Goal: Transaction & Acquisition: Book appointment/travel/reservation

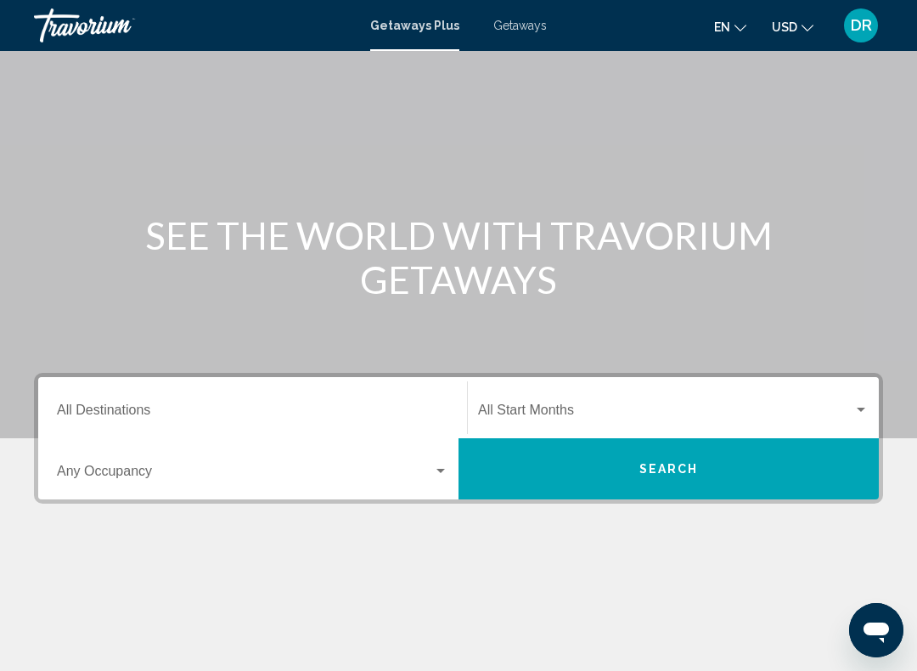
scroll to position [70, 0]
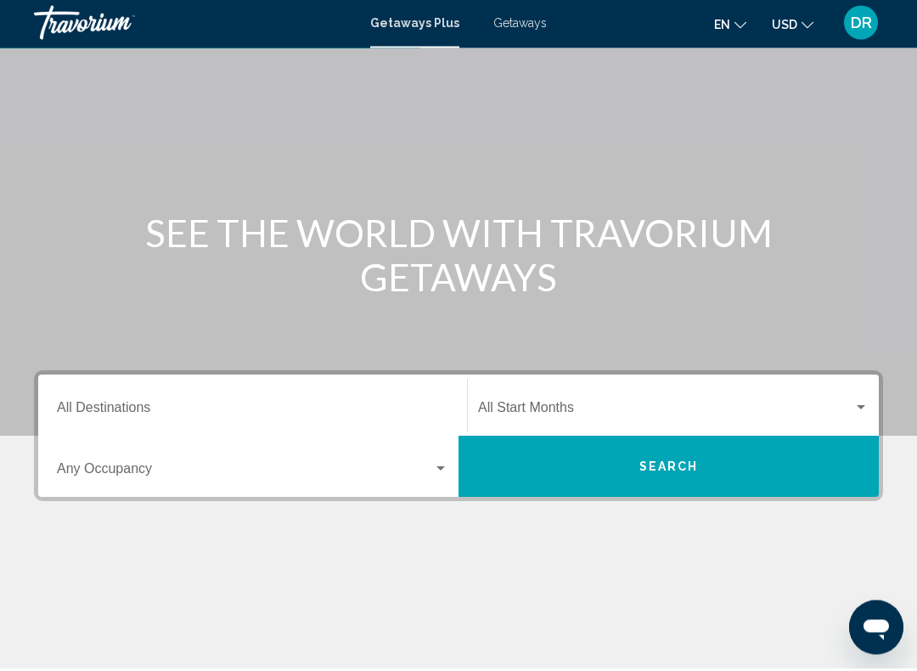
click at [523, 20] on span "Getaways" at bounding box center [519, 26] width 53 height 14
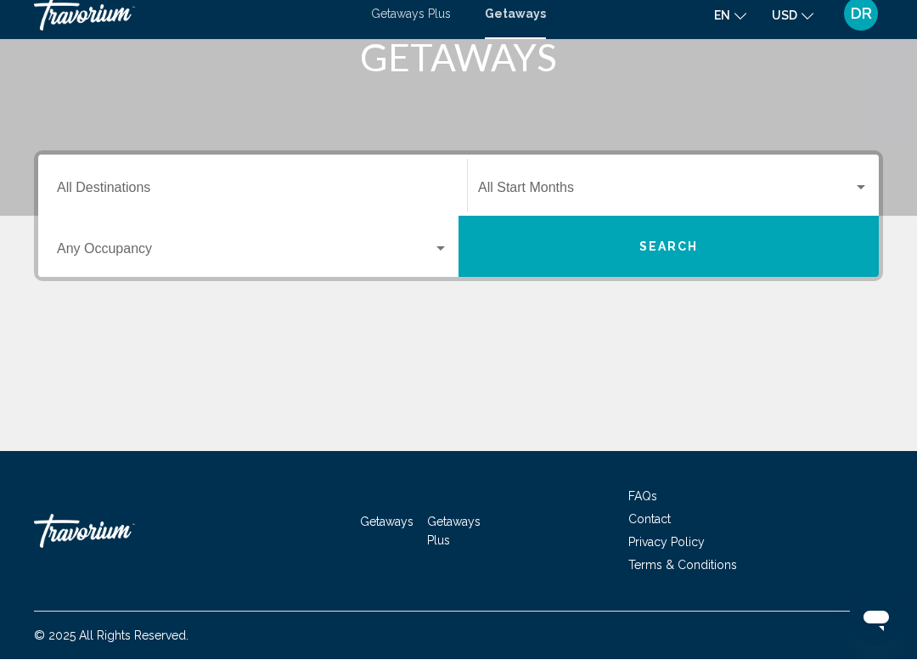
scroll to position [275, 0]
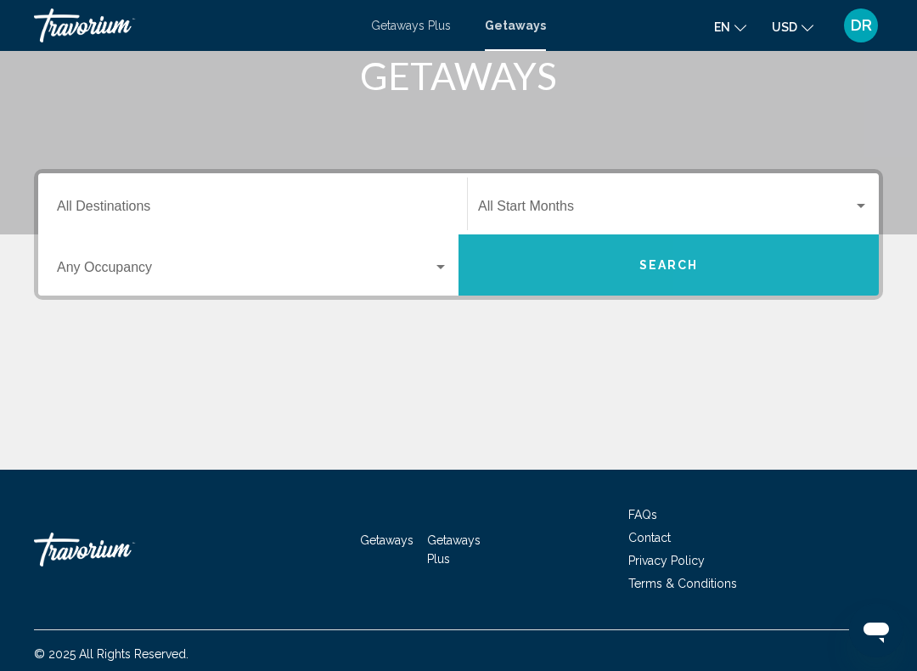
click at [788, 265] on button "Search" at bounding box center [668, 264] width 420 height 61
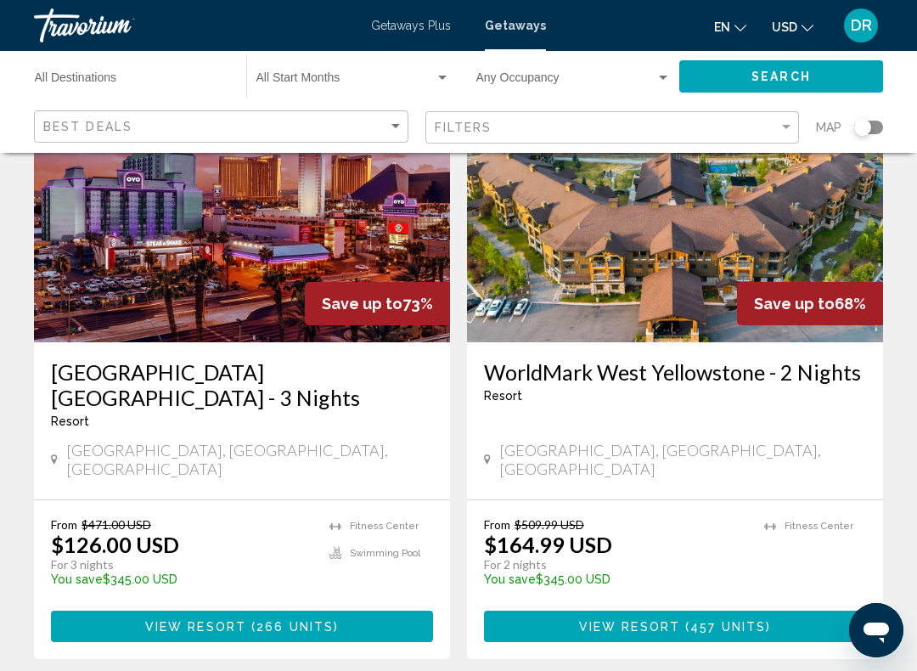
scroll to position [158, 0]
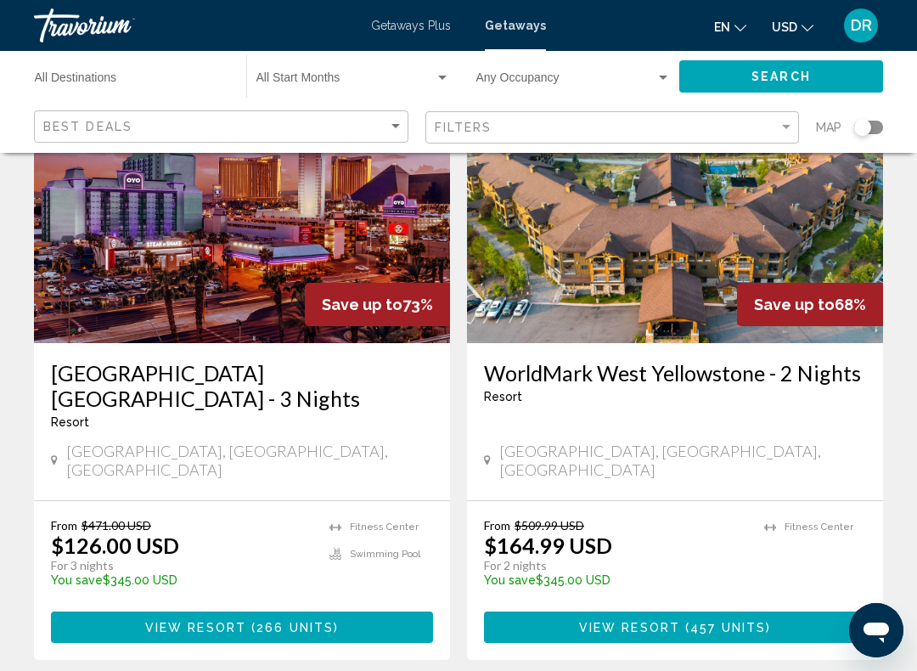
click at [439, 30] on span "Getaways Plus" at bounding box center [411, 26] width 80 height 14
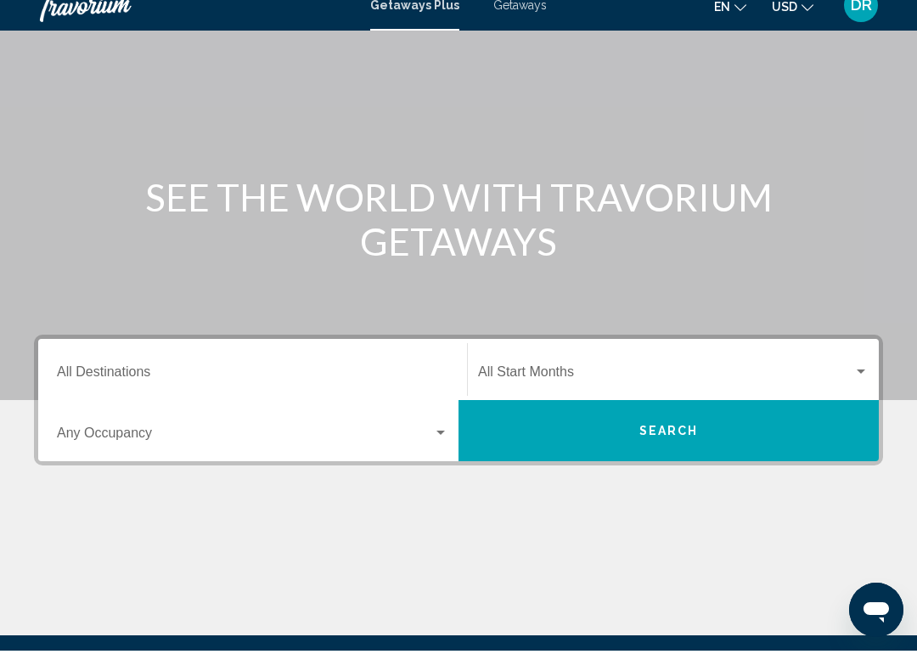
click at [740, 435] on button "Search" at bounding box center [668, 450] width 420 height 61
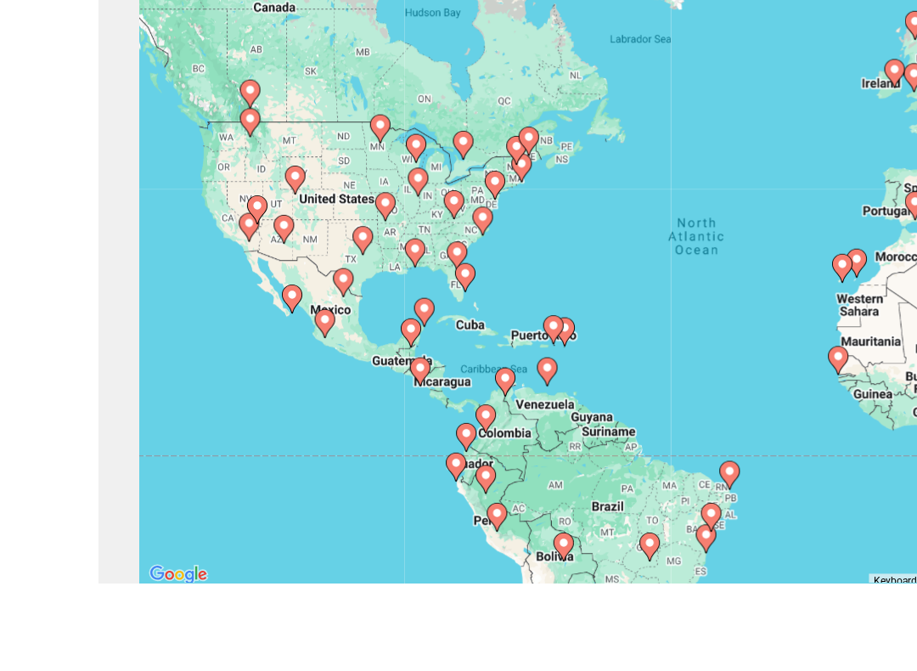
scroll to position [6, 0]
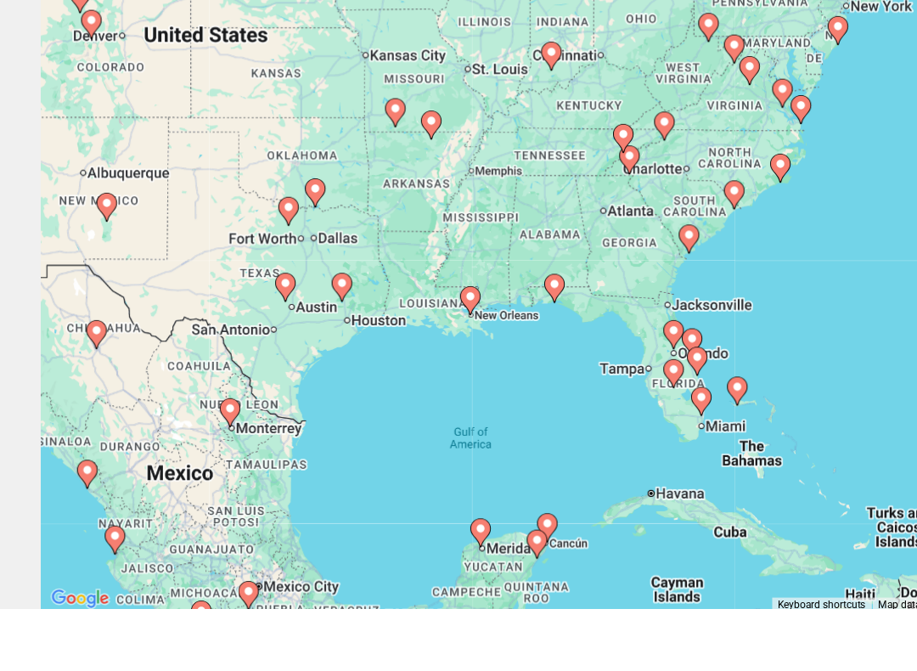
click at [400, 239] on div "To navigate, press the arrow keys. To activate drag with keyboard, press Alt + …" at bounding box center [458, 418] width 849 height 509
type input "**********"
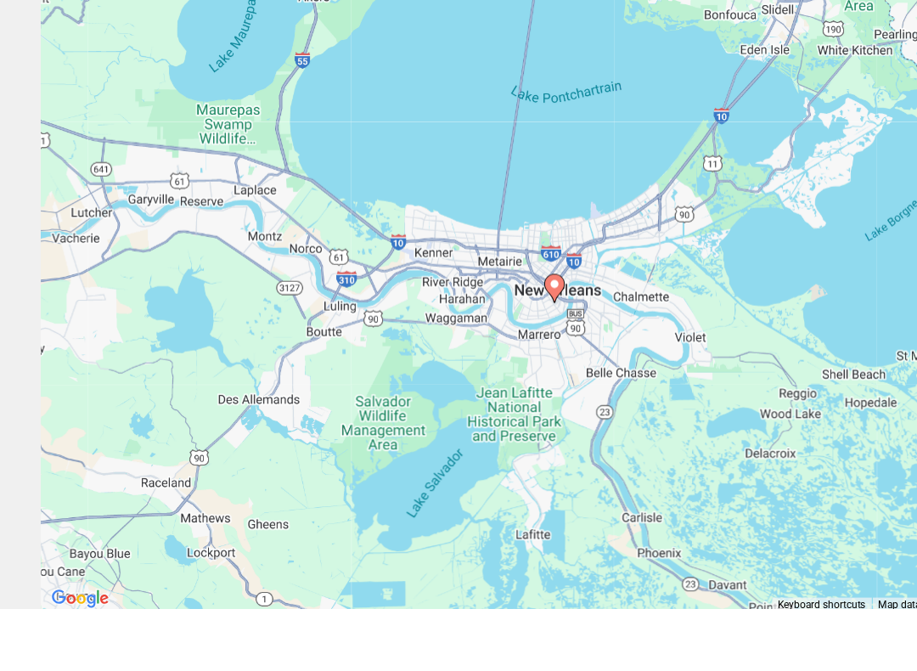
click at [465, 394] on icon "Main content" at bounding box center [458, 406] width 17 height 24
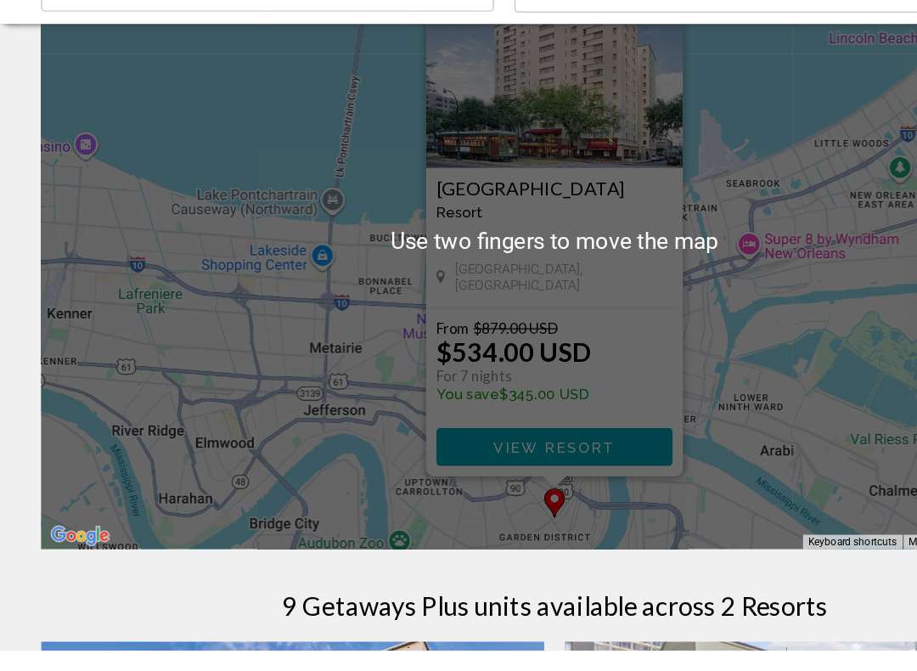
scroll to position [93, 0]
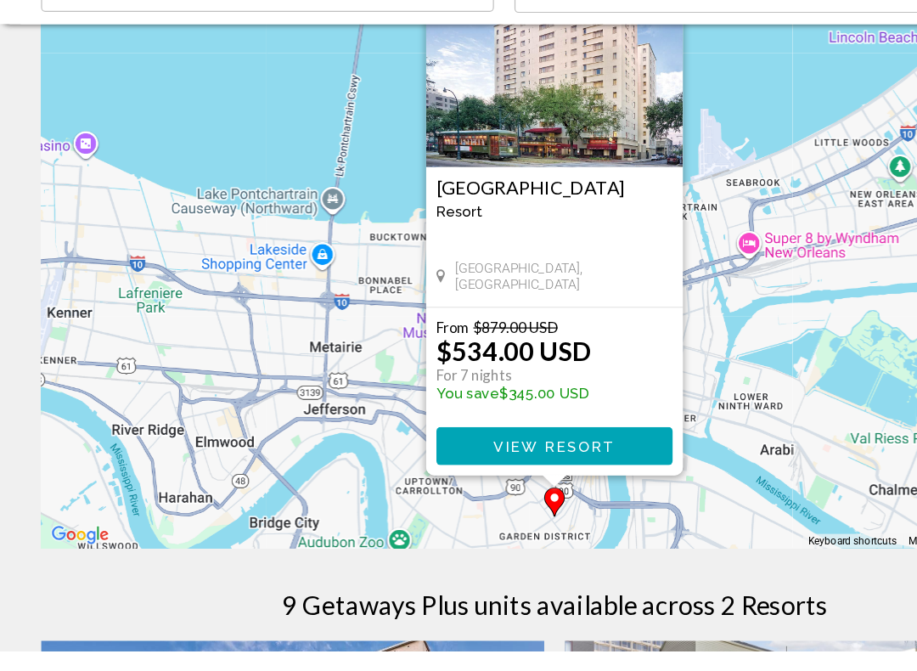
click at [518, 486] on button "View Resort" at bounding box center [458, 501] width 195 height 31
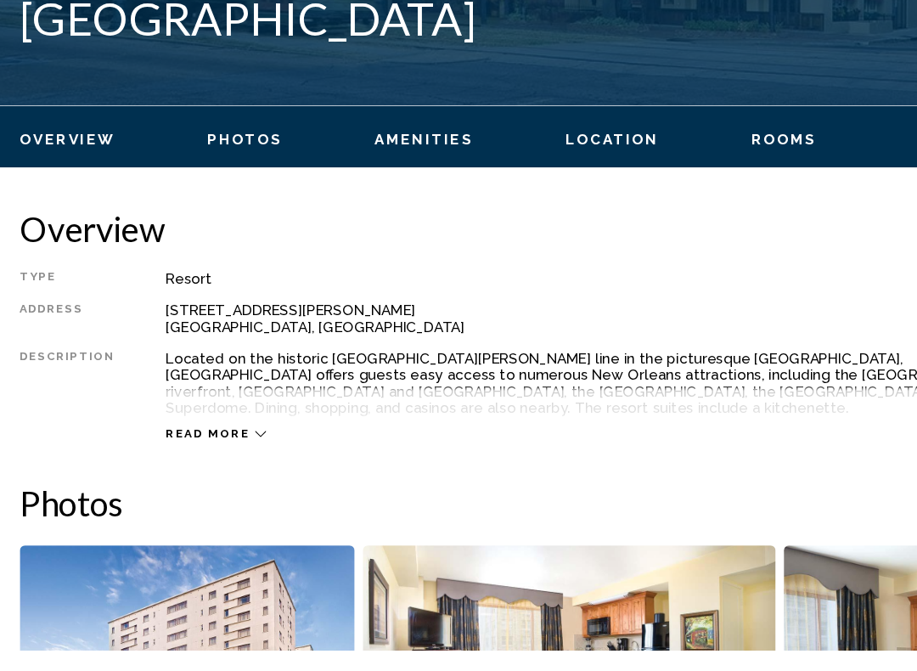
scroll to position [650, 0]
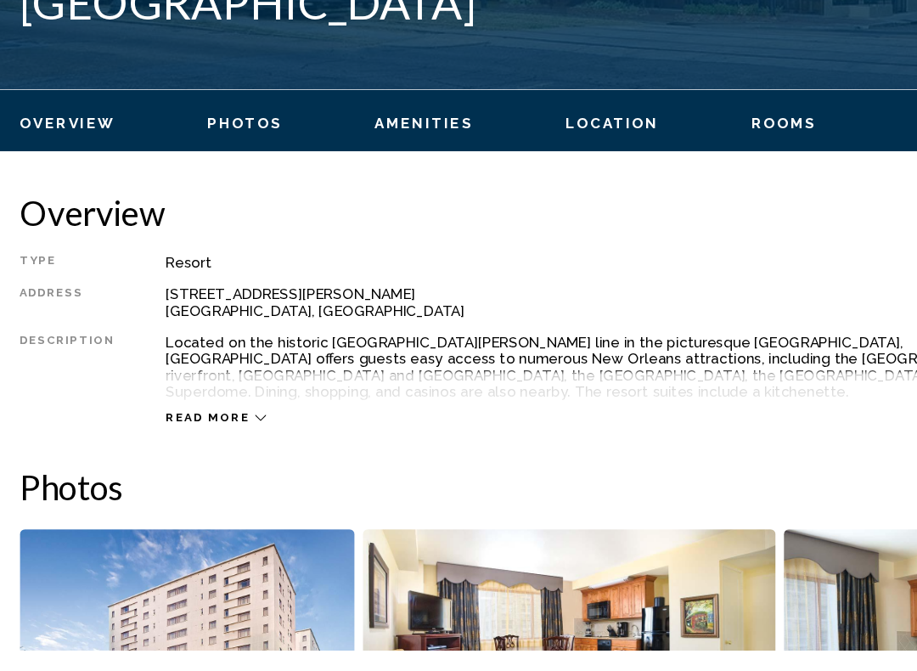
click at [228, 476] on icon "Main content" at bounding box center [232, 478] width 9 height 5
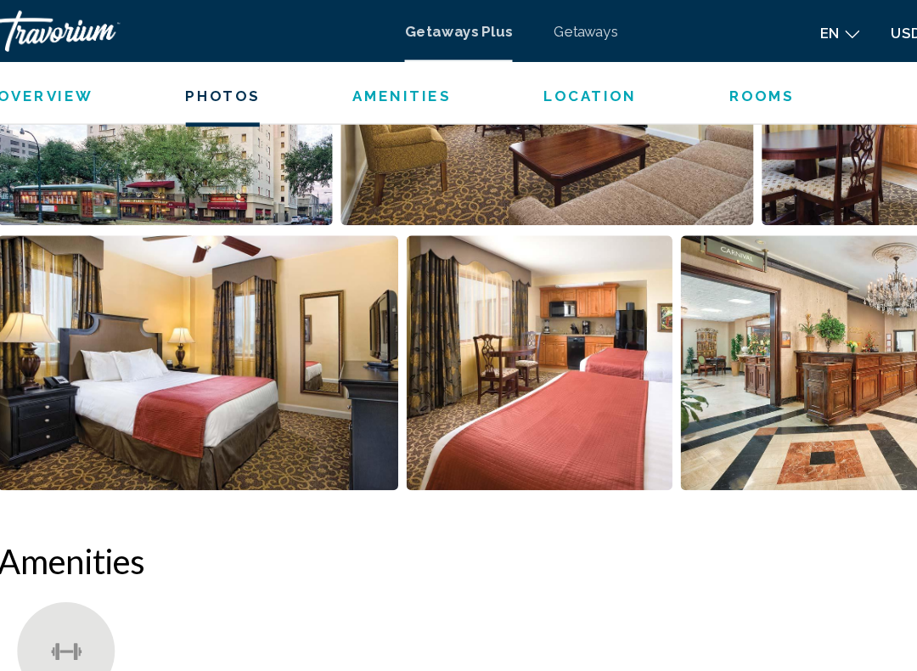
scroll to position [1241, 0]
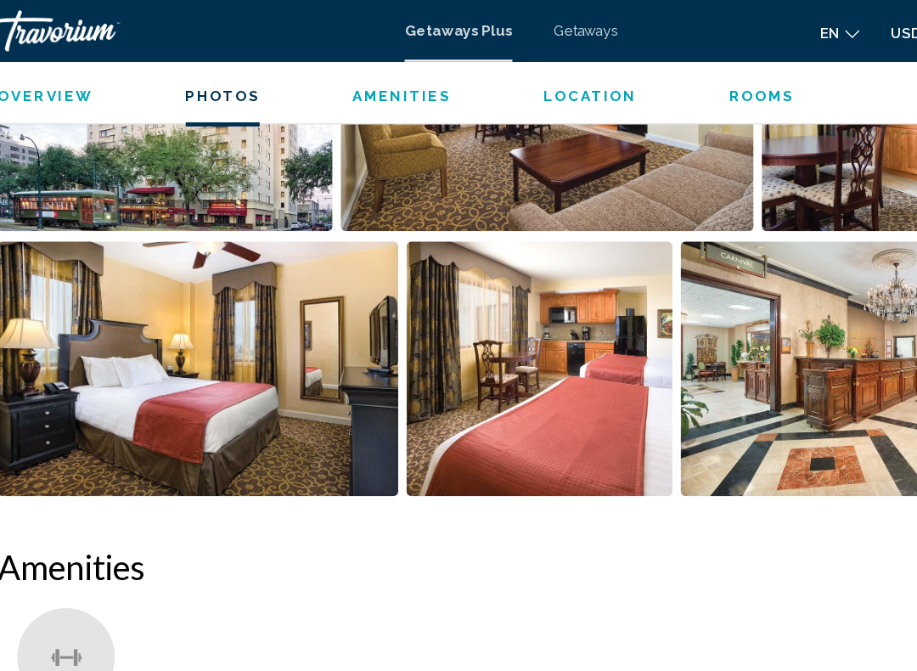
click at [351, 82] on span "Amenities" at bounding box center [368, 79] width 82 height 14
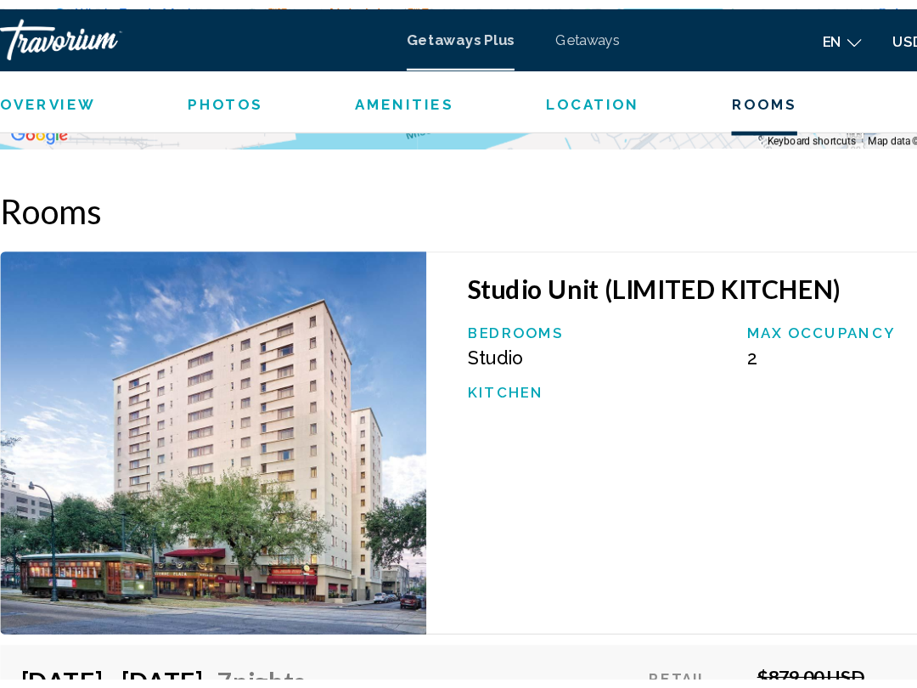
scroll to position [2991, 0]
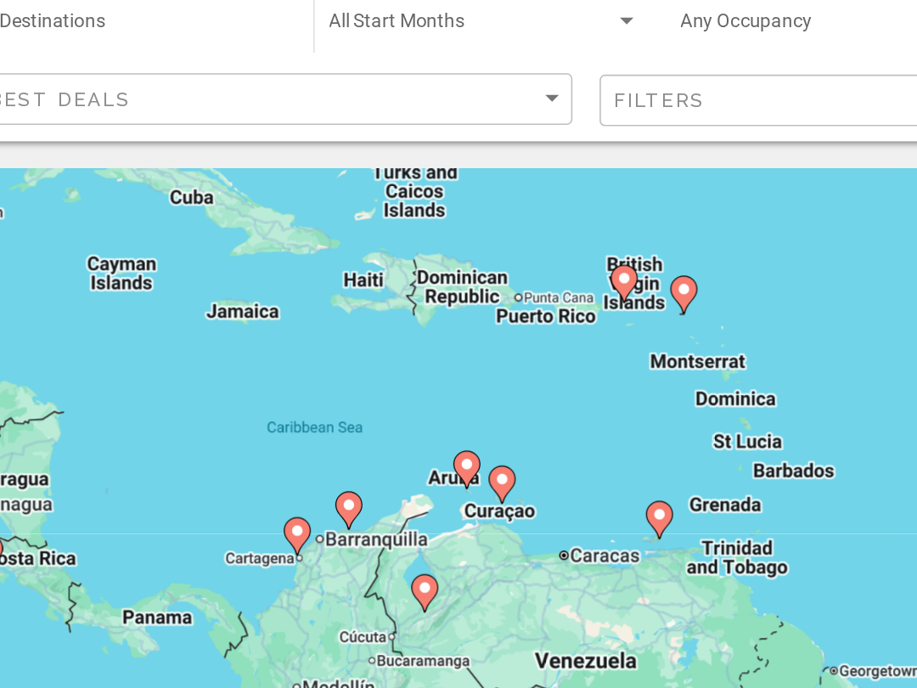
click at [152, 194] on div "To activate drag with keyboard, press Alt + Enter. Once in keyboard drag state,…" at bounding box center [458, 424] width 849 height 509
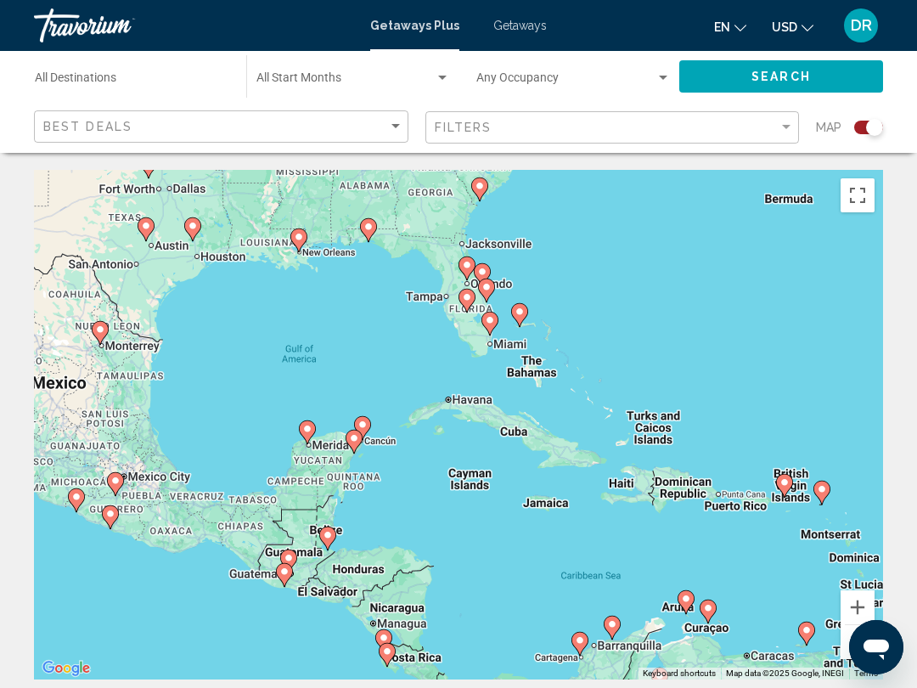
click at [650, 81] on span "Search widget" at bounding box center [565, 82] width 179 height 14
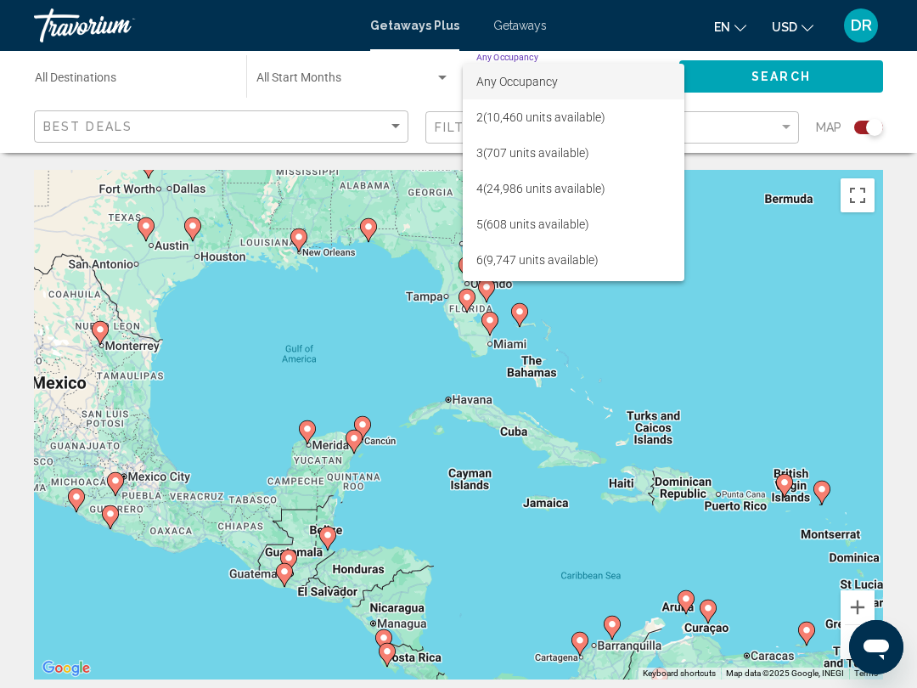
click at [900, 50] on div at bounding box center [458, 344] width 917 height 688
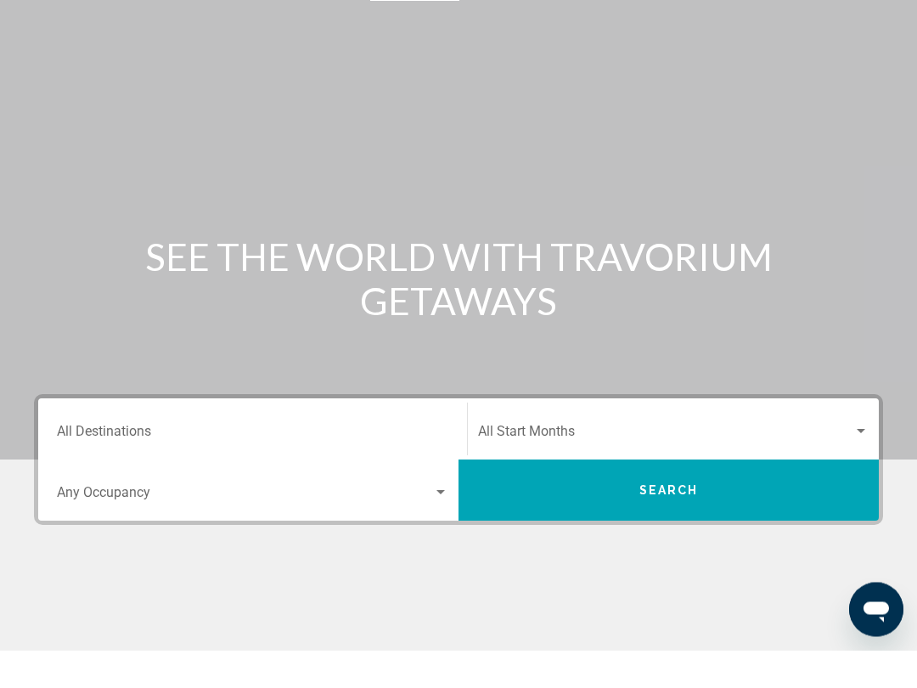
scroll to position [14, 0]
click at [693, 520] on span "Search" at bounding box center [668, 527] width 59 height 14
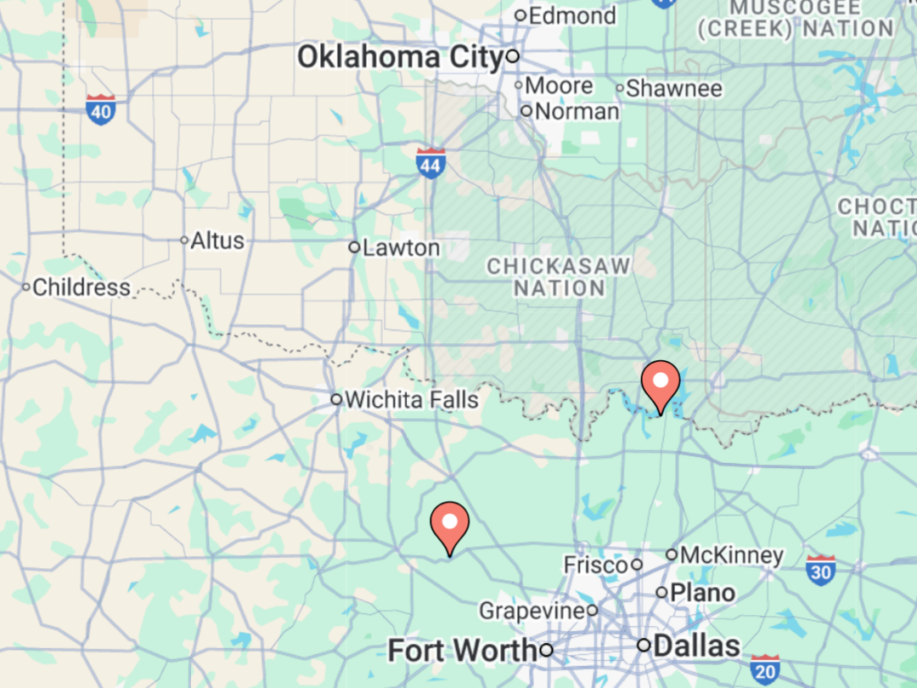
type input "**********"
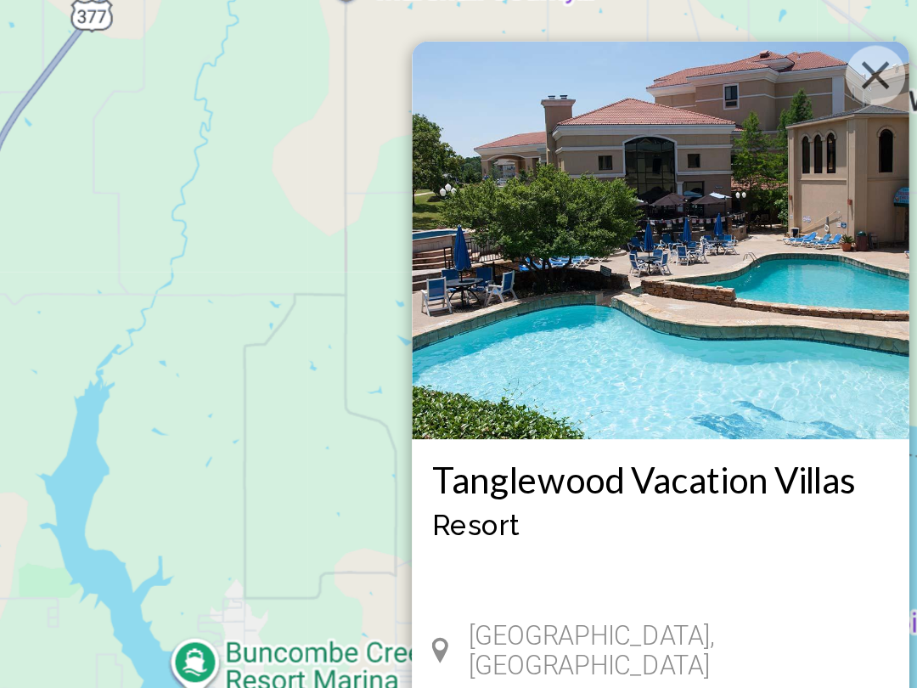
click at [537, 197] on button "Close" at bounding box center [549, 209] width 25 height 25
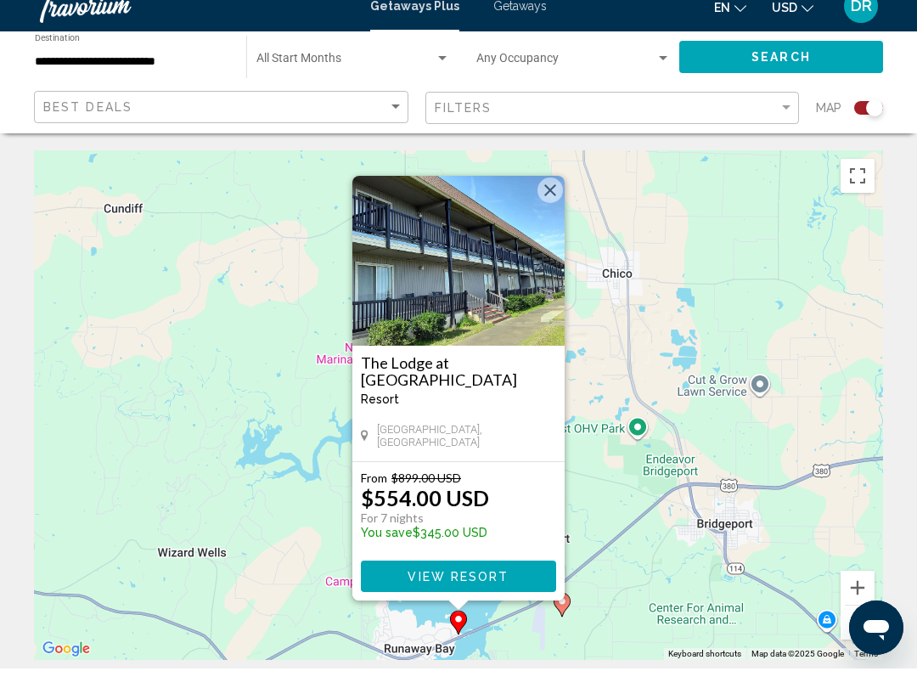
click at [641, 483] on div "To activate drag with keyboard, press Alt + Enter. Once in keyboard drag state,…" at bounding box center [458, 424] width 849 height 509
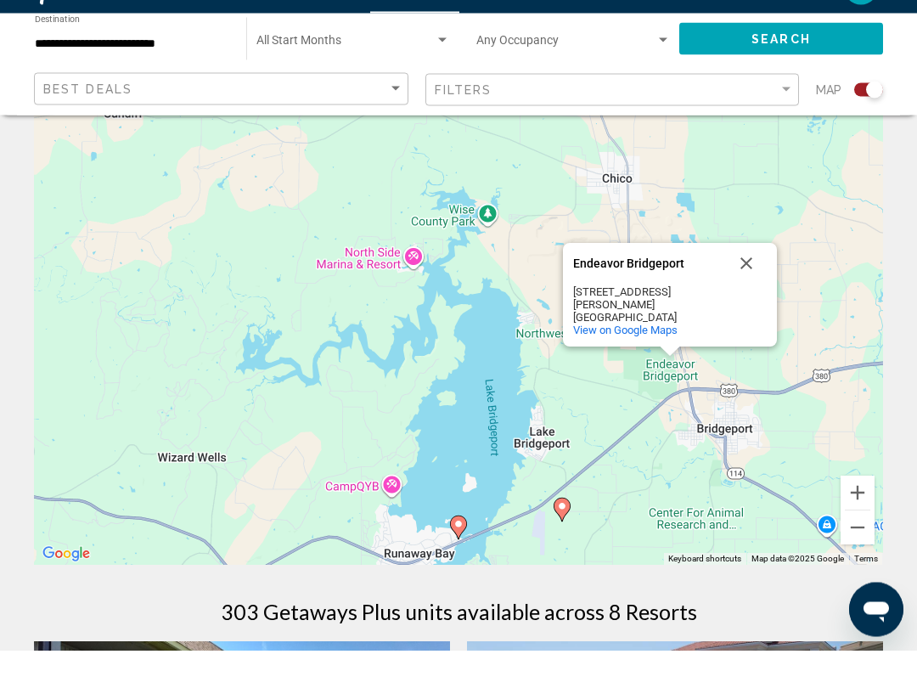
scroll to position [77, 0]
click at [574, 502] on div "To activate drag with keyboard, press Alt + Enter. Once in keyboard drag state,…" at bounding box center [458, 347] width 849 height 509
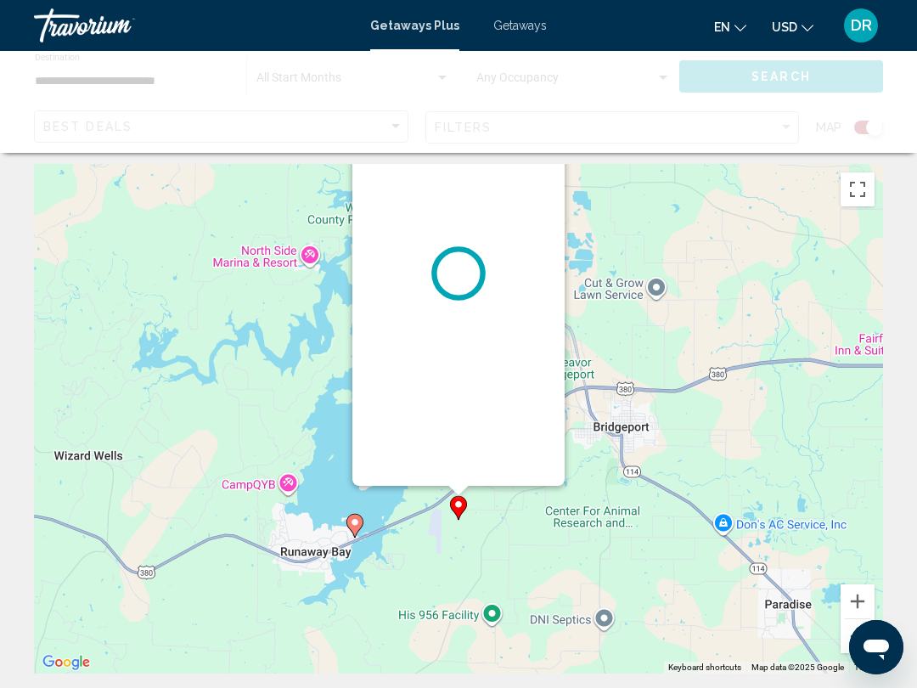
scroll to position [0, 0]
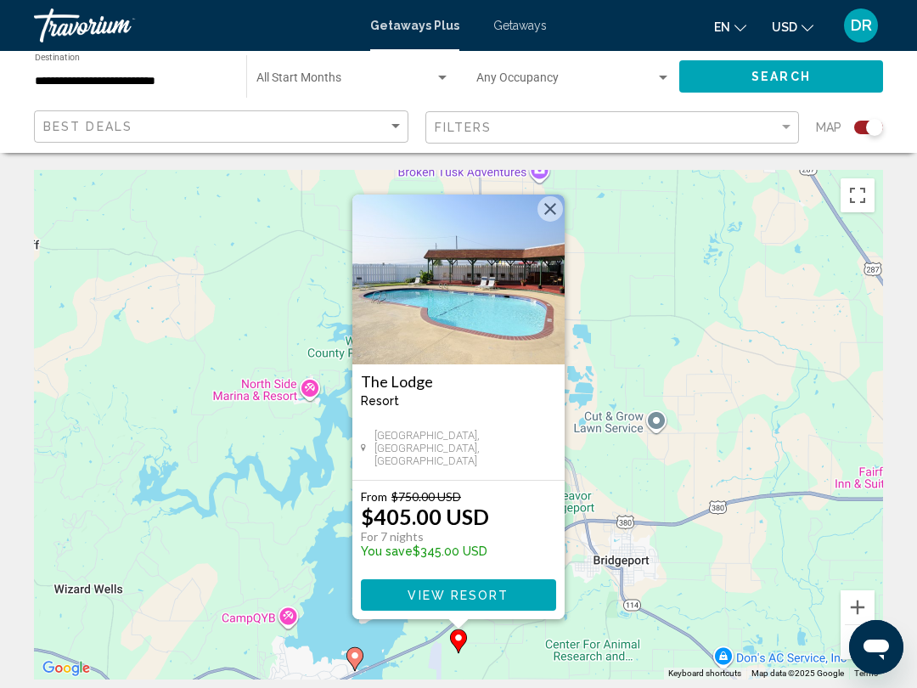
click at [503, 591] on span "View Resort" at bounding box center [458, 595] width 101 height 14
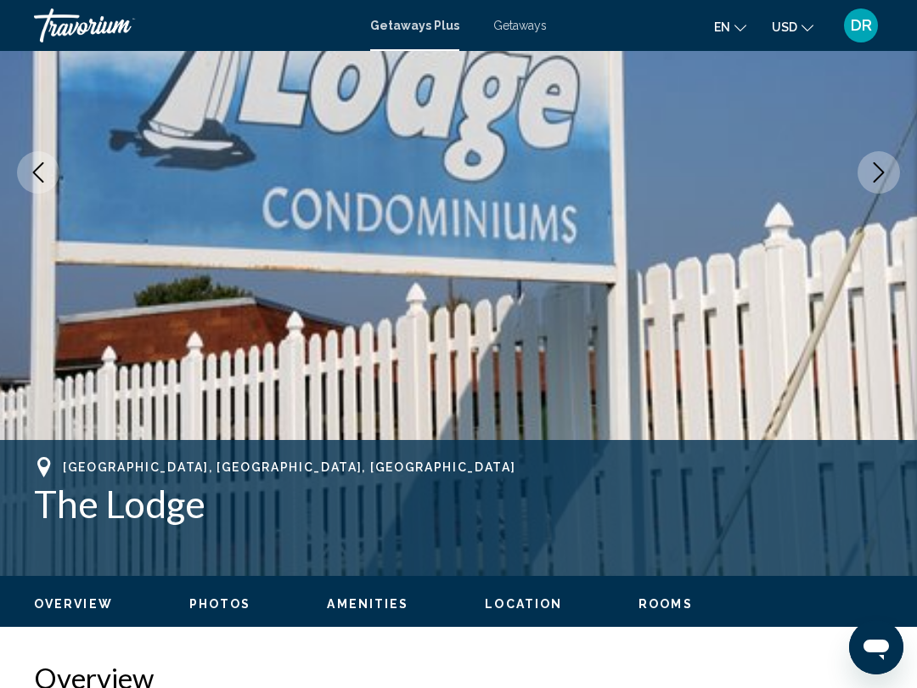
scroll to position [267, 0]
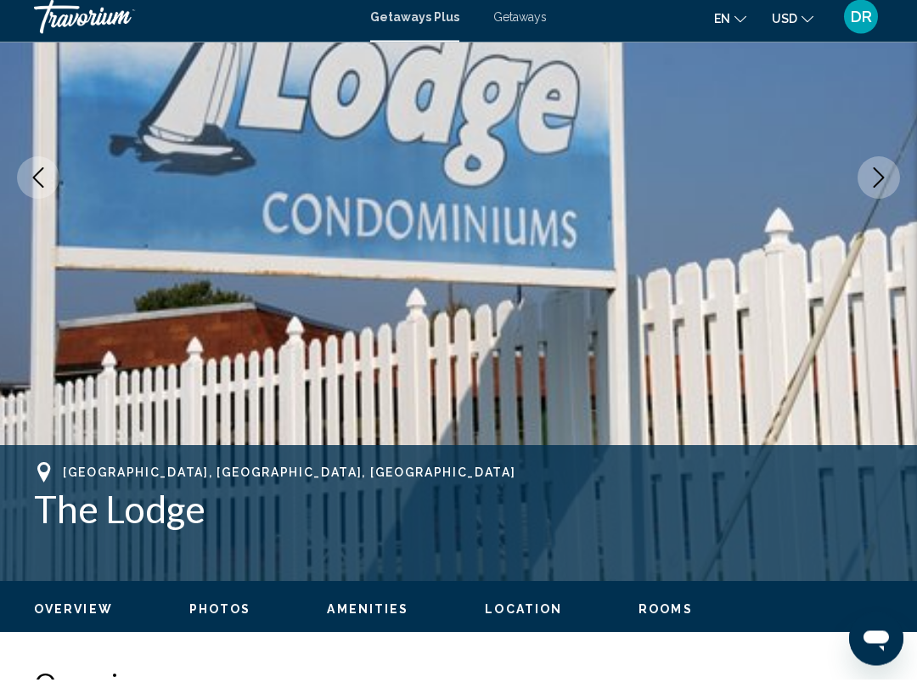
click at [879, 179] on icon "Next image" at bounding box center [879, 187] width 20 height 20
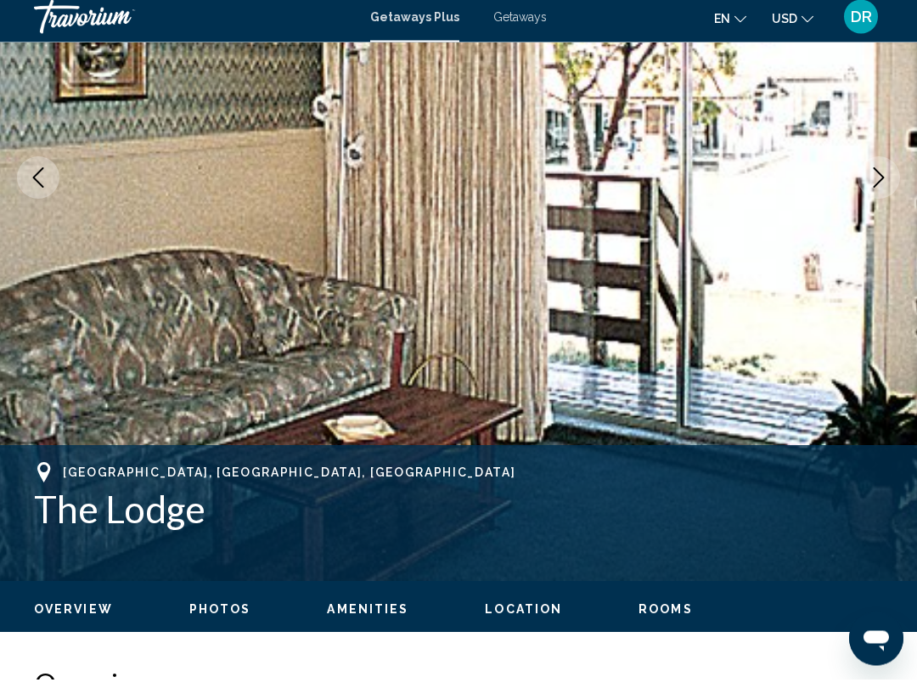
click at [879, 177] on icon "Next image" at bounding box center [879, 187] width 20 height 20
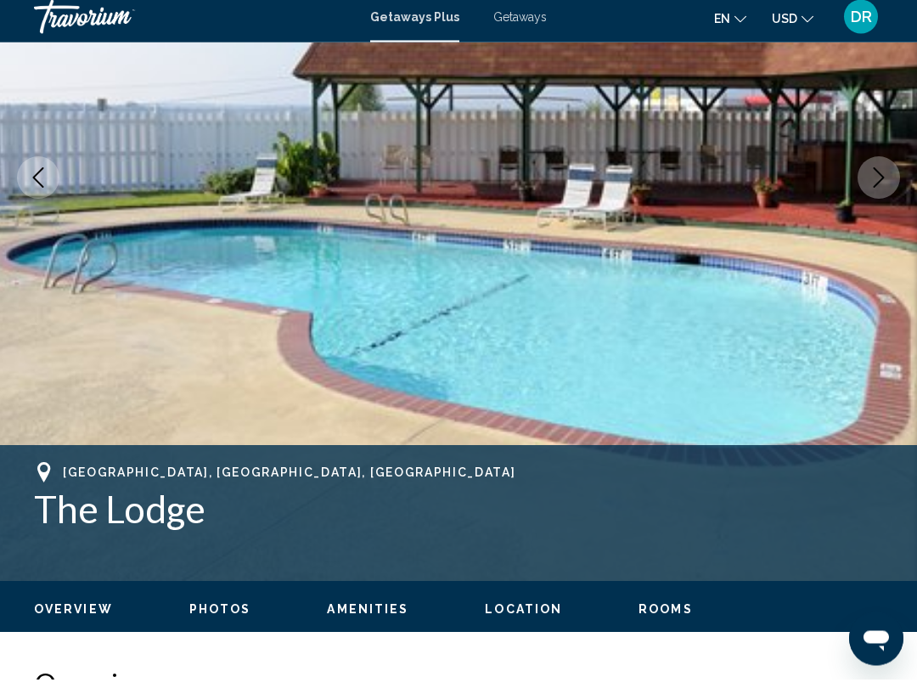
click at [876, 180] on icon "Next image" at bounding box center [879, 187] width 20 height 20
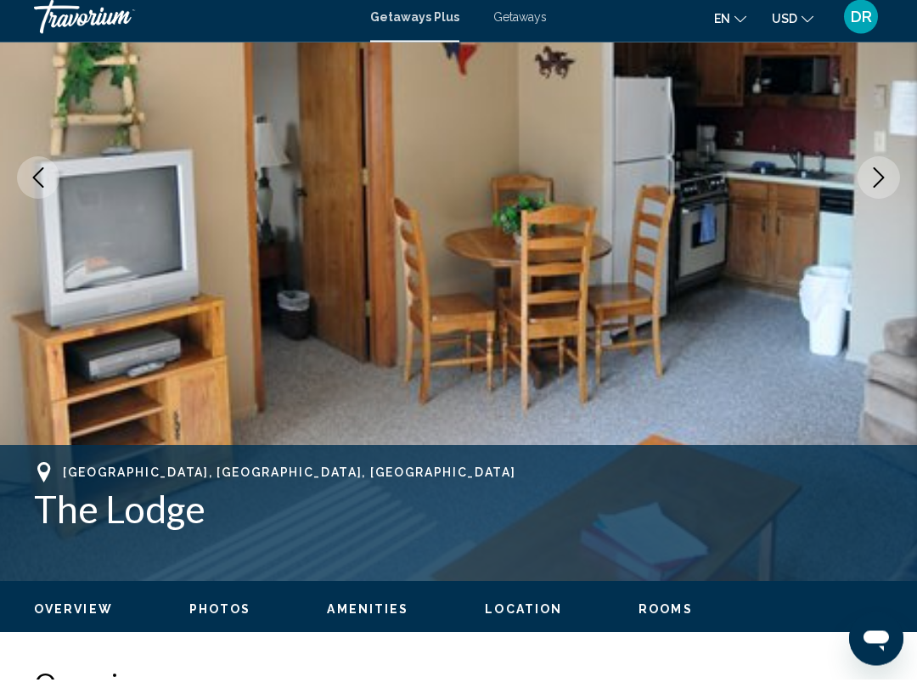
click at [877, 179] on icon "Next image" at bounding box center [879, 187] width 20 height 20
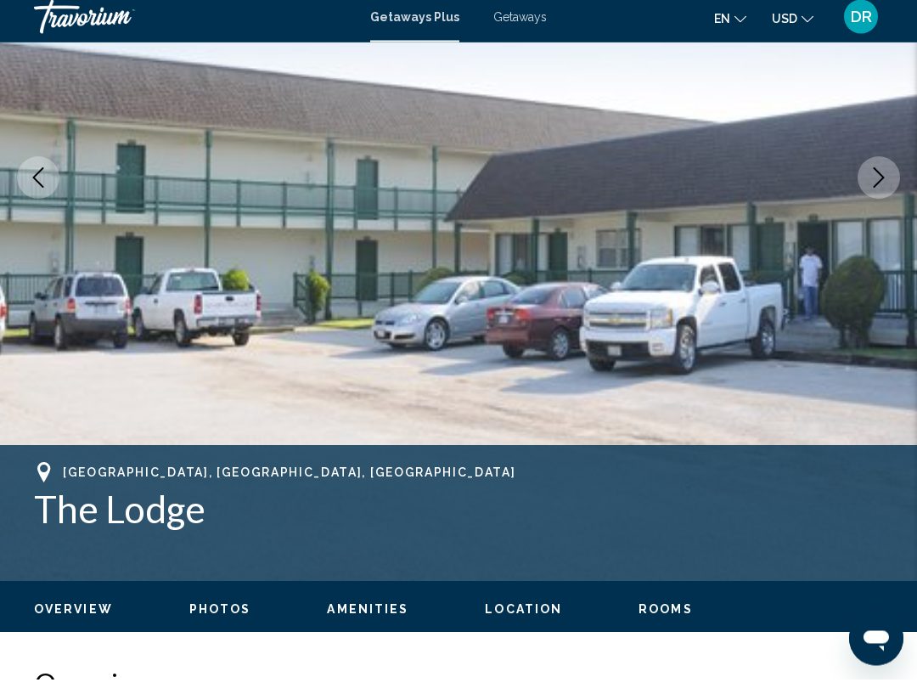
click at [875, 183] on icon "Next image" at bounding box center [879, 187] width 20 height 20
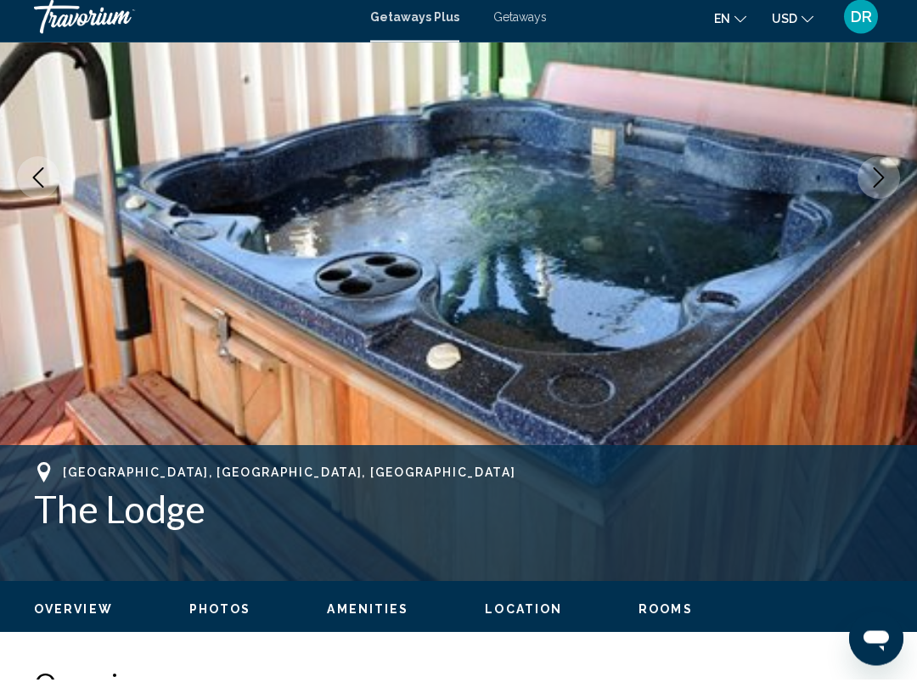
click at [880, 184] on icon "Next image" at bounding box center [879, 187] width 20 height 20
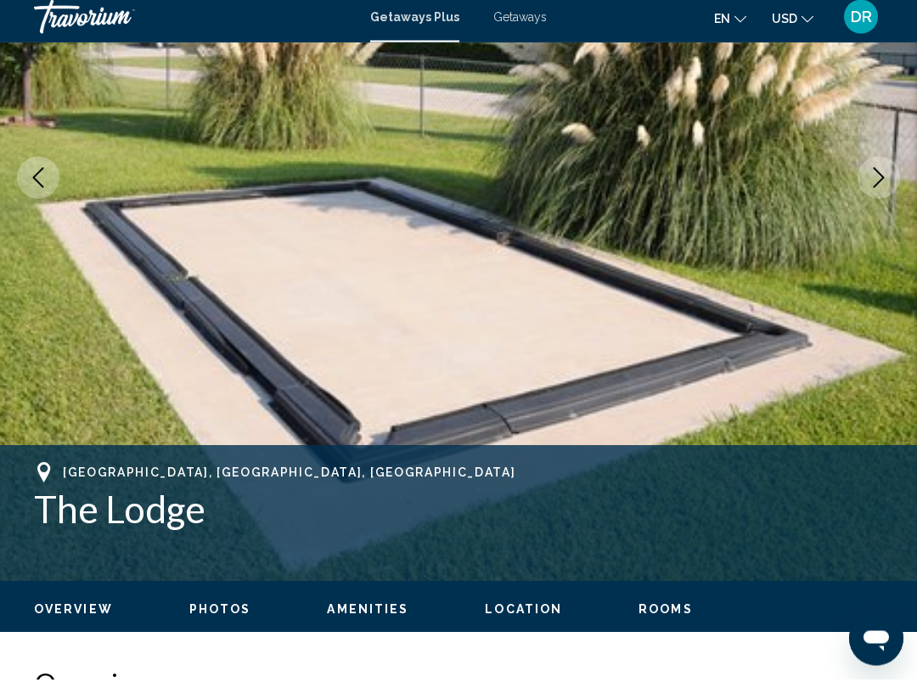
click at [874, 182] on icon "Next image" at bounding box center [879, 187] width 20 height 20
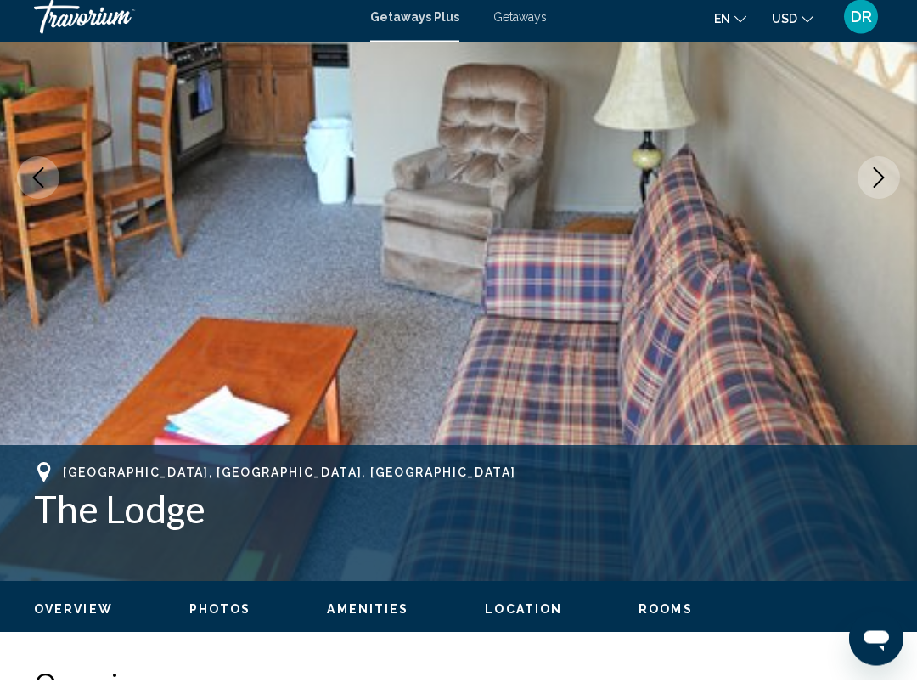
click at [878, 180] on icon "Next image" at bounding box center [879, 187] width 20 height 20
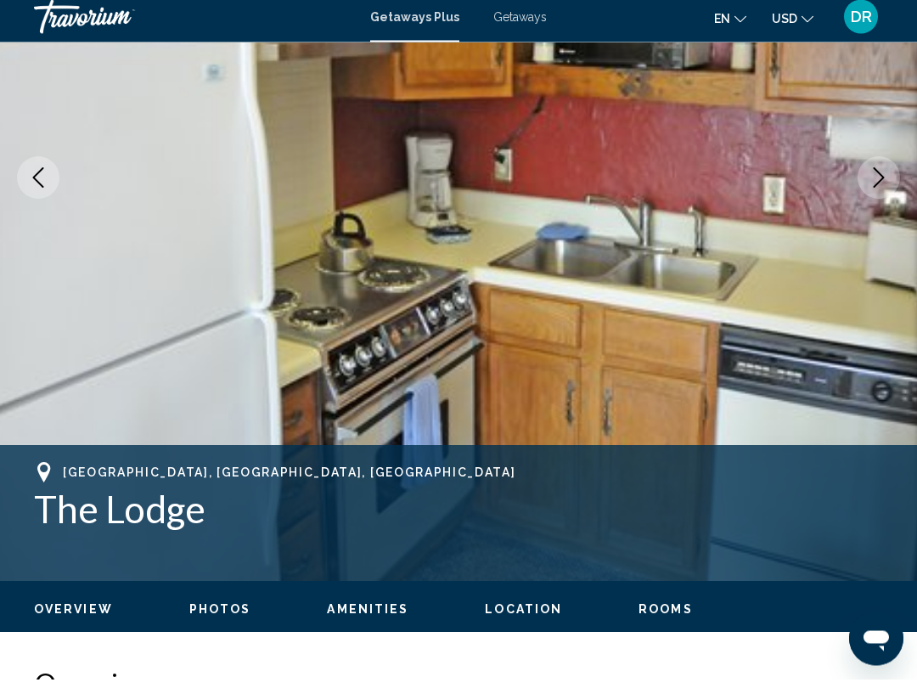
click at [881, 184] on icon "Next image" at bounding box center [879, 187] width 20 height 20
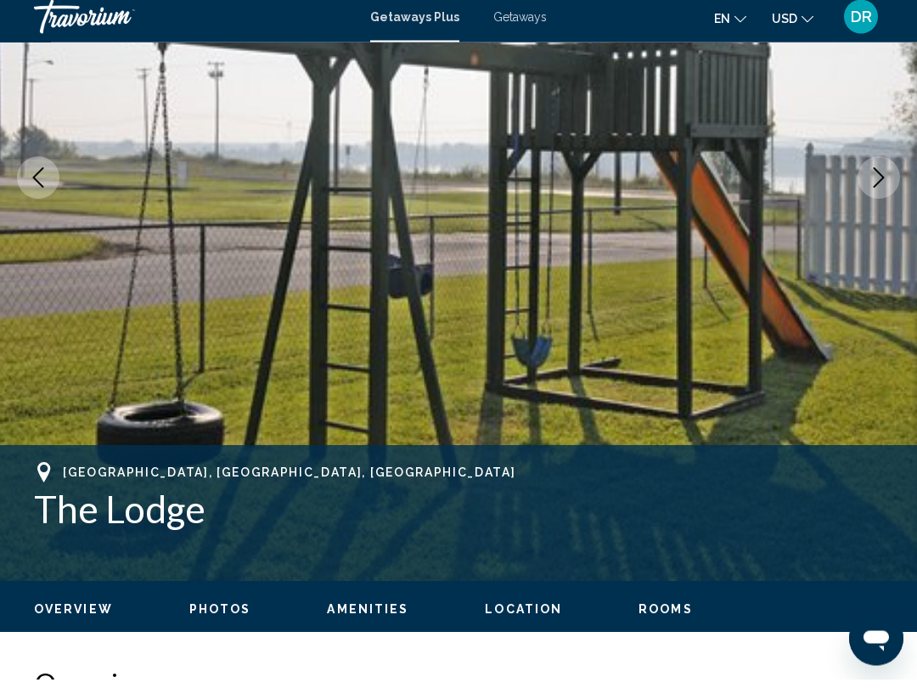
click at [877, 184] on icon "Next image" at bounding box center [879, 187] width 11 height 20
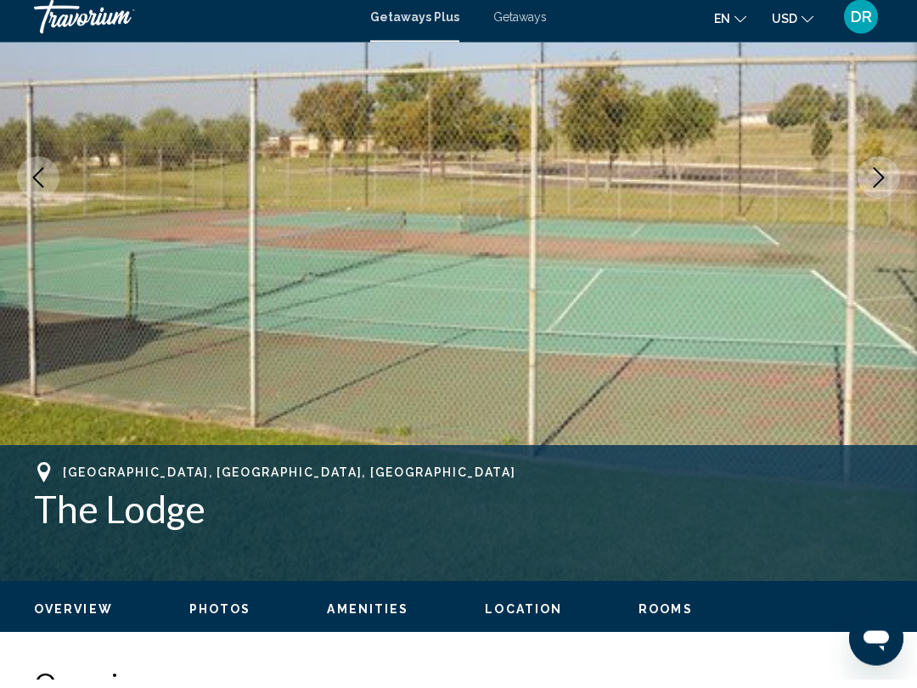
click at [880, 180] on icon "Next image" at bounding box center [879, 187] width 20 height 20
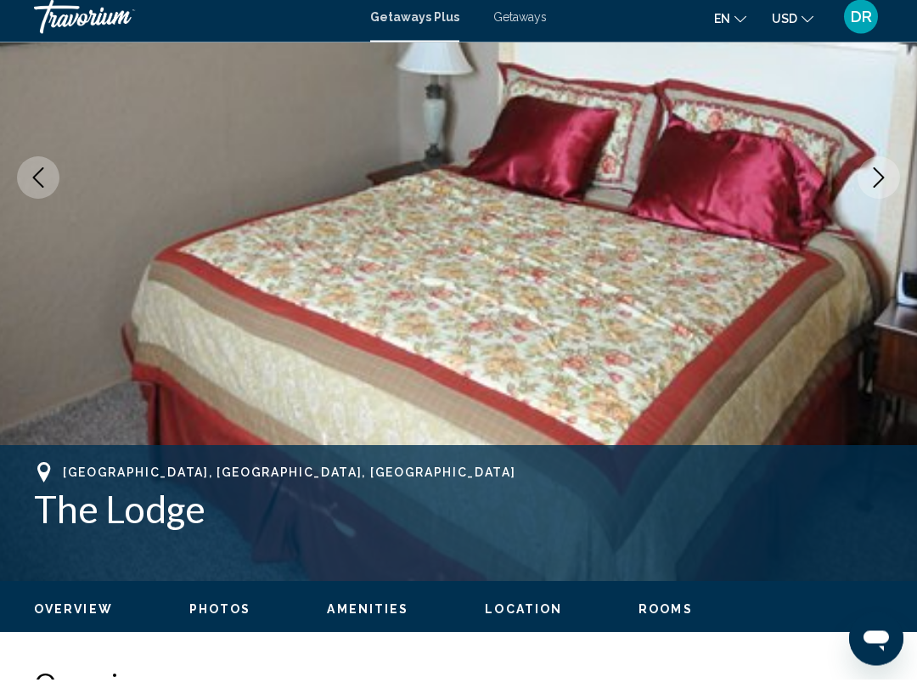
click at [877, 185] on icon "Next image" at bounding box center [879, 187] width 20 height 20
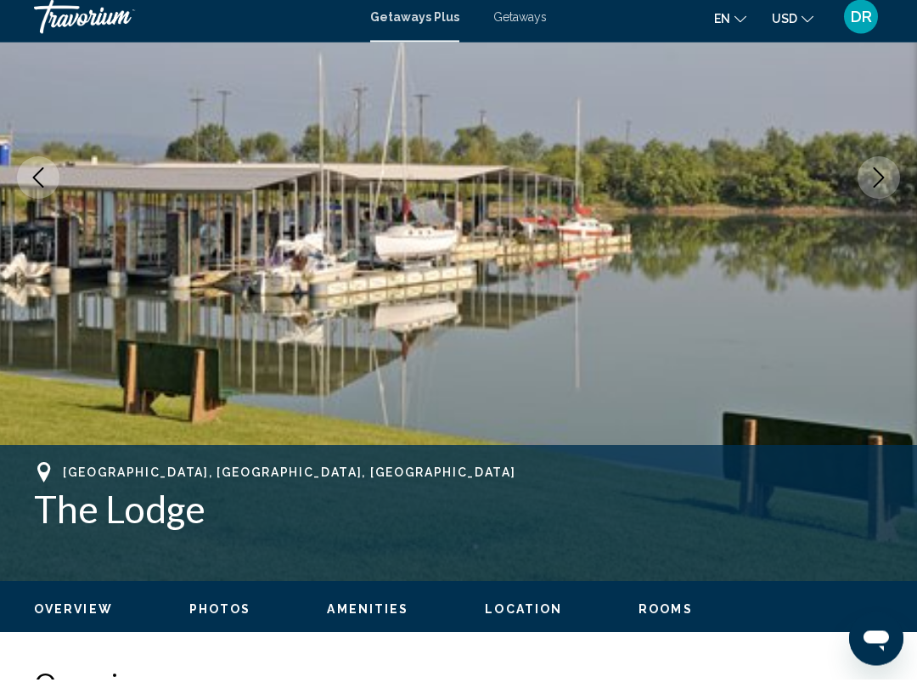
click at [874, 183] on icon "Next image" at bounding box center [879, 187] width 20 height 20
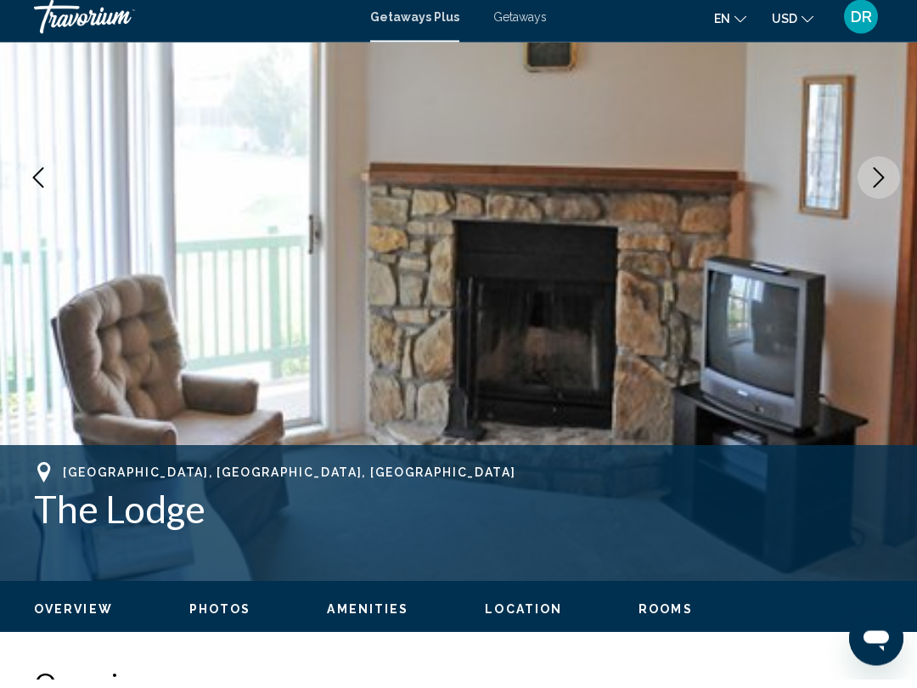
click at [880, 182] on icon "Next image" at bounding box center [879, 187] width 11 height 20
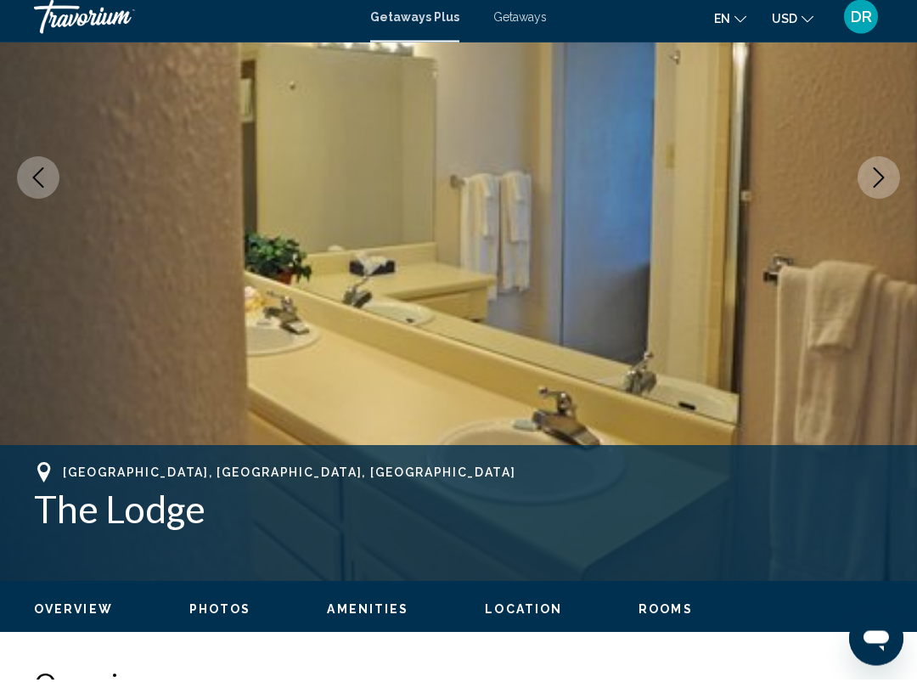
click at [875, 181] on icon "Next image" at bounding box center [879, 187] width 20 height 20
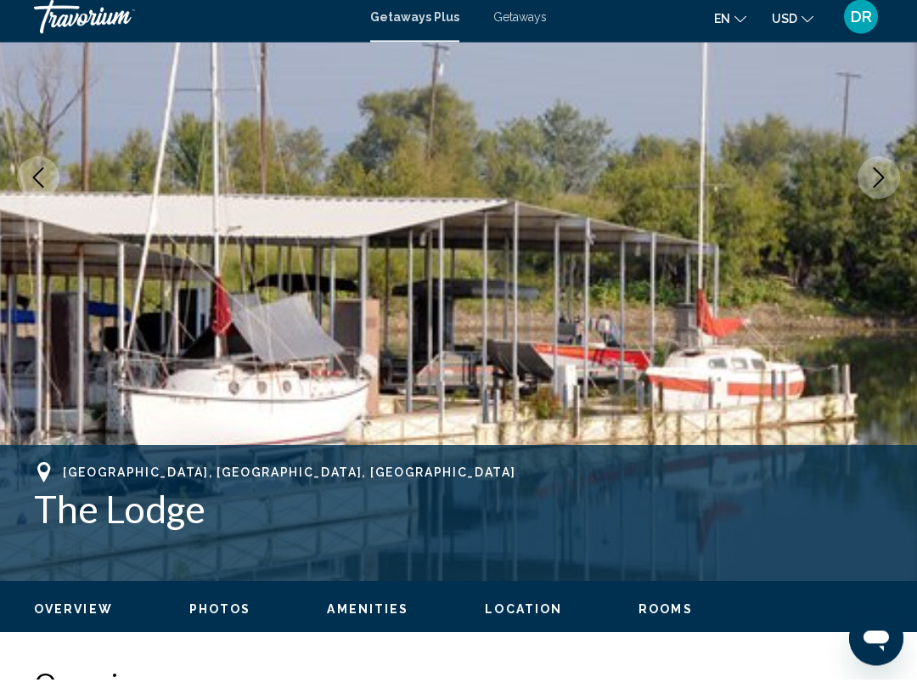
click at [876, 182] on icon "Next image" at bounding box center [879, 187] width 20 height 20
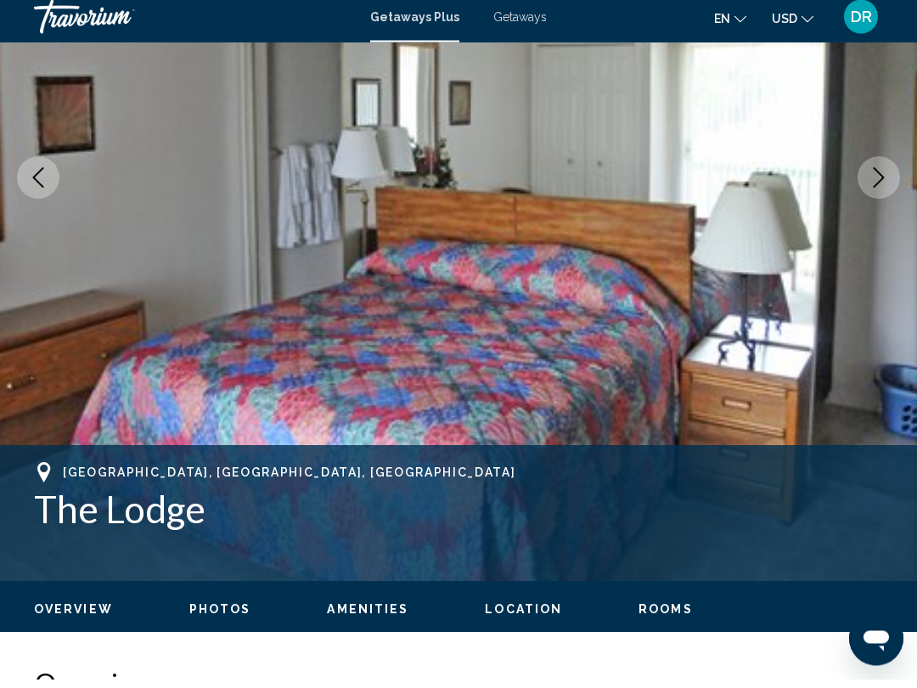
click at [881, 177] on icon "Next image" at bounding box center [879, 187] width 20 height 20
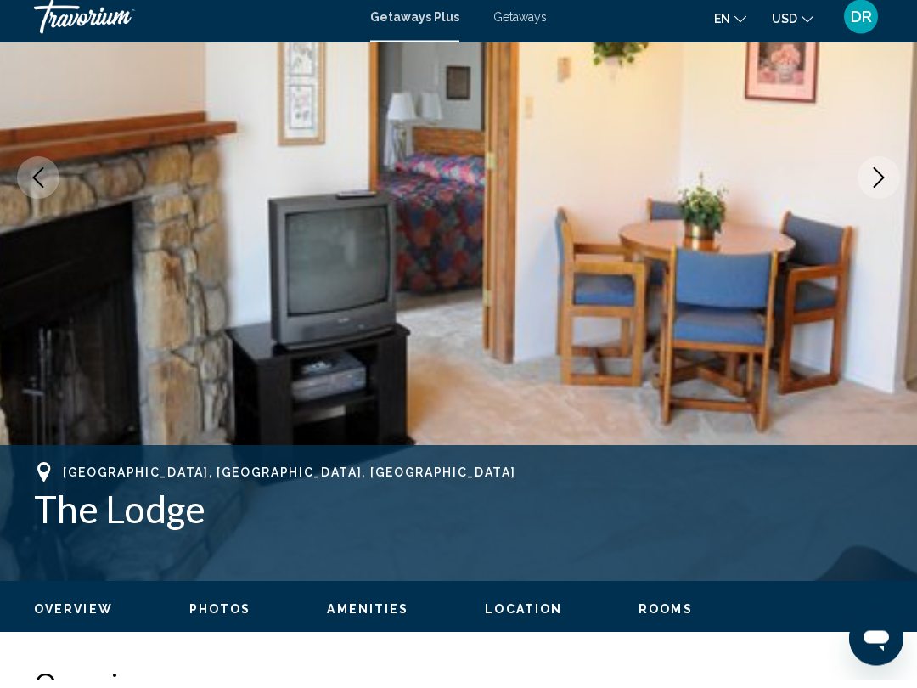
click at [877, 188] on button "Next image" at bounding box center [879, 187] width 42 height 42
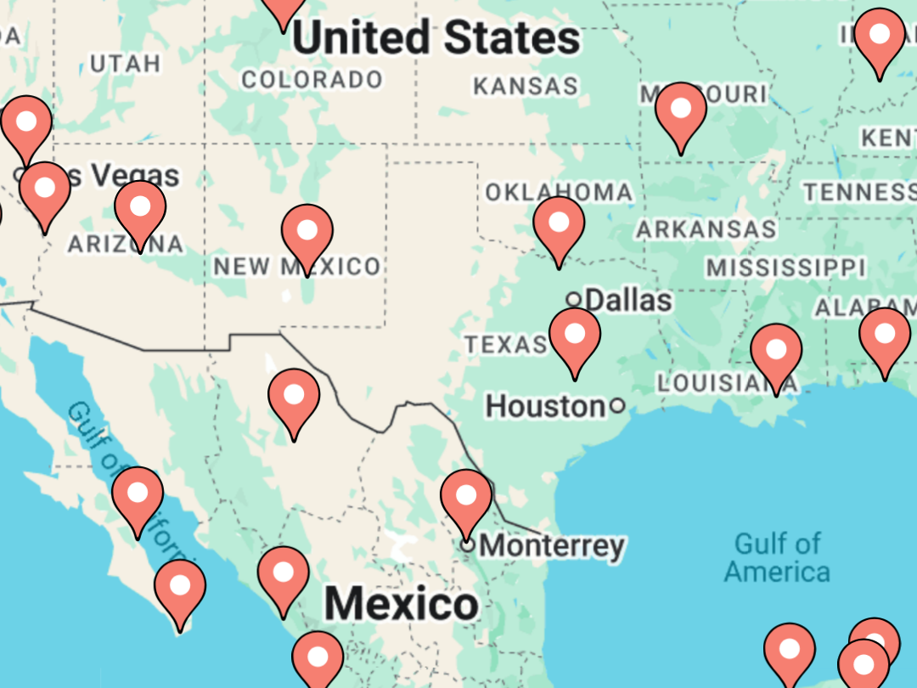
click at [92, 170] on div "To activate drag with keyboard, press Alt + Enter. Once in keyboard drag state,…" at bounding box center [458, 424] width 849 height 509
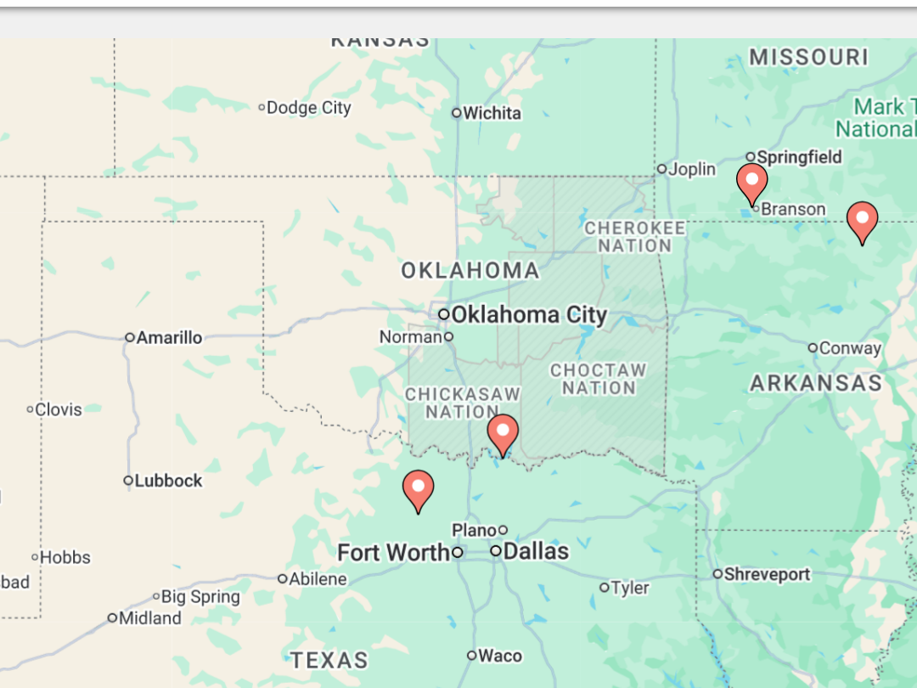
click at [352, 240] on div "To activate drag with keyboard, press Alt + Enter. Once in keyboard drag state,…" at bounding box center [458, 424] width 849 height 509
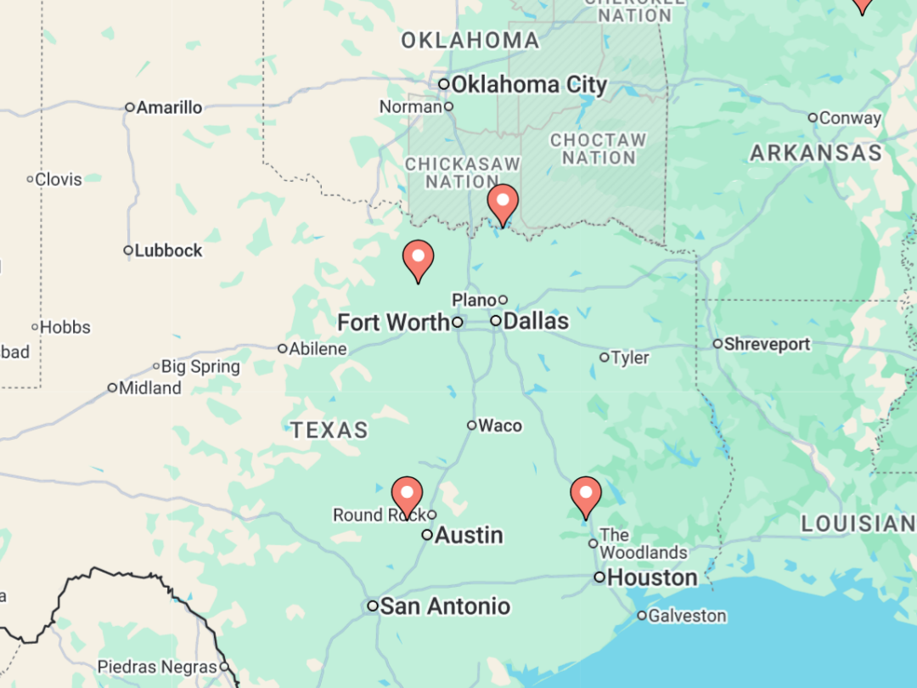
type input "**********"
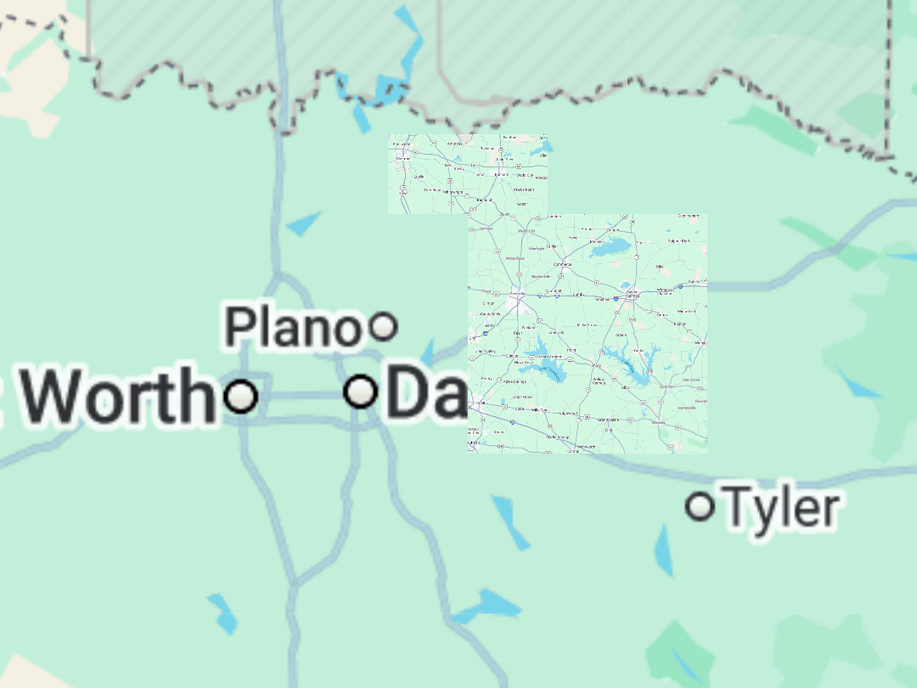
click at [273, 170] on div "Main content" at bounding box center [458, 424] width 849 height 509
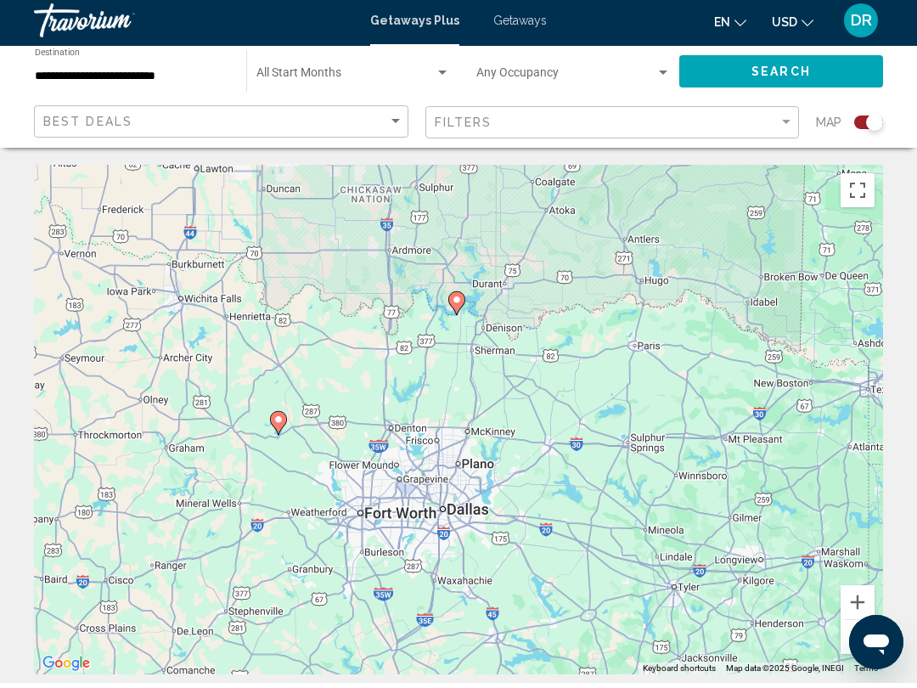
click at [464, 295] on gmp-advanced-marker "Main content" at bounding box center [456, 307] width 17 height 25
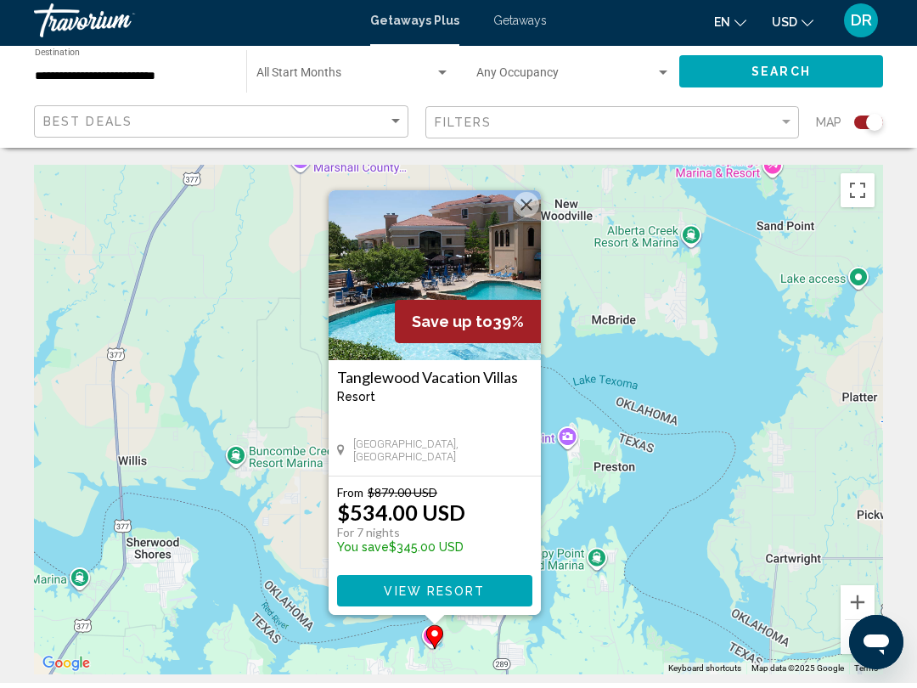
click at [461, 591] on span "View Resort" at bounding box center [434, 596] width 101 height 14
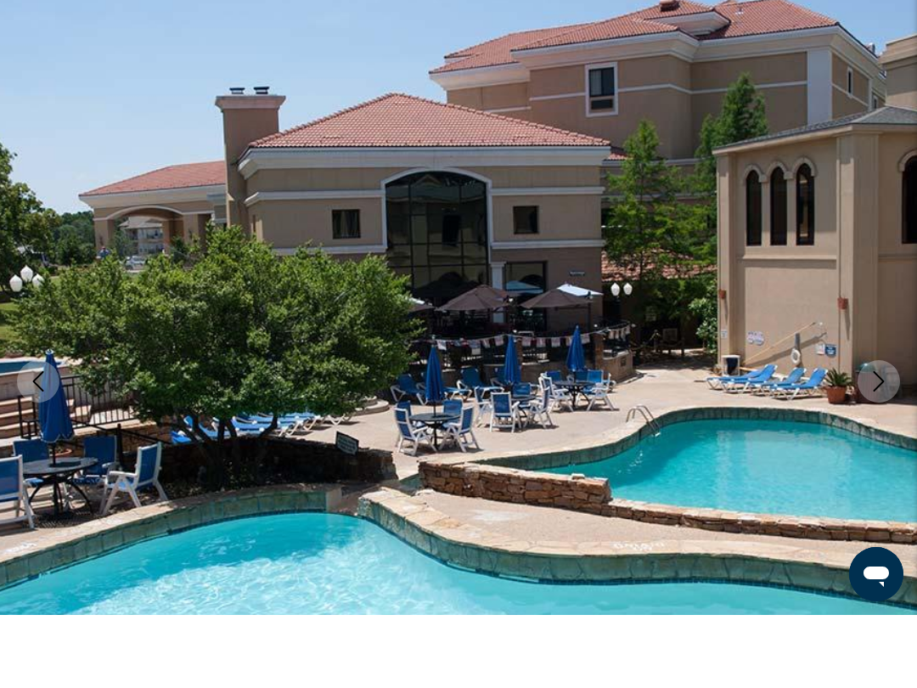
click at [883, 444] on icon "Next image" at bounding box center [879, 454] width 20 height 20
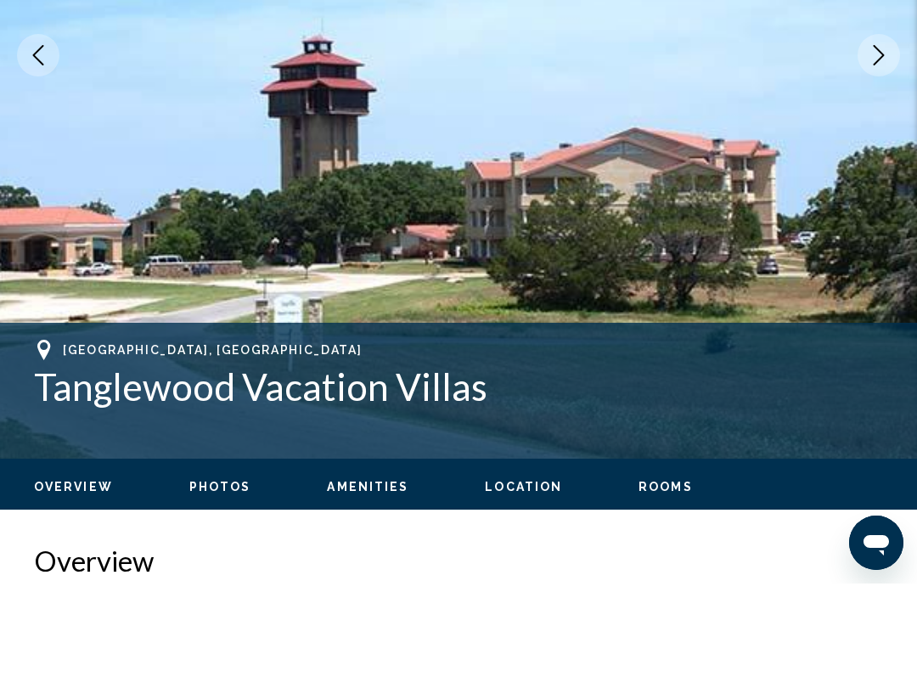
scroll to position [294, 0]
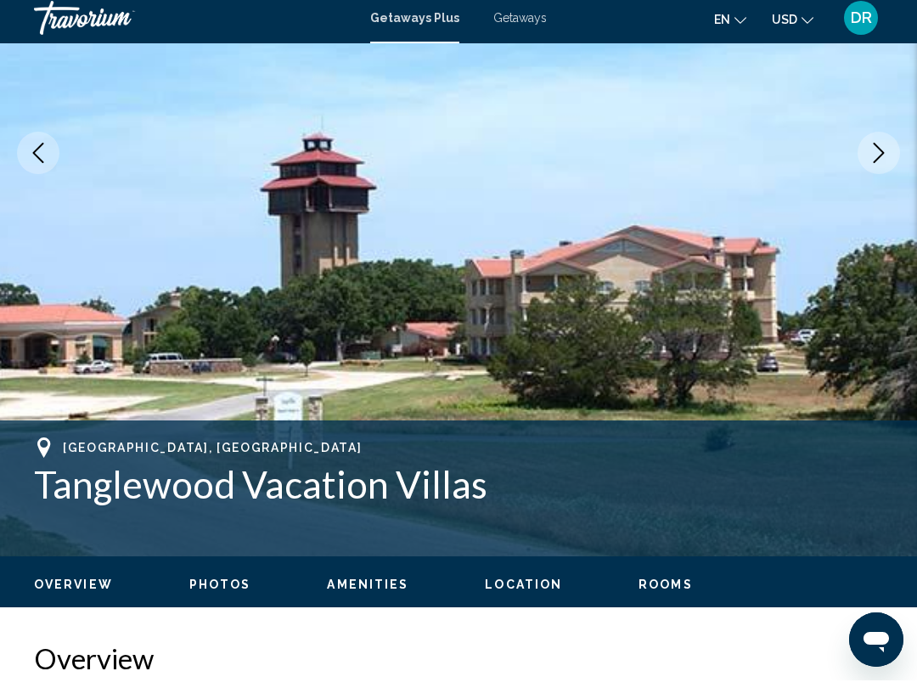
click at [872, 155] on icon "Next image" at bounding box center [879, 160] width 20 height 20
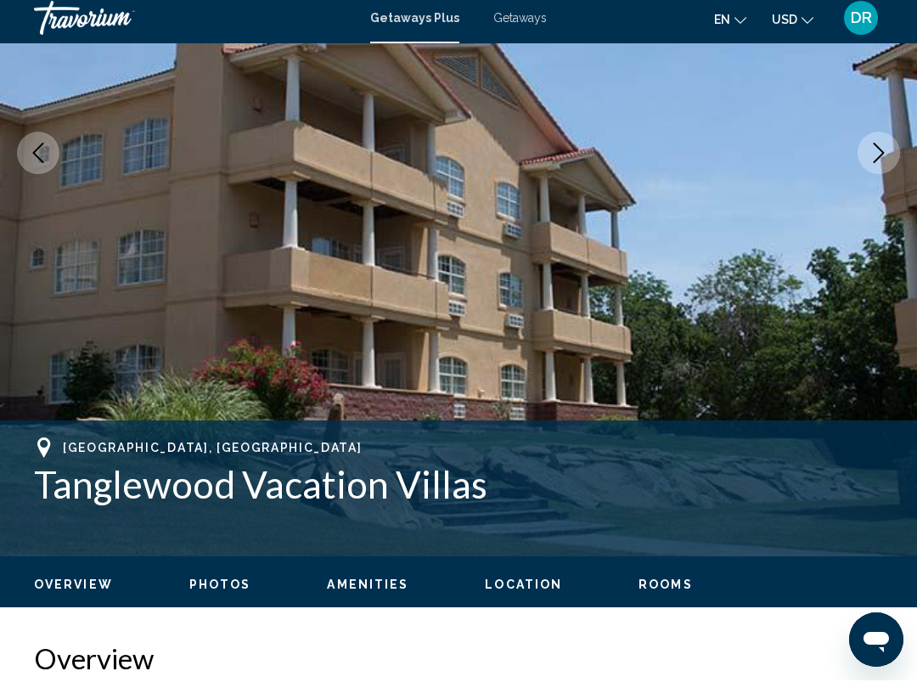
click at [880, 163] on button "Next image" at bounding box center [879, 160] width 42 height 42
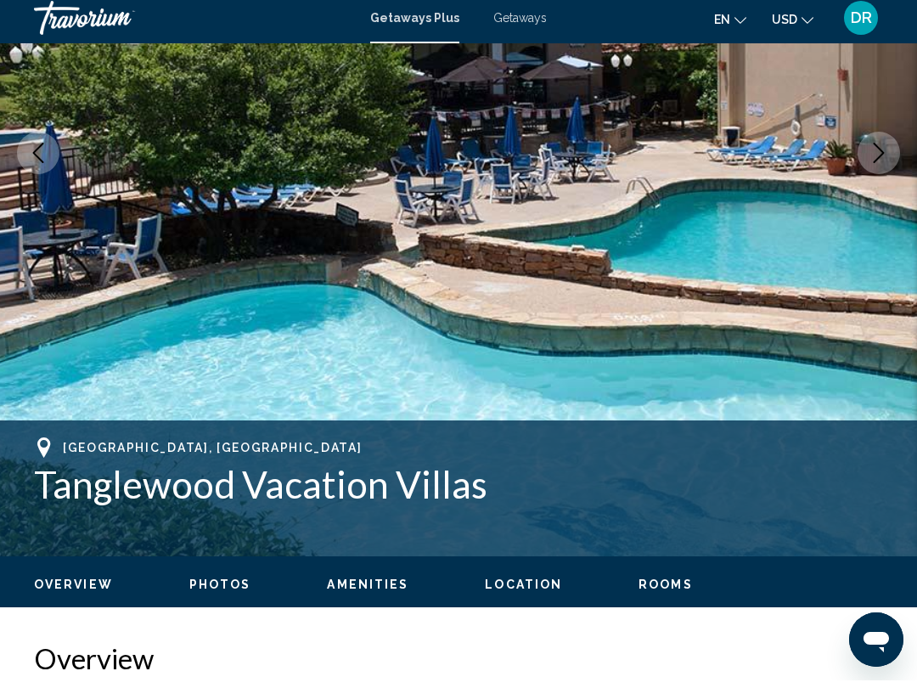
click at [877, 157] on icon "Next image" at bounding box center [879, 160] width 20 height 20
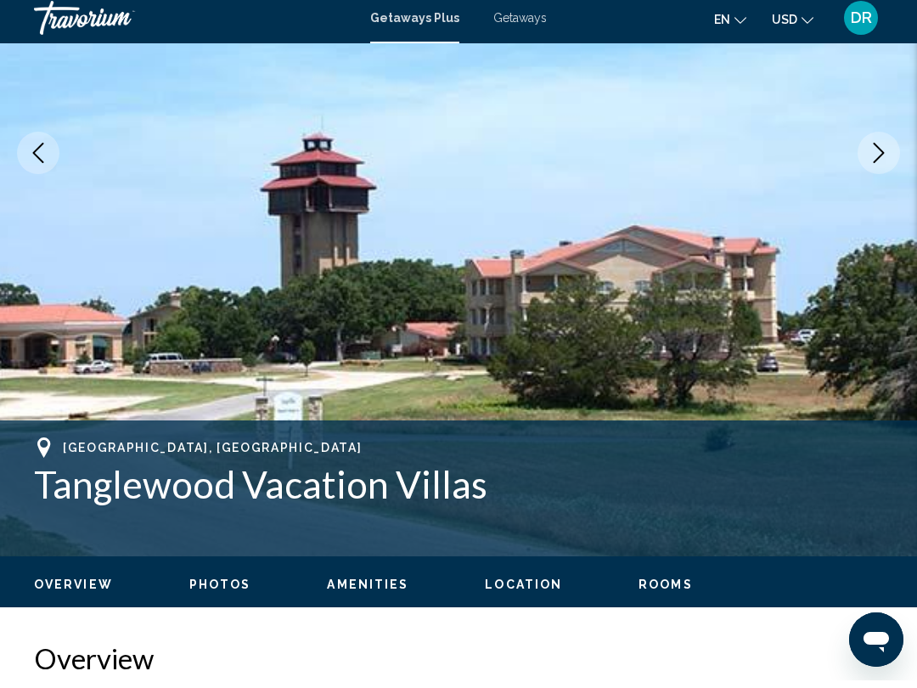
click at [880, 162] on icon "Next image" at bounding box center [879, 160] width 20 height 20
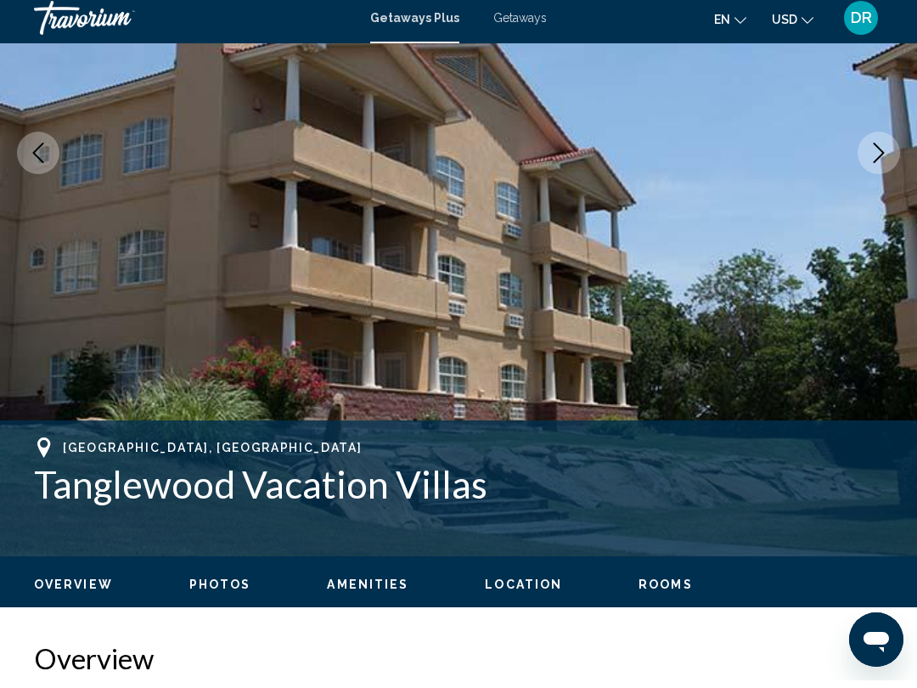
click at [877, 167] on button "Next image" at bounding box center [879, 160] width 42 height 42
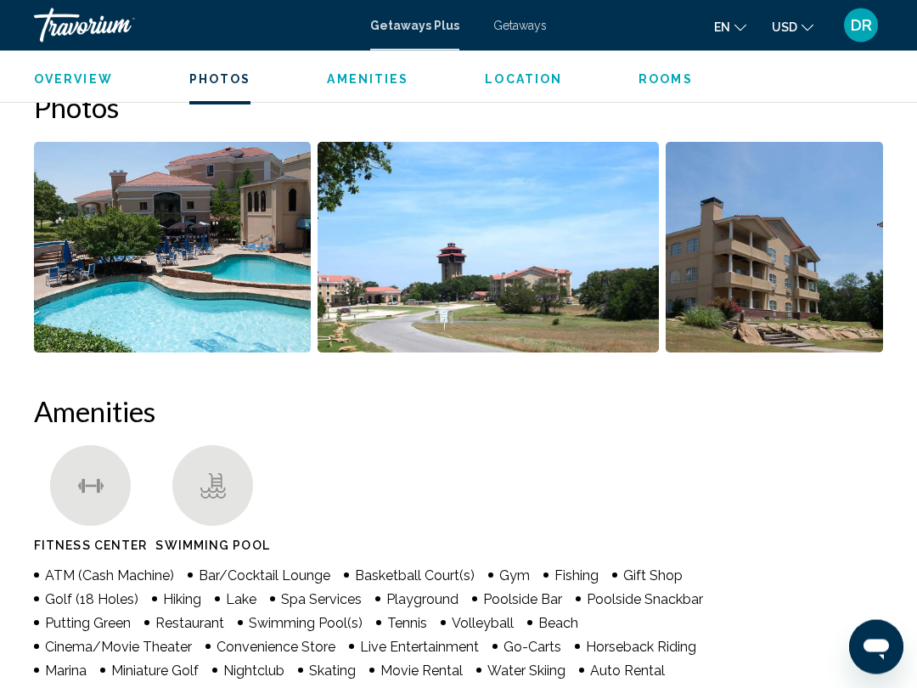
scroll to position [1091, 0]
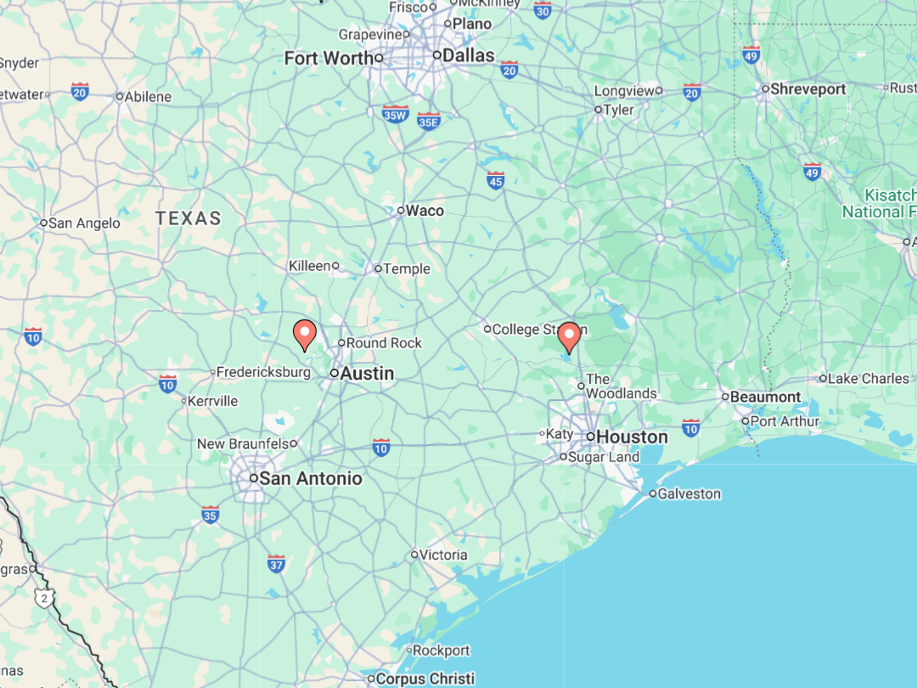
type input "**********"
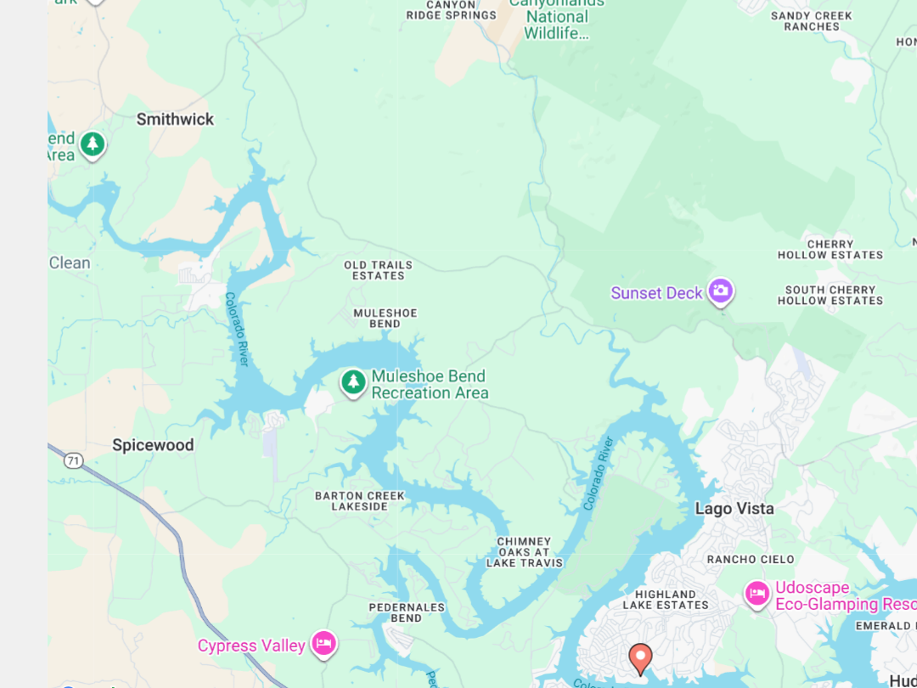
click at [606, 297] on div "To activate drag with keyboard, press Alt + Enter. Once in keyboard drag state,…" at bounding box center [458, 424] width 849 height 509
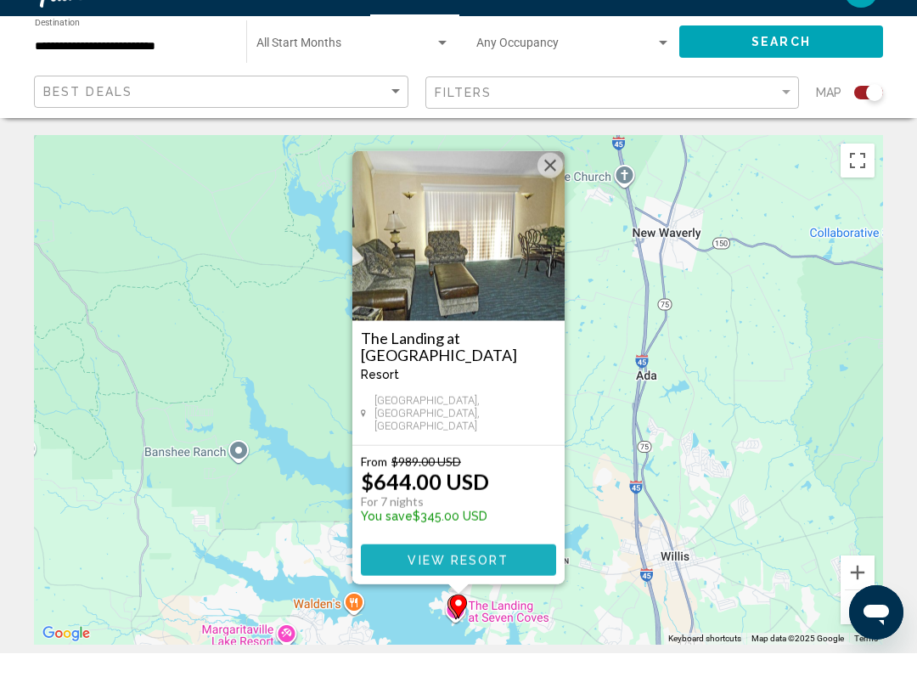
click at [500, 588] on span "View Resort" at bounding box center [458, 595] width 101 height 14
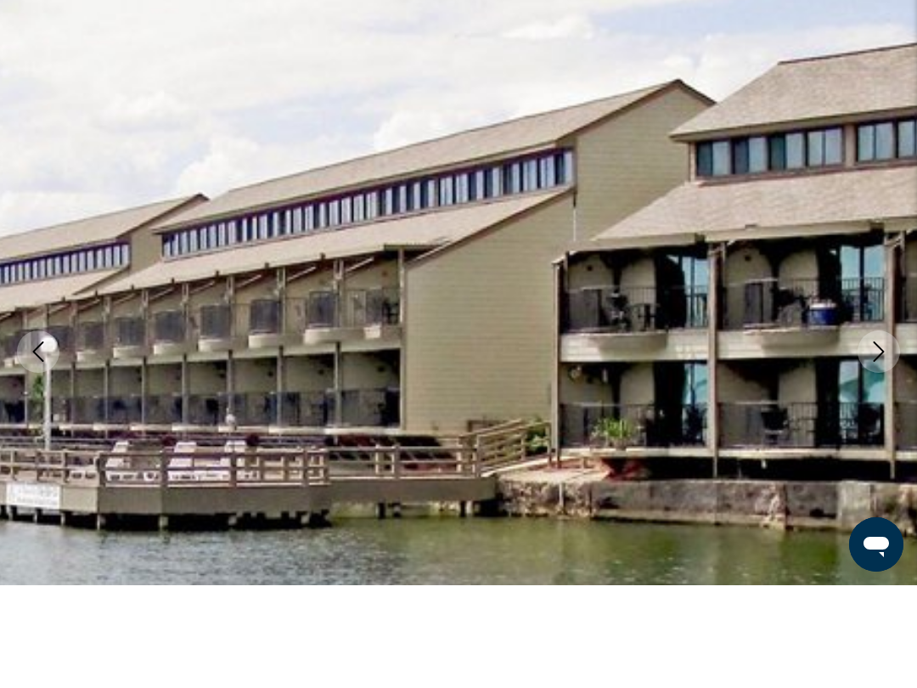
click at [879, 444] on icon "Next image" at bounding box center [879, 454] width 11 height 20
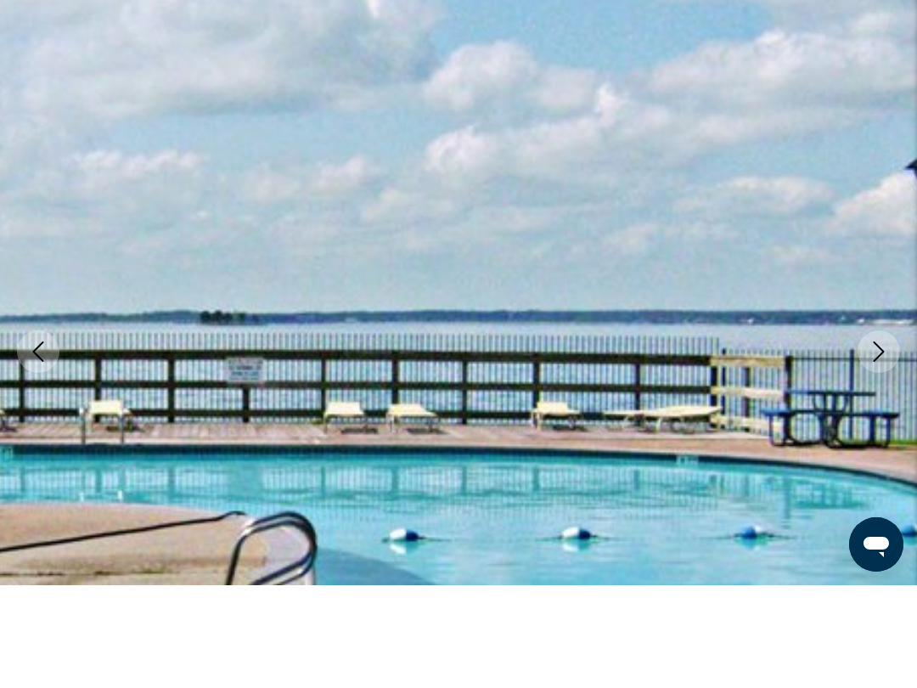
click at [878, 444] on icon "Next image" at bounding box center [879, 454] width 11 height 20
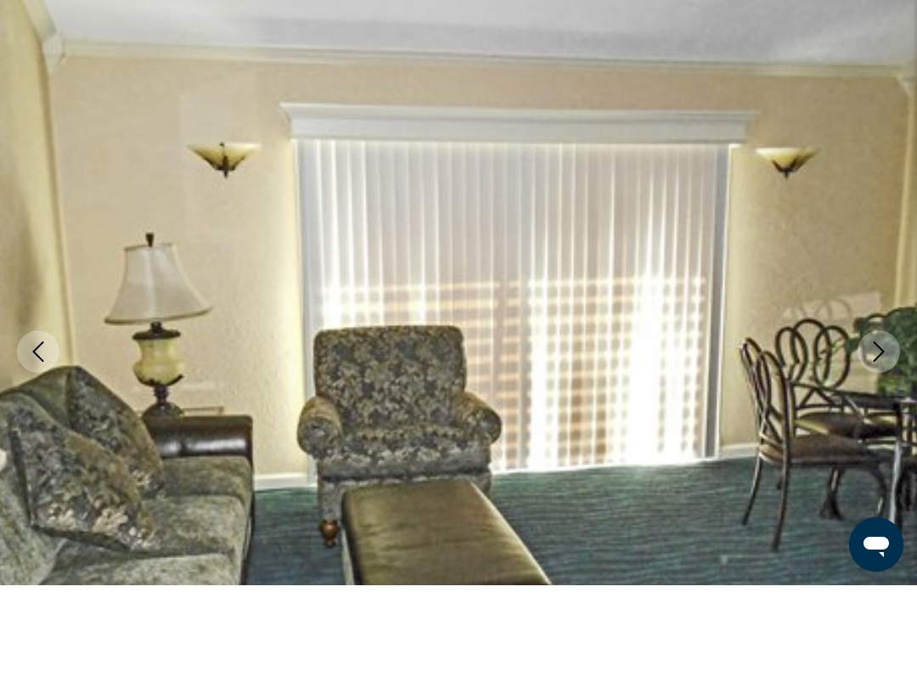
click at [877, 444] on icon "Next image" at bounding box center [879, 454] width 20 height 20
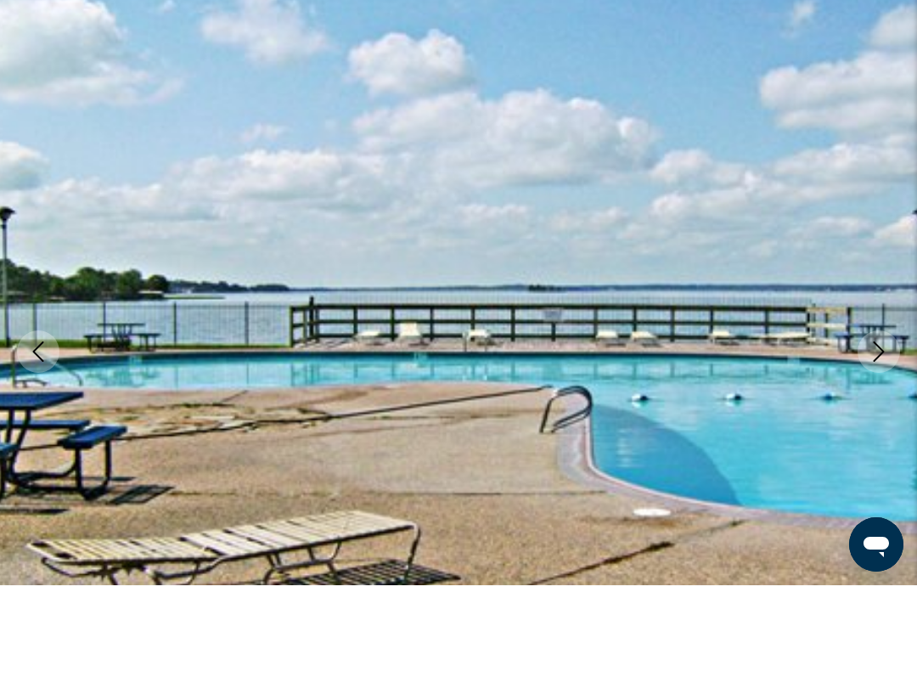
click at [877, 444] on icon "Next image" at bounding box center [879, 454] width 20 height 20
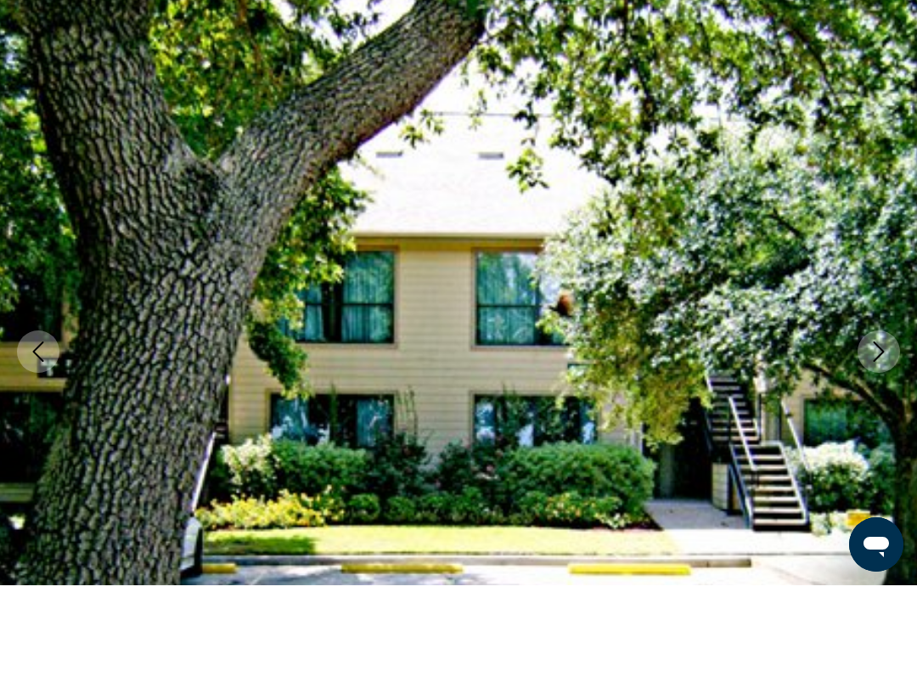
click at [881, 444] on icon "Next image" at bounding box center [879, 454] width 11 height 20
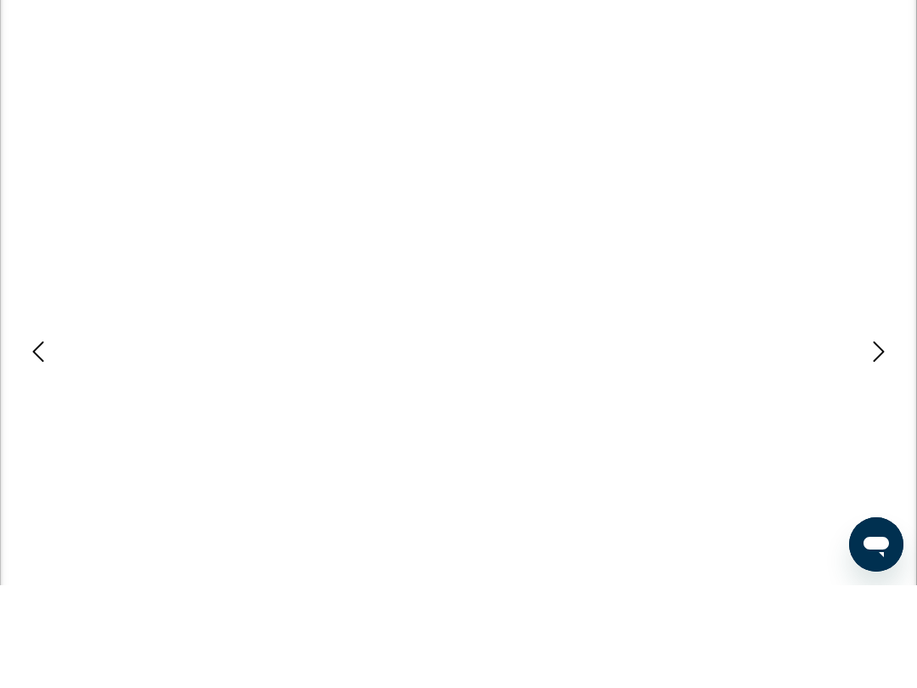
click at [881, 444] on icon "Next image" at bounding box center [879, 454] width 11 height 20
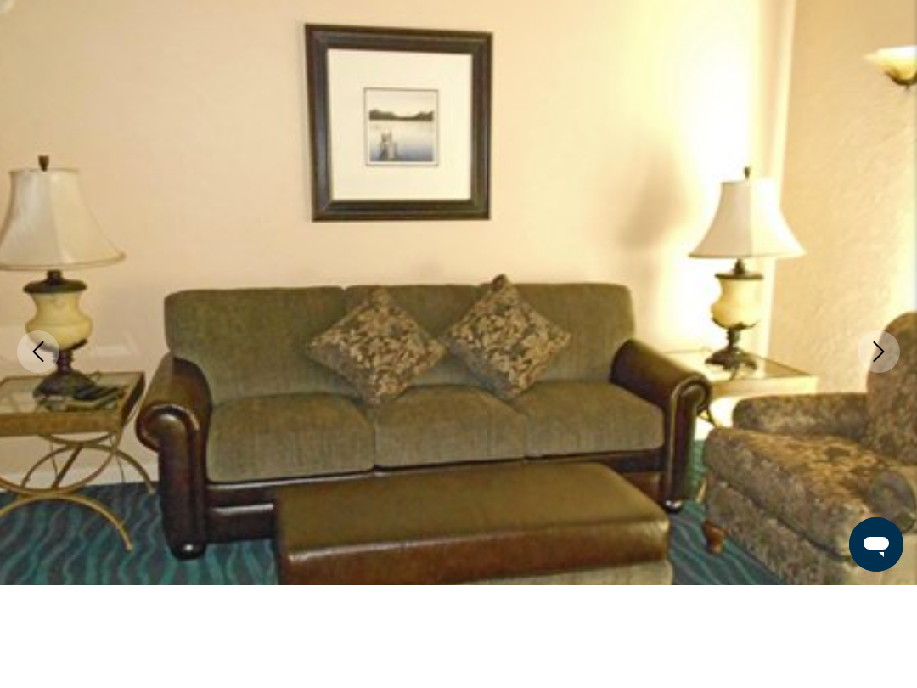
click at [881, 444] on icon "Next image" at bounding box center [879, 454] width 20 height 20
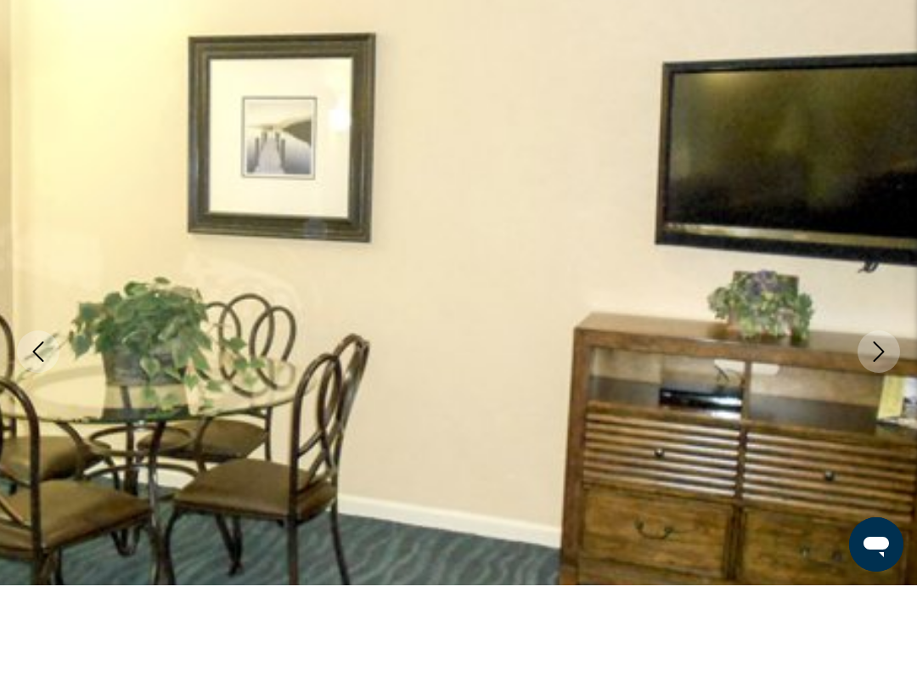
click at [887, 444] on icon "Next image" at bounding box center [879, 454] width 20 height 20
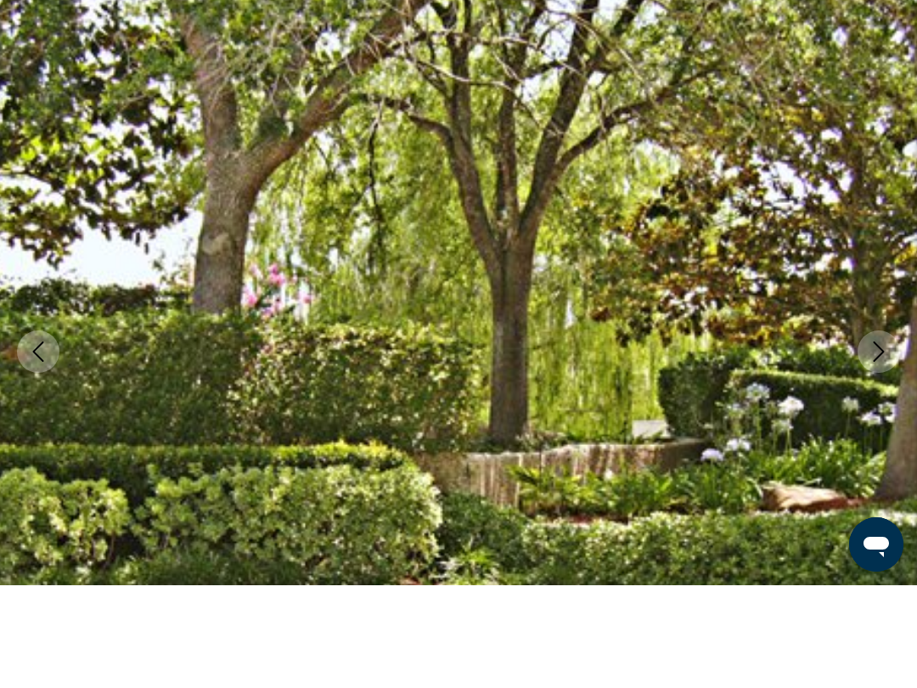
click at [881, 444] on icon "Next image" at bounding box center [879, 454] width 20 height 20
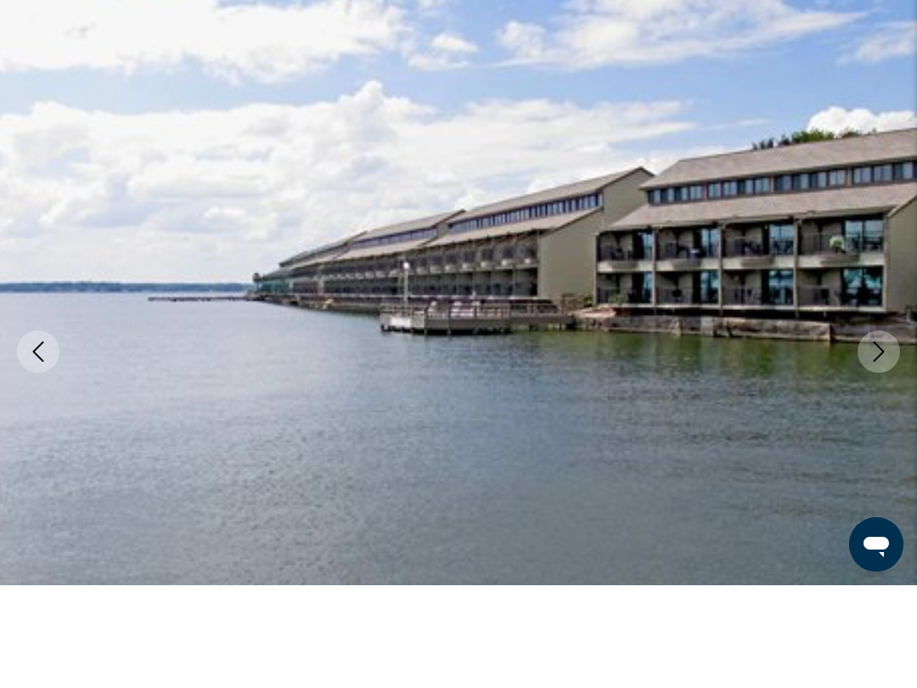
click at [880, 444] on icon "Next image" at bounding box center [879, 454] width 20 height 20
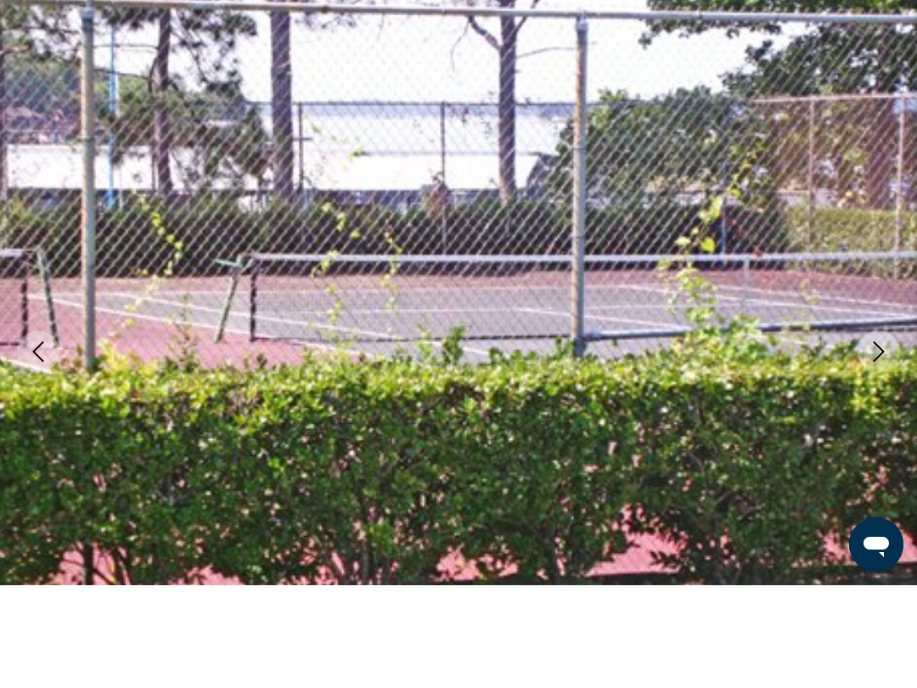
click at [886, 444] on icon "Next image" at bounding box center [879, 454] width 20 height 20
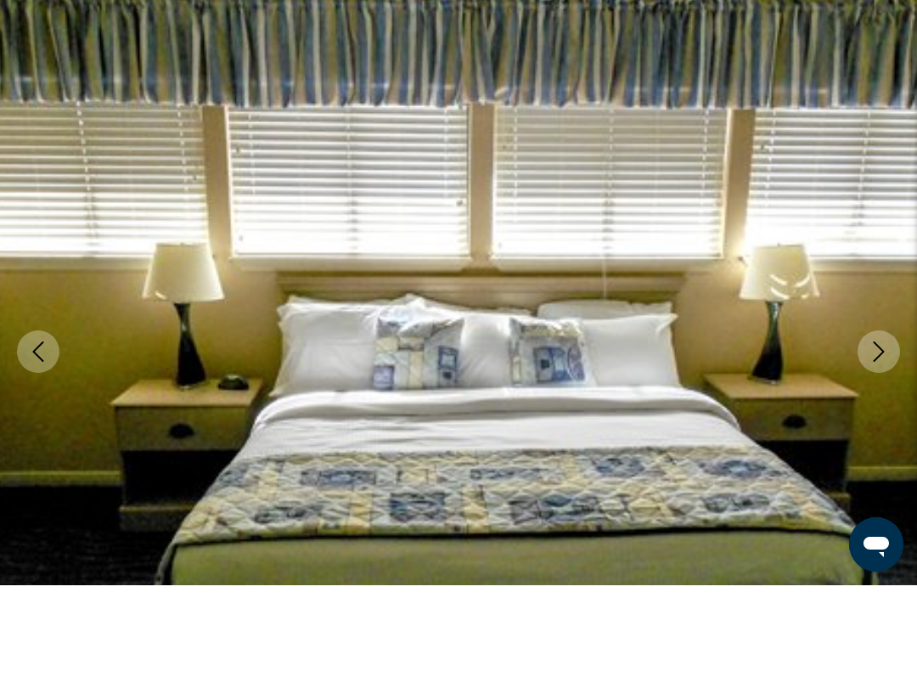
click at [890, 433] on button "Next image" at bounding box center [879, 454] width 42 height 42
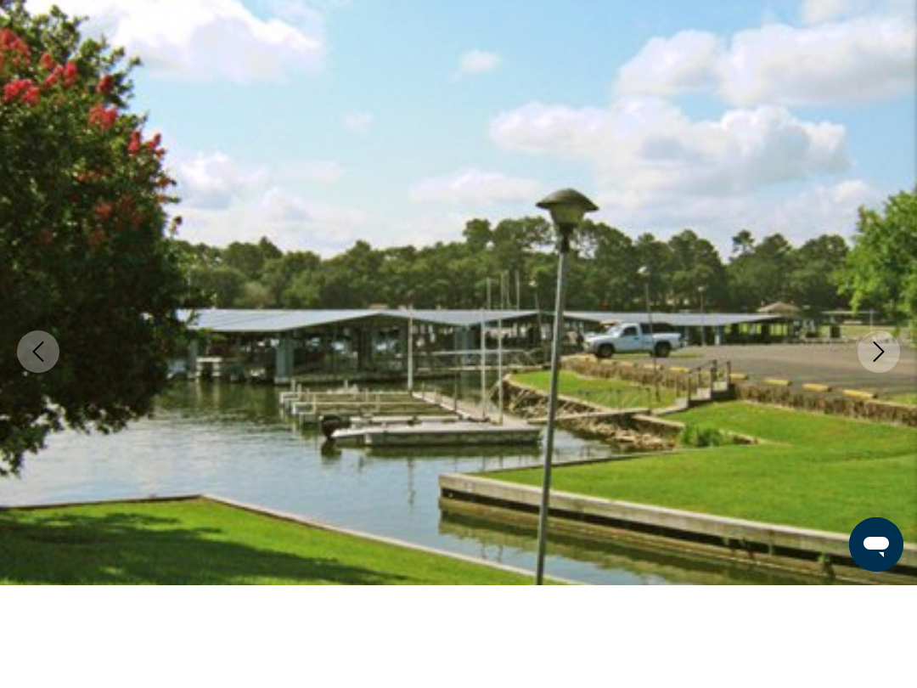
click at [886, 444] on icon "Next image" at bounding box center [879, 454] width 20 height 20
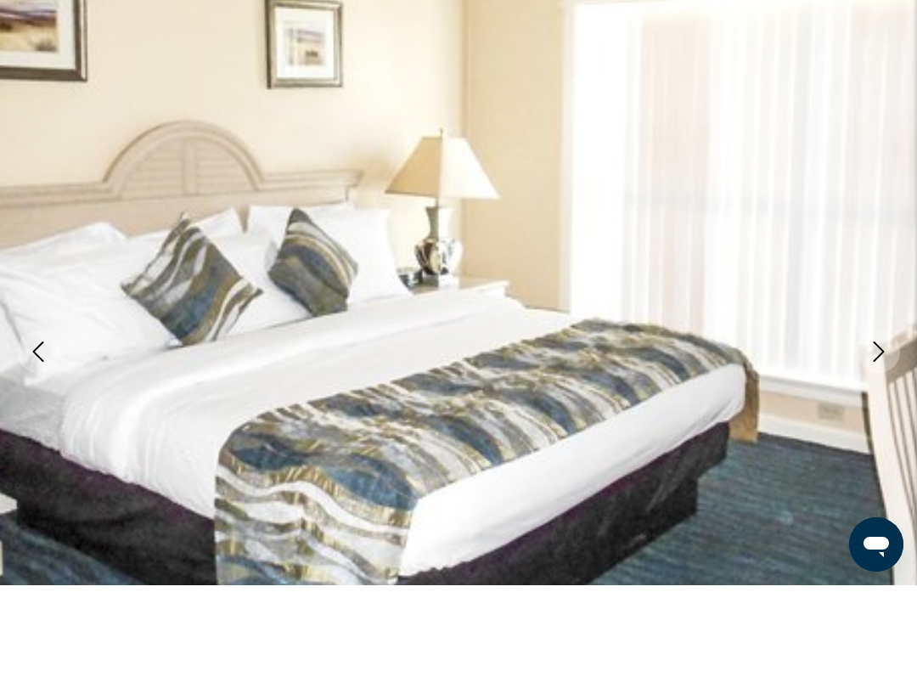
click at [888, 444] on icon "Next image" at bounding box center [879, 454] width 20 height 20
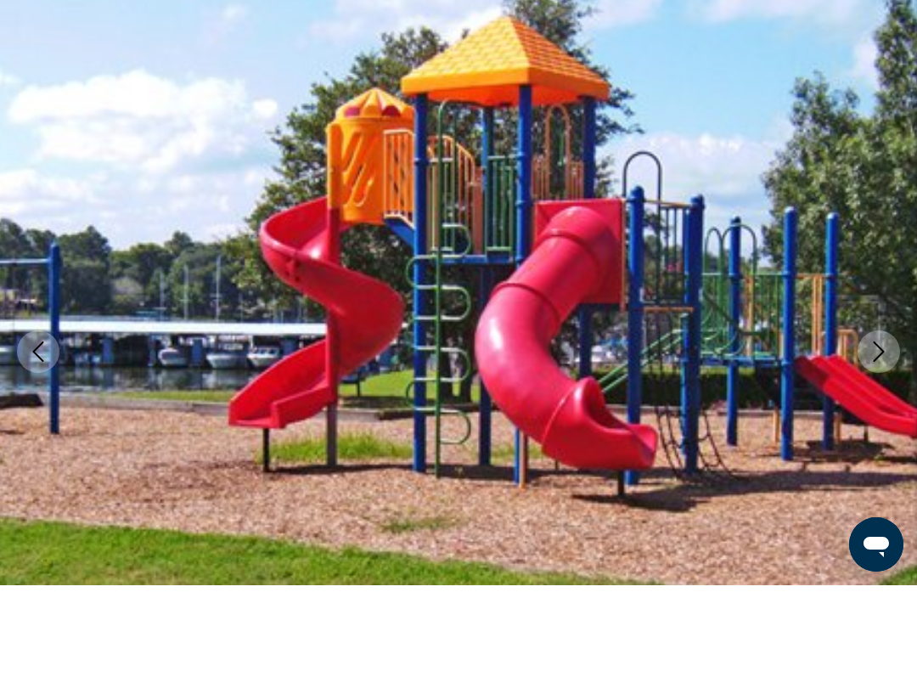
click at [883, 444] on icon "Next image" at bounding box center [879, 454] width 11 height 20
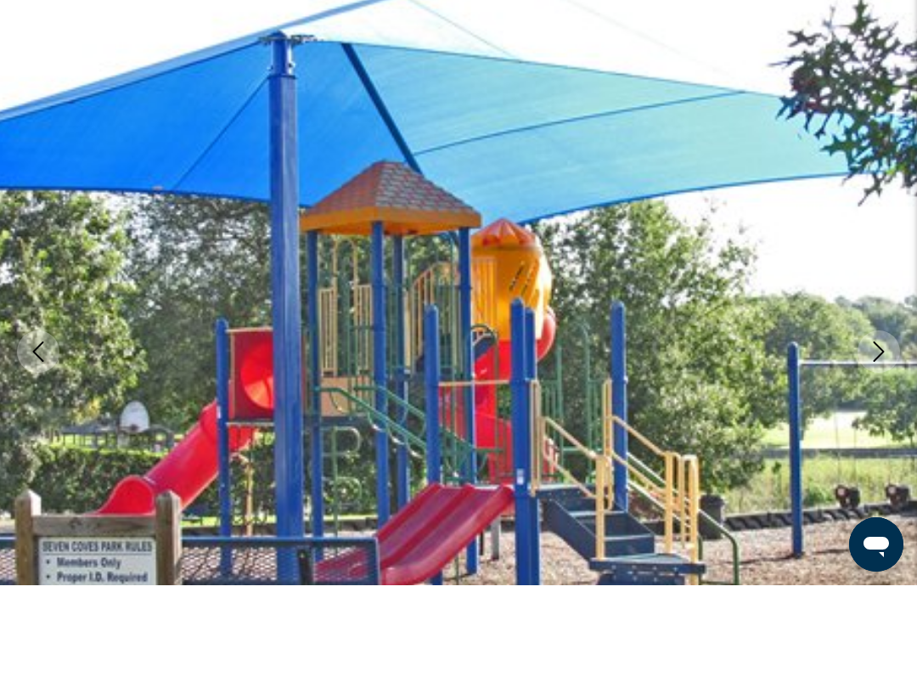
click at [890, 433] on button "Next image" at bounding box center [879, 454] width 42 height 42
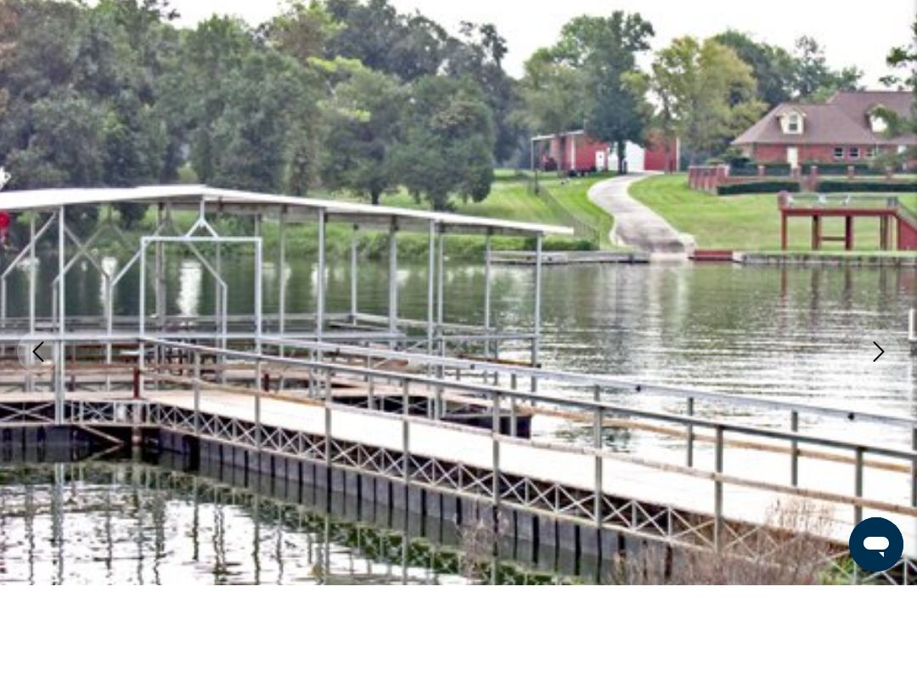
click at [880, 444] on icon "Next image" at bounding box center [879, 454] width 20 height 20
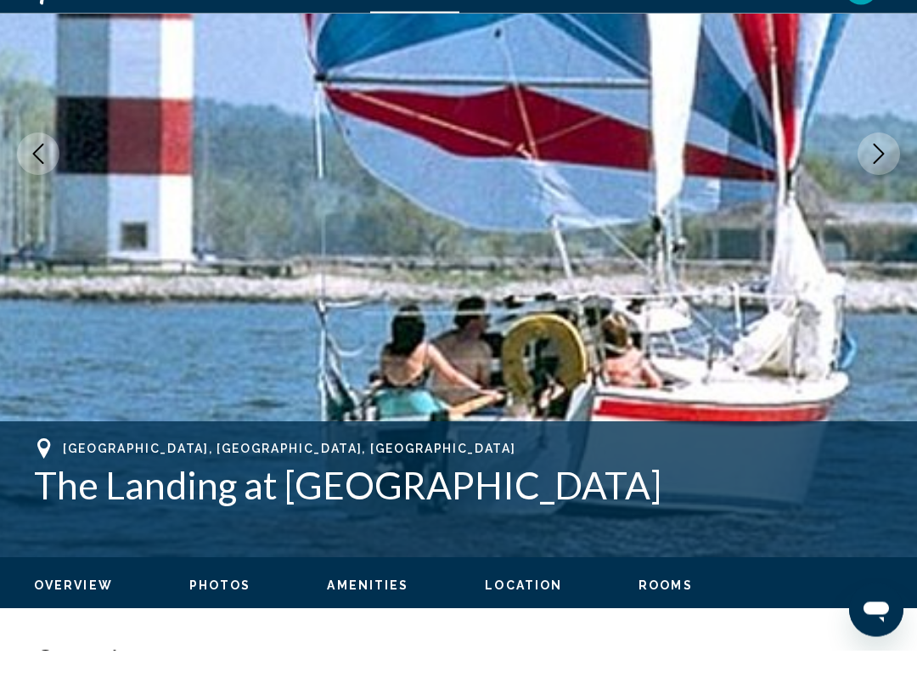
scroll to position [268, 0]
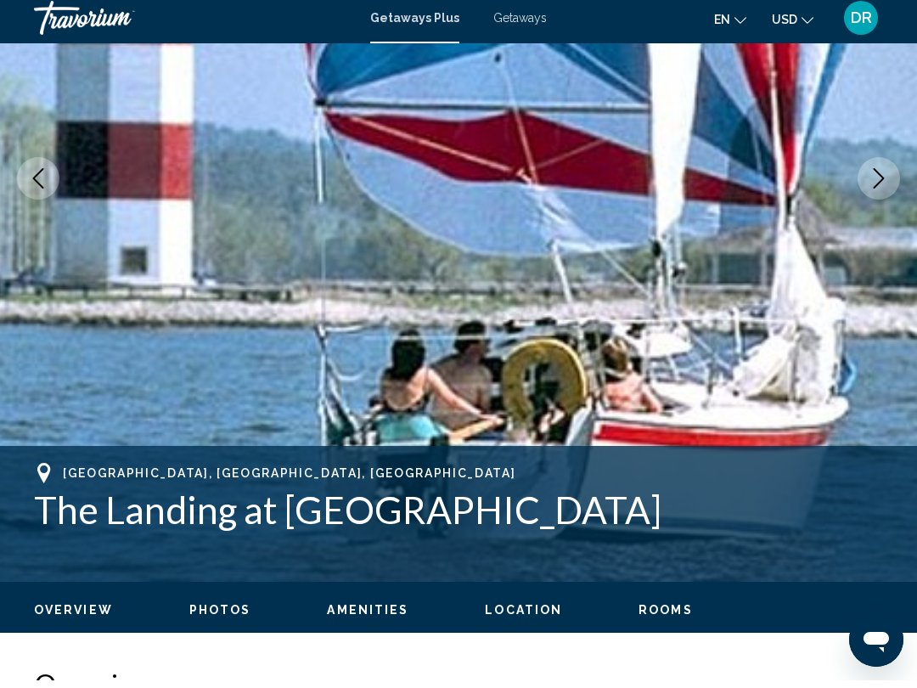
click at [879, 176] on icon "Next image" at bounding box center [879, 186] width 20 height 20
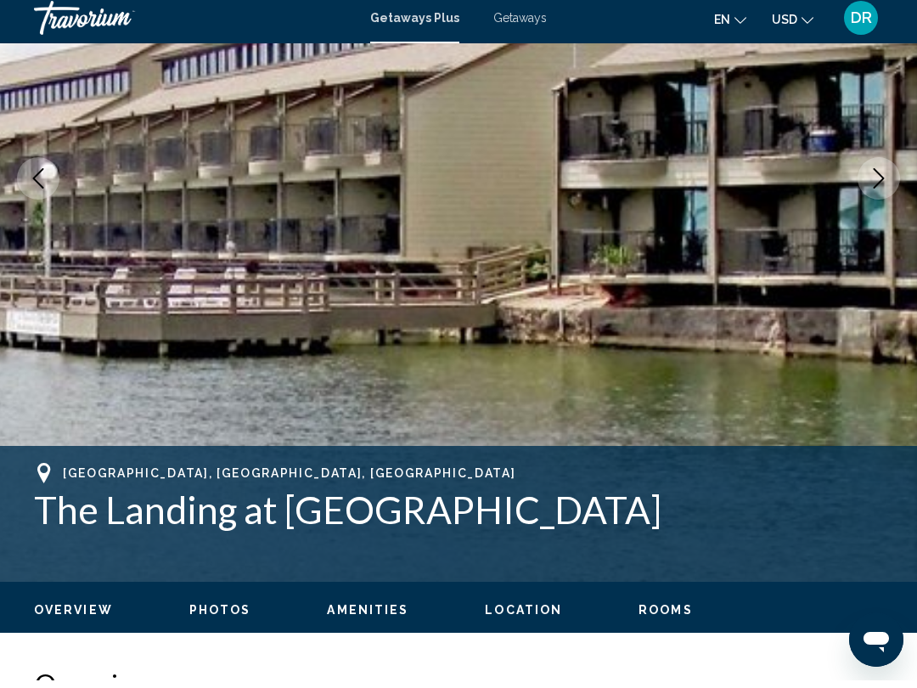
click at [880, 187] on icon "Next image" at bounding box center [879, 186] width 20 height 20
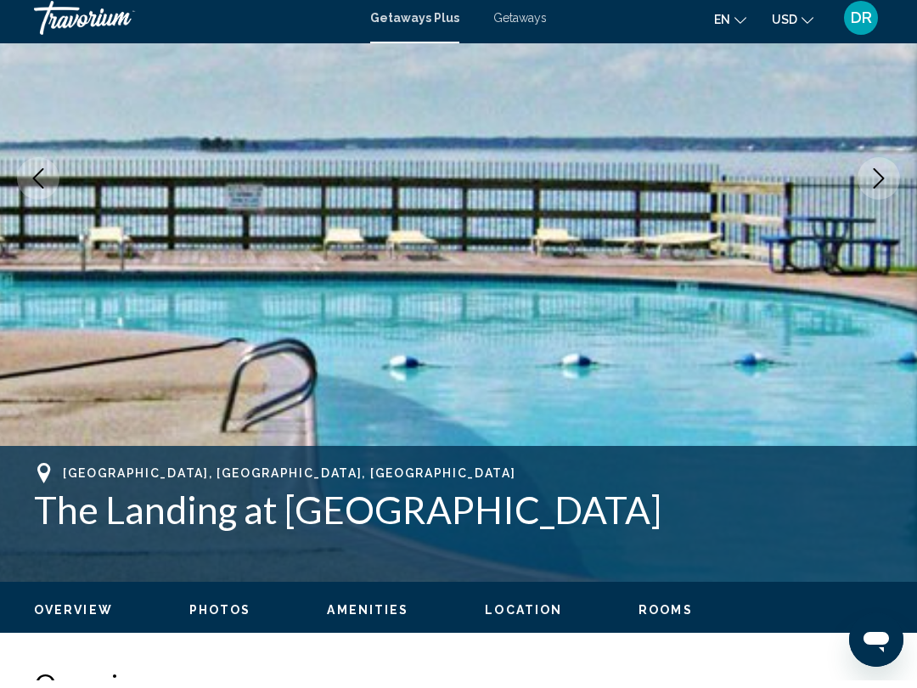
click at [891, 177] on button "Next image" at bounding box center [879, 186] width 42 height 42
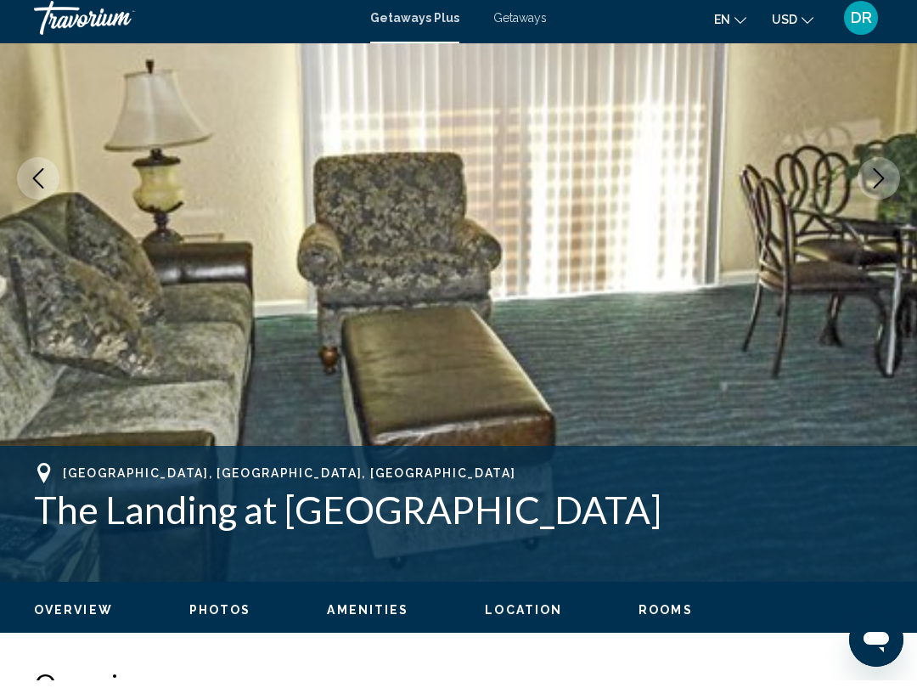
click at [880, 185] on icon "Next image" at bounding box center [879, 186] width 20 height 20
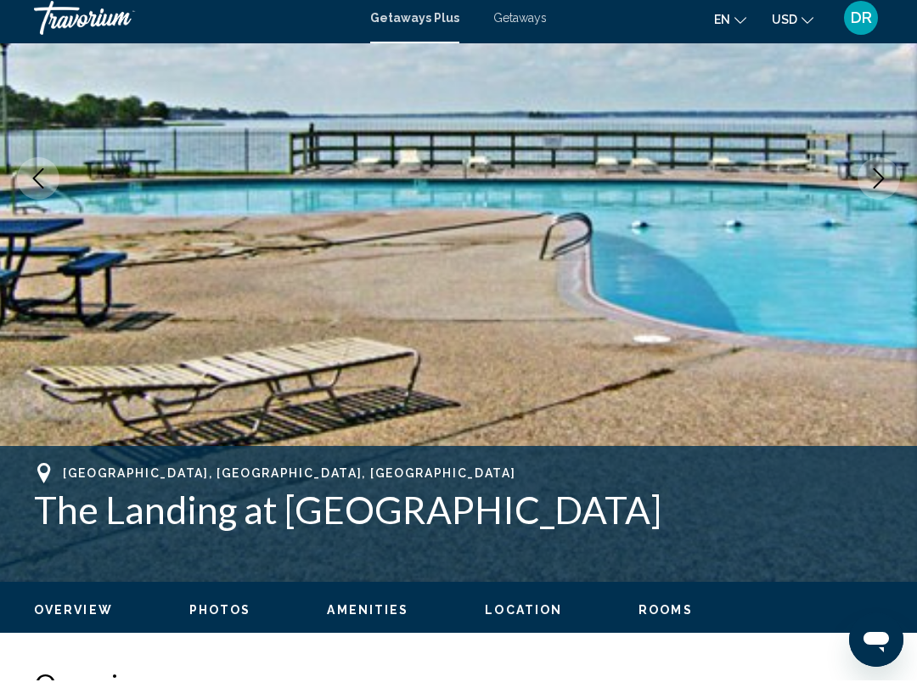
click at [890, 172] on button "Next image" at bounding box center [879, 186] width 42 height 42
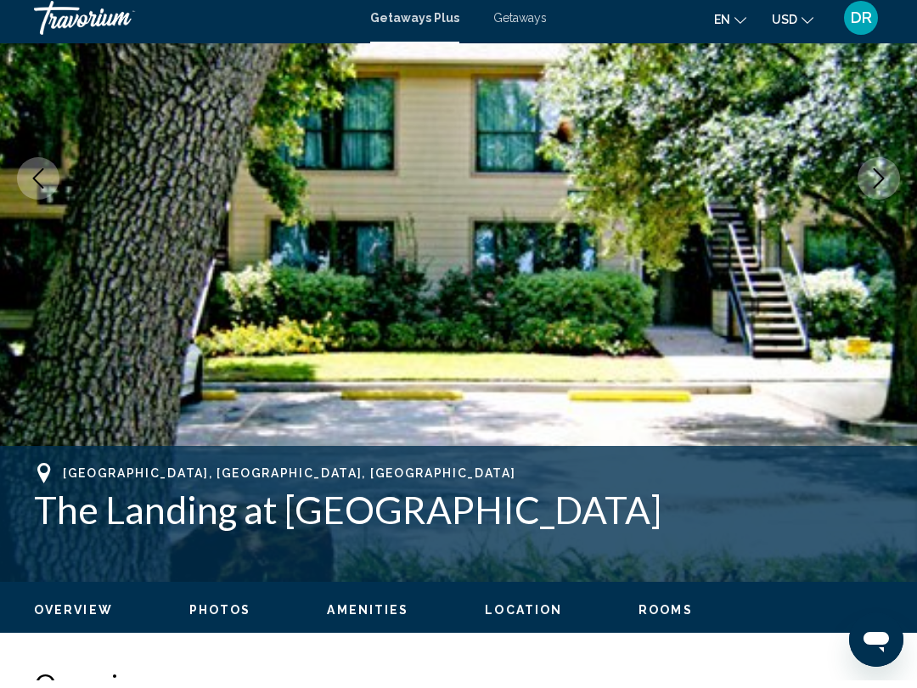
click at [885, 176] on icon "Next image" at bounding box center [879, 186] width 20 height 20
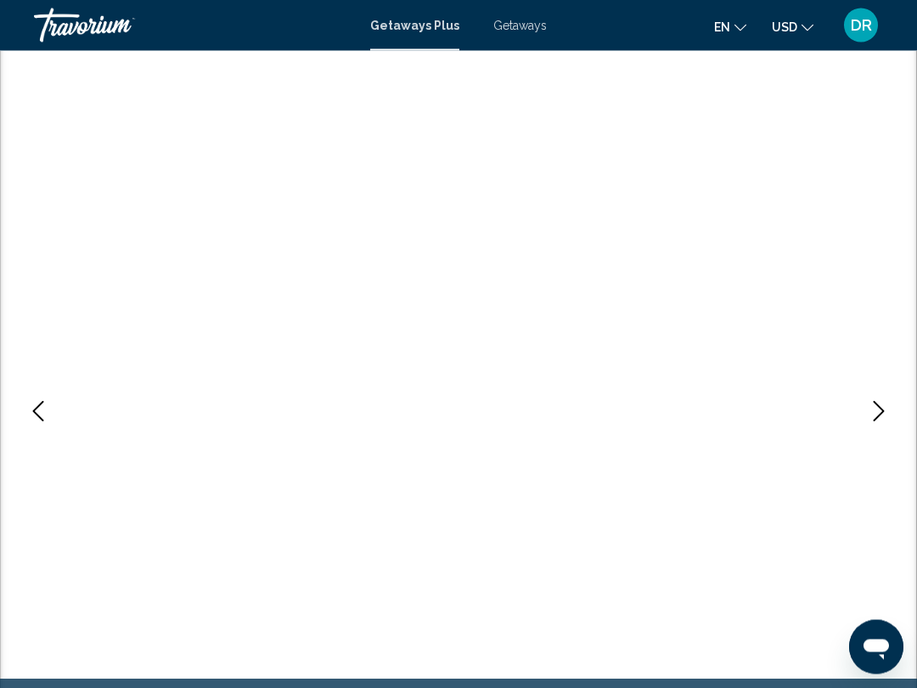
scroll to position [0, 0]
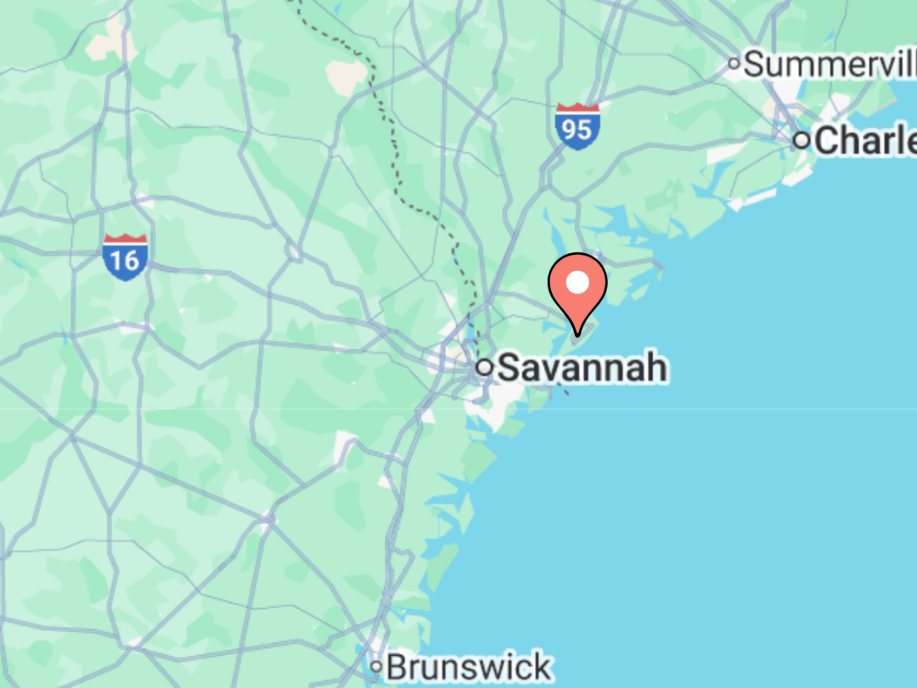
type input "**********"
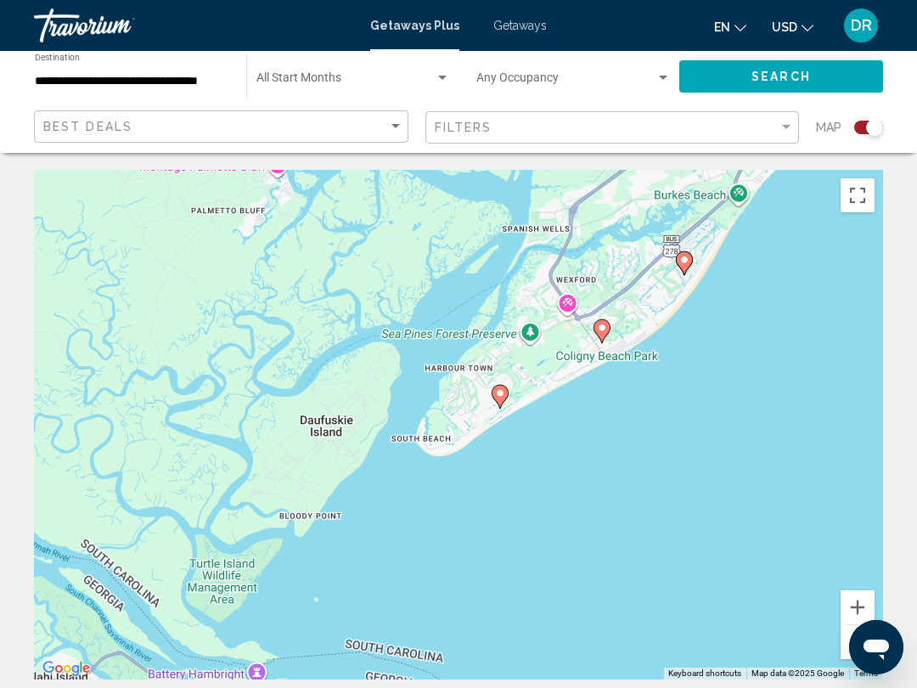
click at [506, 391] on icon "Main content" at bounding box center [499, 396] width 15 height 22
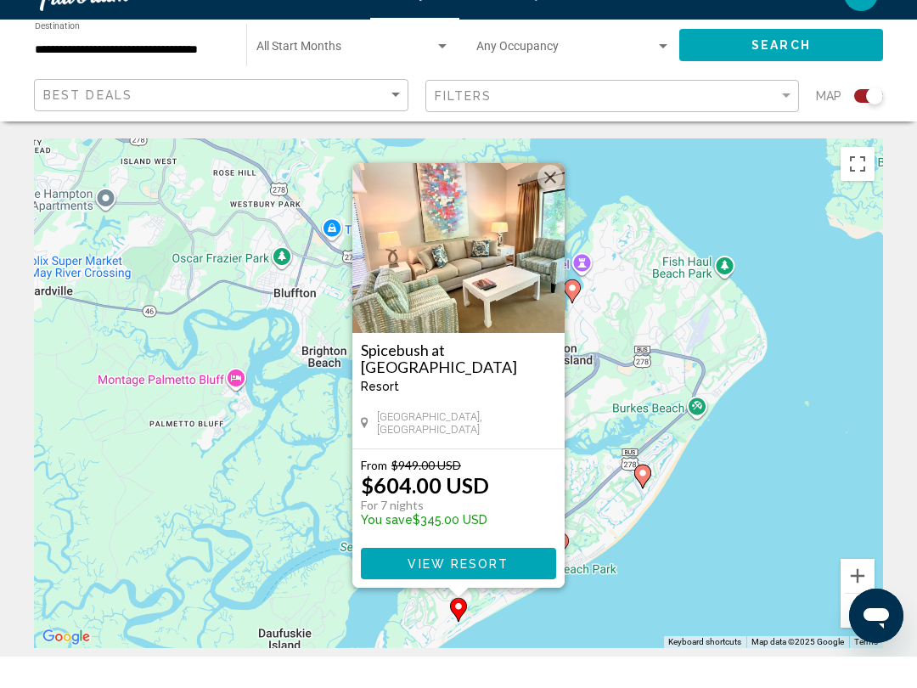
click at [758, 497] on div "To activate drag with keyboard, press Alt + Enter. Once in keyboard drag state,…" at bounding box center [458, 424] width 849 height 509
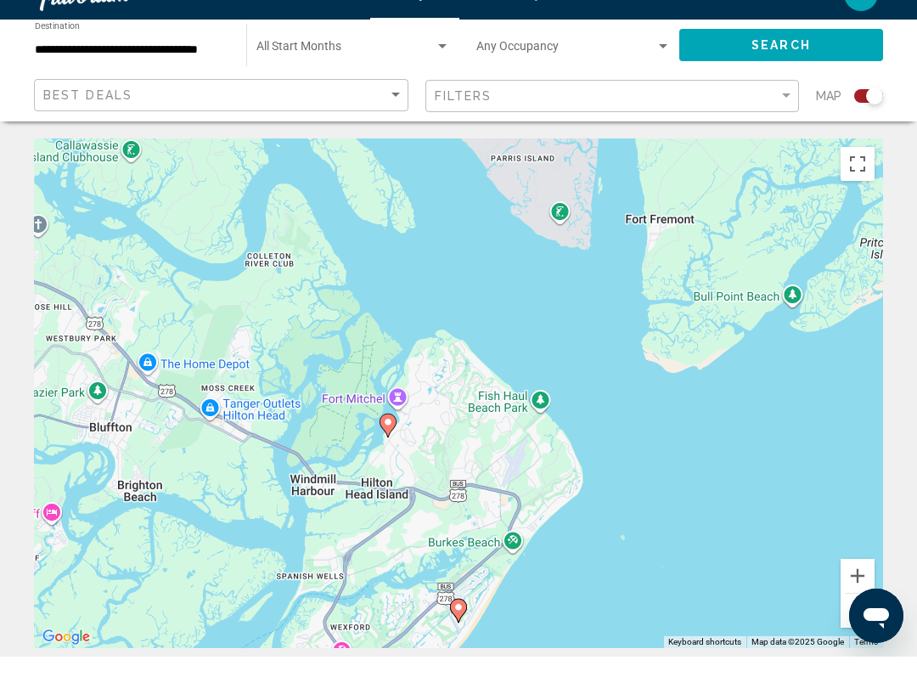
click at [765, 502] on div "To activate drag with keyboard, press Alt + Enter. Once in keyboard drag state,…" at bounding box center [458, 424] width 849 height 509
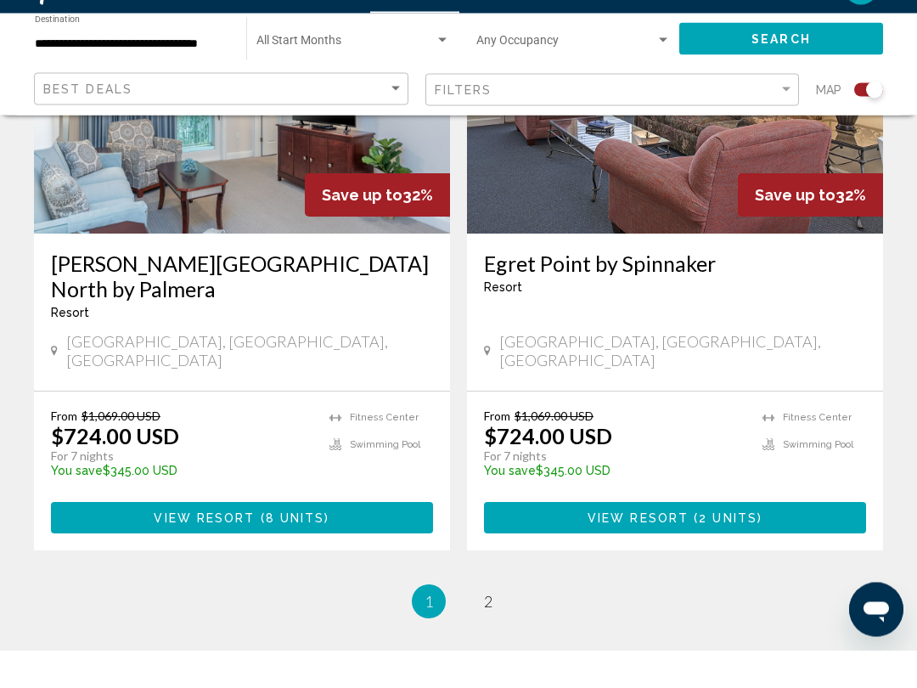
scroll to position [3799, 0]
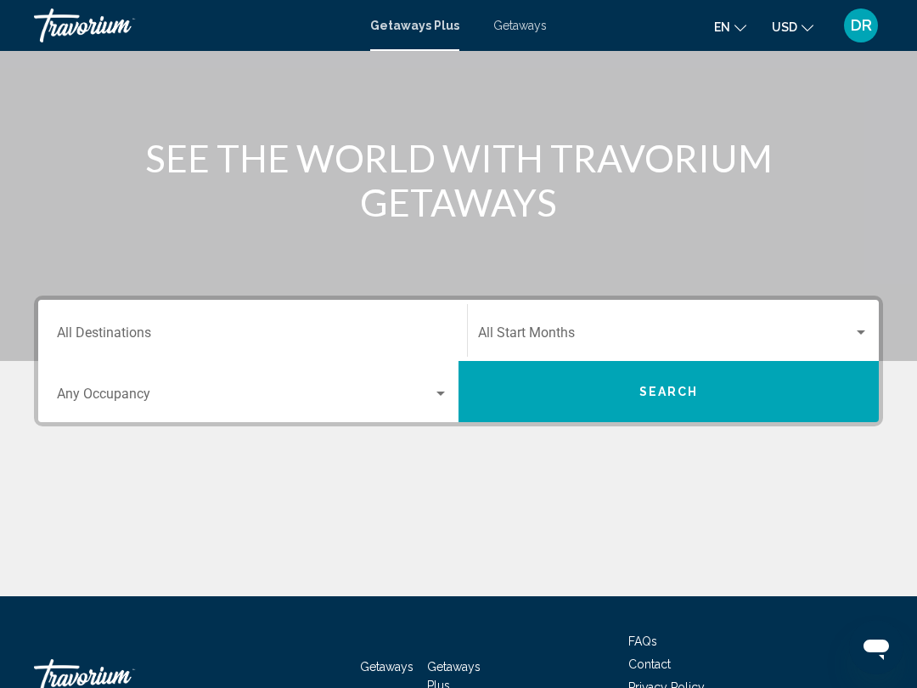
scroll to position [148, 0]
click at [860, 334] on div "Search widget" at bounding box center [861, 333] width 8 height 4
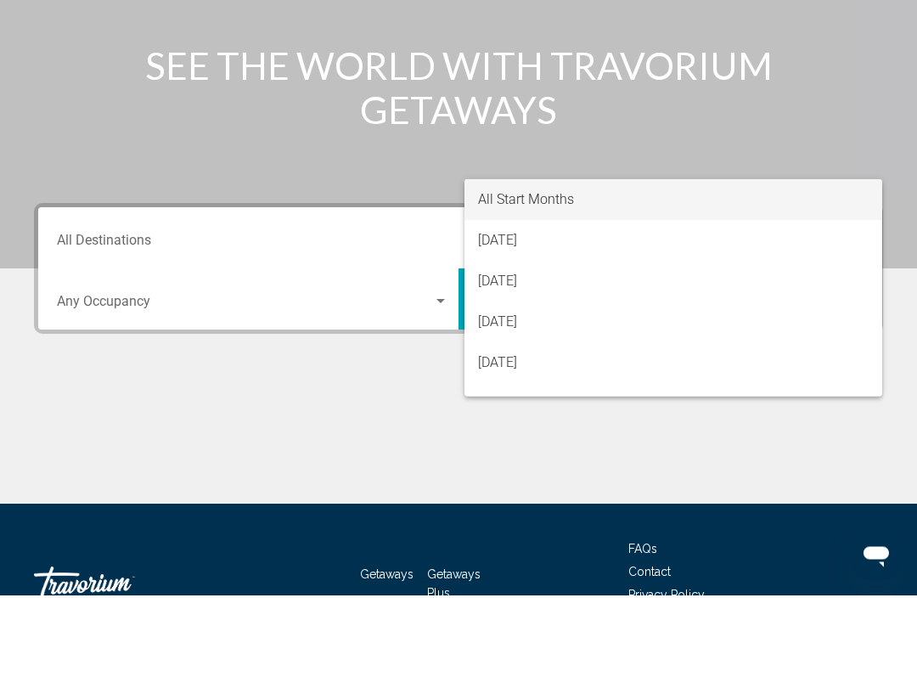
scroll to position [265, 0]
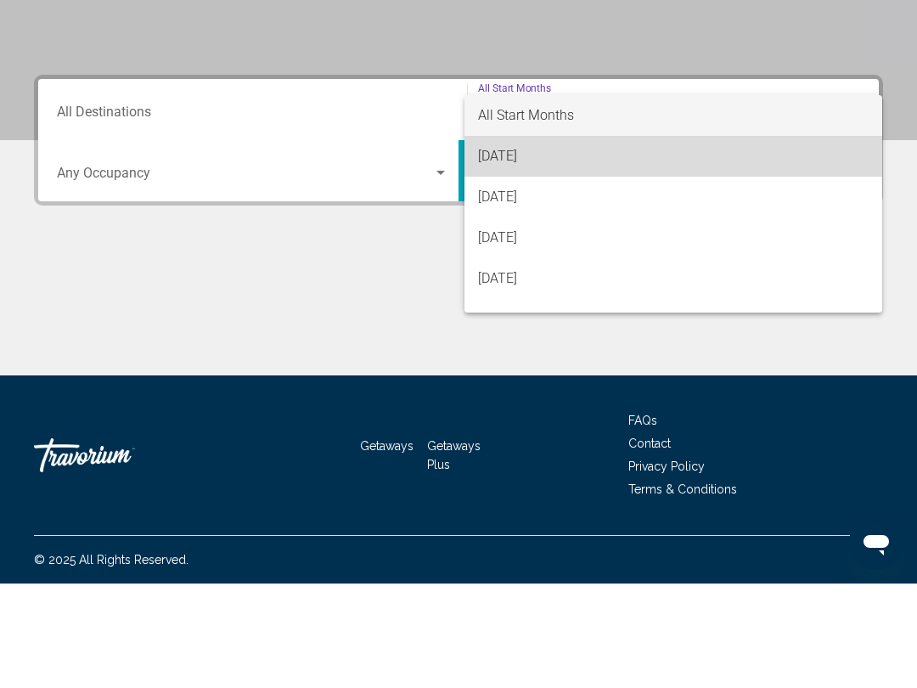
click at [629, 240] on span "[DATE]" at bounding box center [673, 260] width 391 height 41
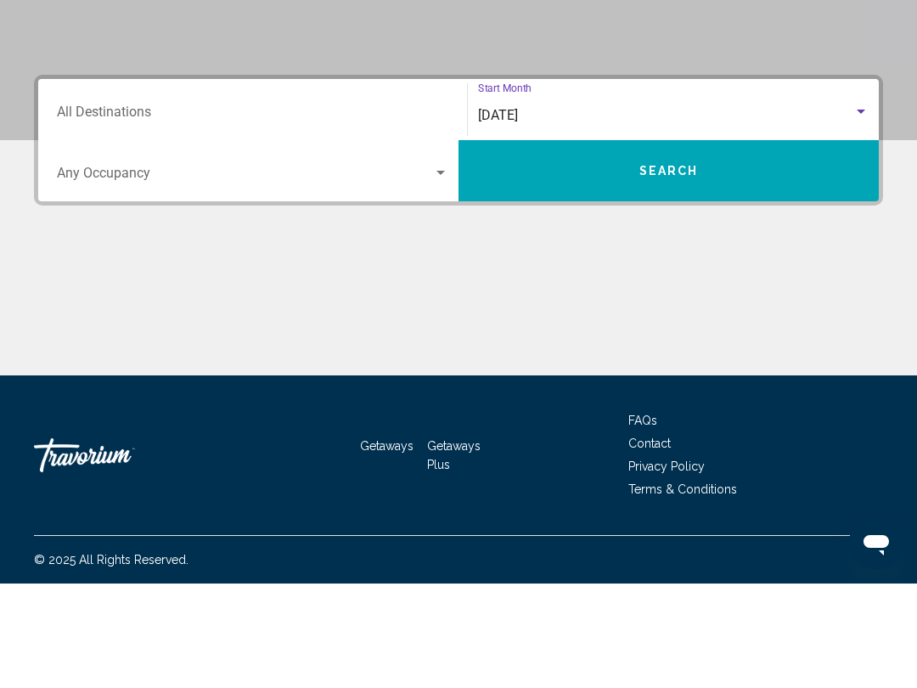
click at [423, 212] on input "Destination All Destinations" at bounding box center [252, 219] width 391 height 15
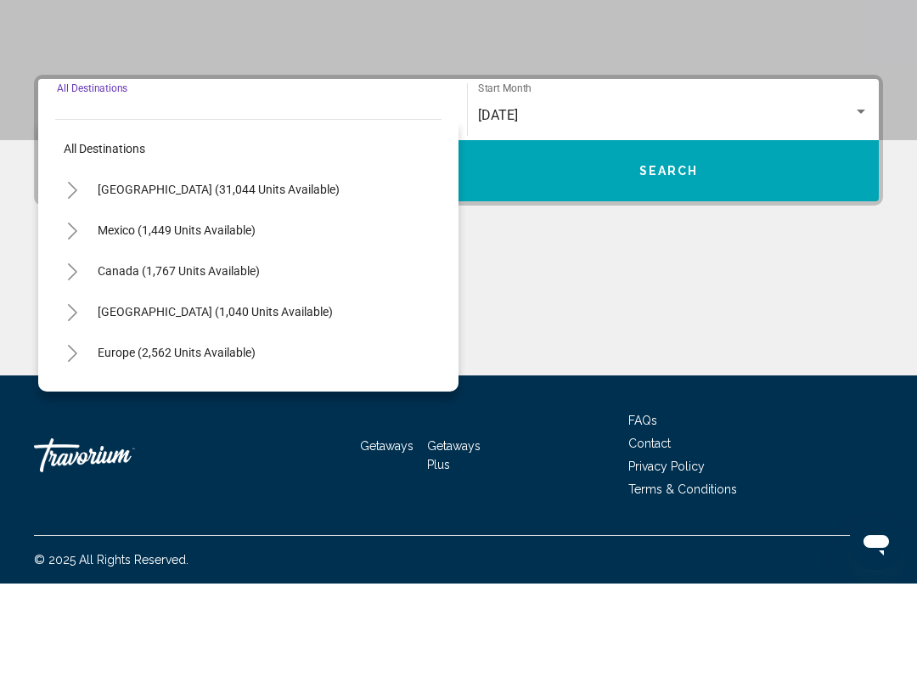
click at [294, 274] on button "[GEOGRAPHIC_DATA] (31,044 units available)" at bounding box center [218, 293] width 259 height 39
type input "**********"
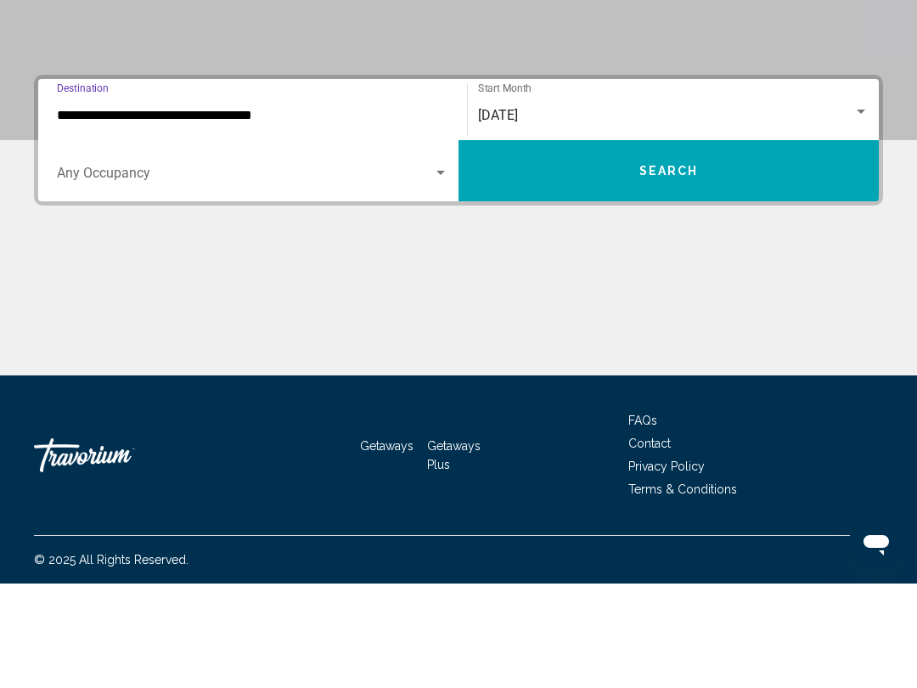
click at [431, 273] on span "Search widget" at bounding box center [245, 280] width 376 height 15
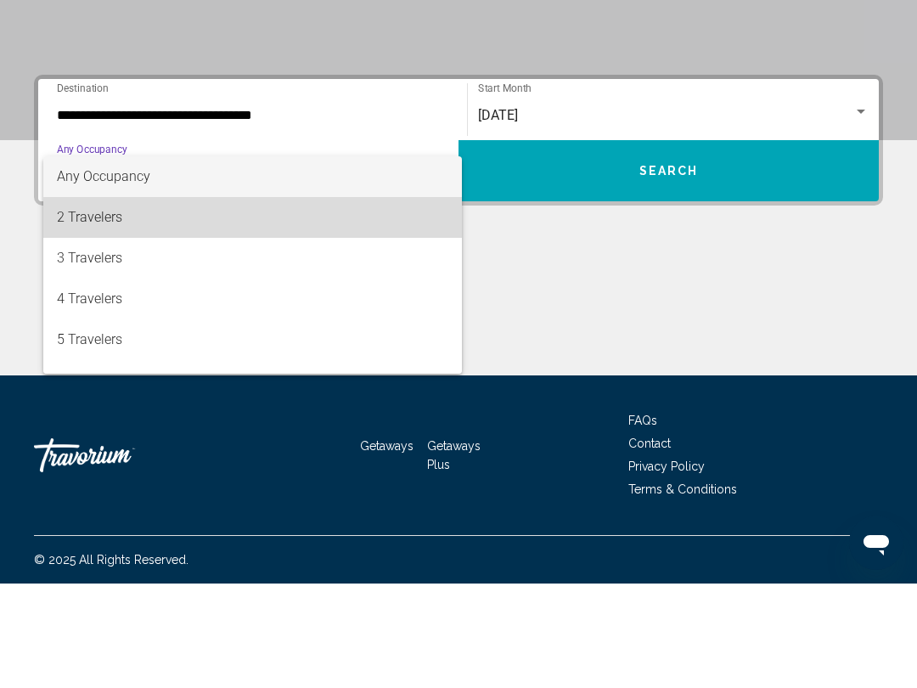
click at [372, 301] on span "2 Travelers" at bounding box center [252, 321] width 391 height 41
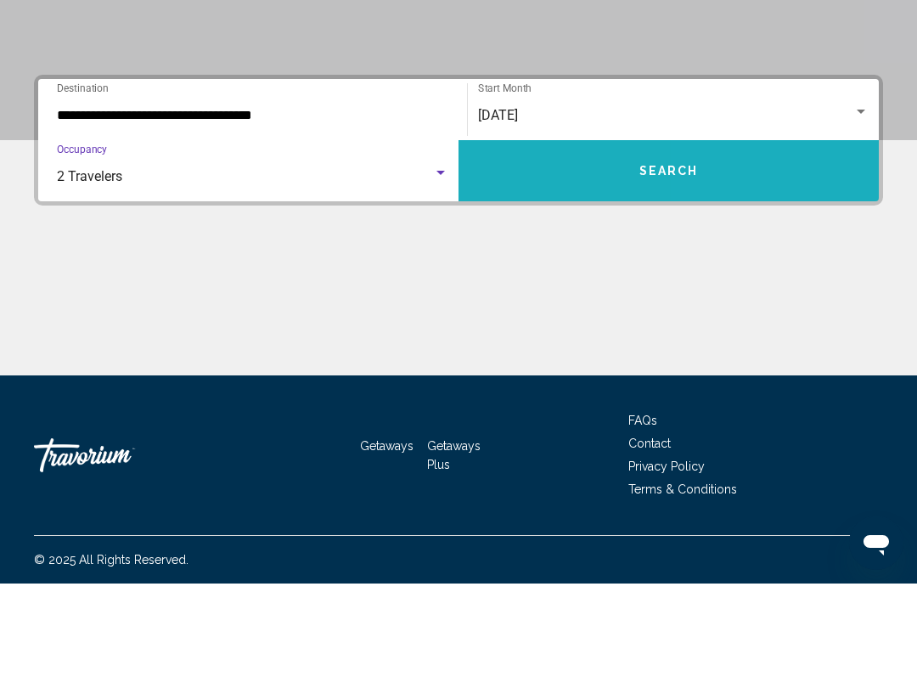
click at [773, 245] on button "Search" at bounding box center [668, 275] width 420 height 61
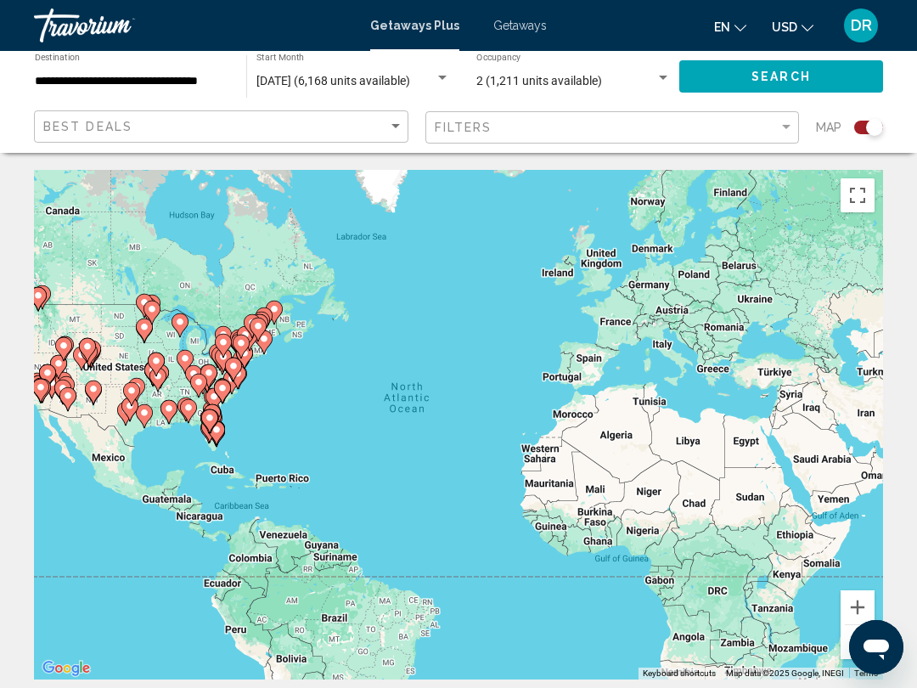
click at [853, 428] on div "To activate drag with keyboard, press Alt + Enter. Once in keyboard drag state,…" at bounding box center [458, 424] width 849 height 509
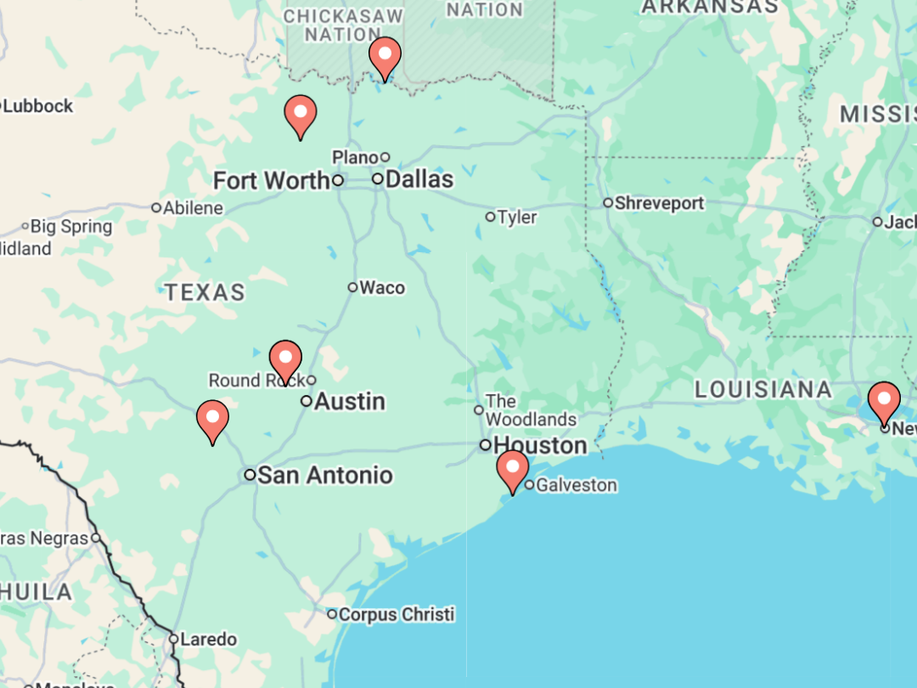
click at [203, 385] on icon "Main content" at bounding box center [210, 396] width 15 height 22
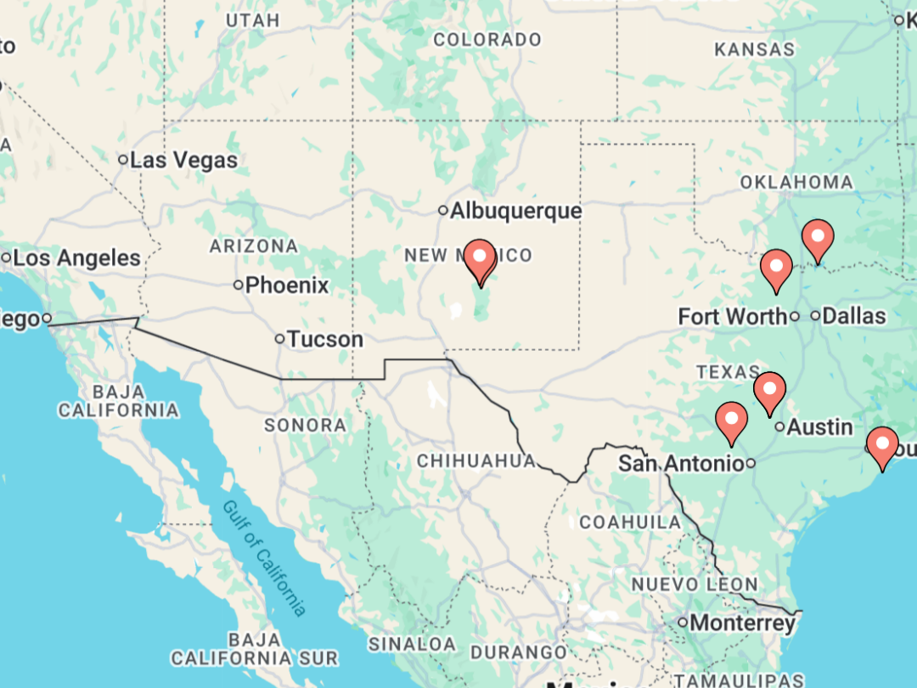
click at [451, 401] on icon "Main content" at bounding box center [458, 412] width 15 height 22
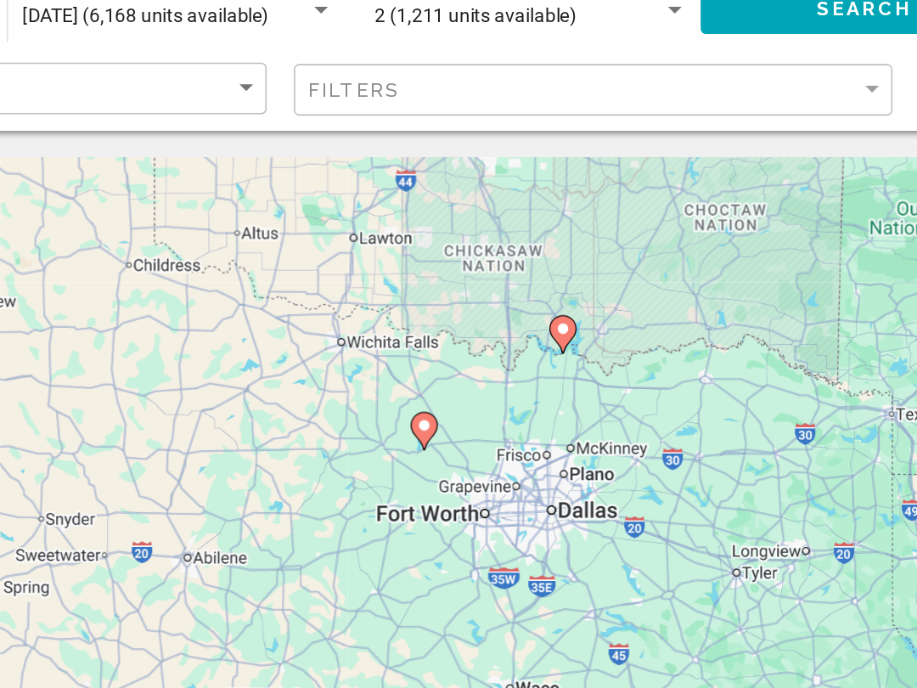
type input "**********"
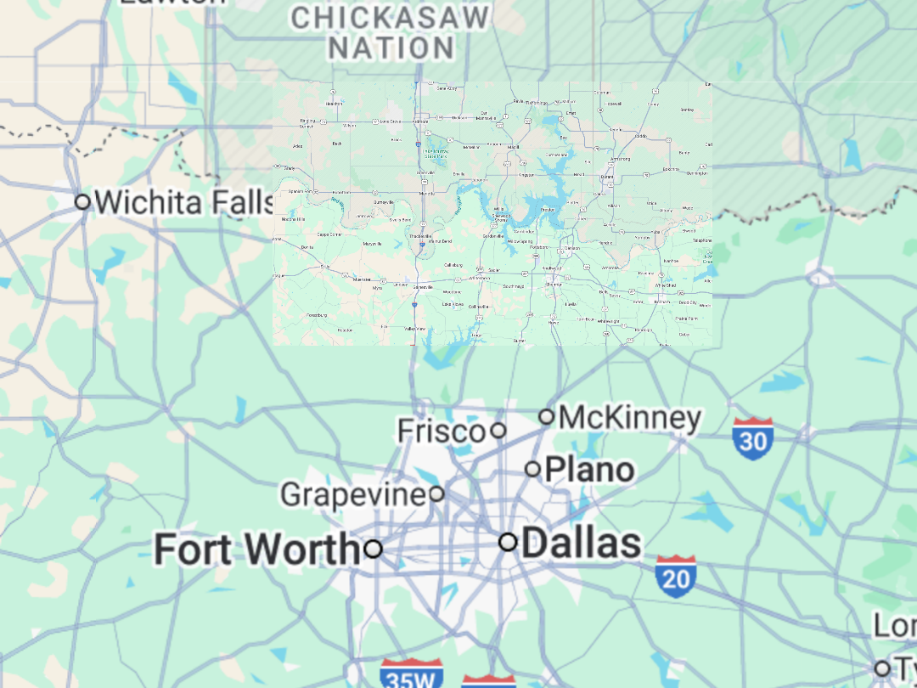
click at [353, 170] on div "To navigate, press the arrow keys." at bounding box center [458, 424] width 849 height 509
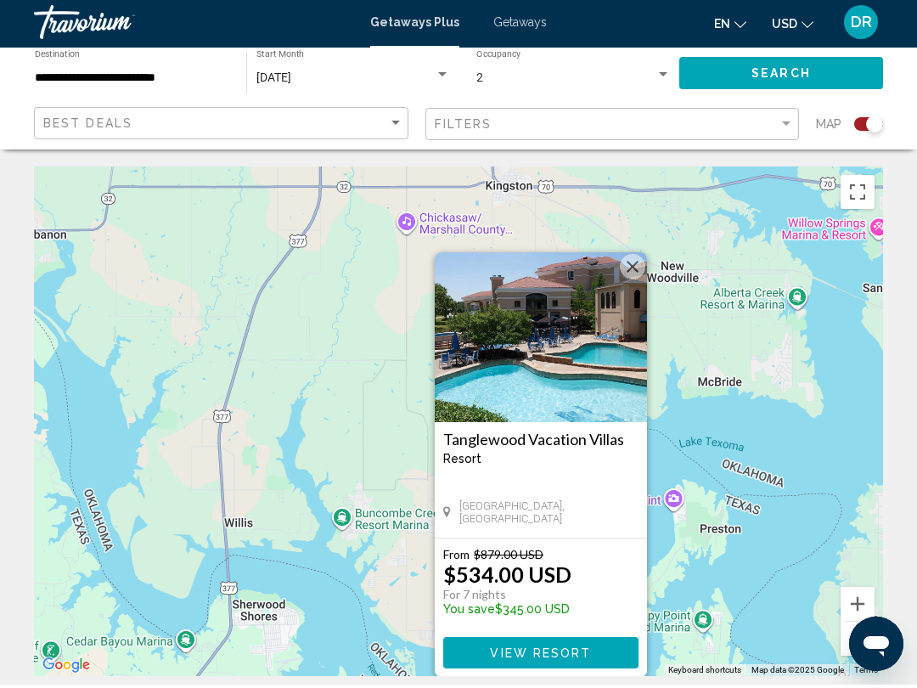
click at [610, 365] on img "Main content" at bounding box center [541, 341] width 212 height 170
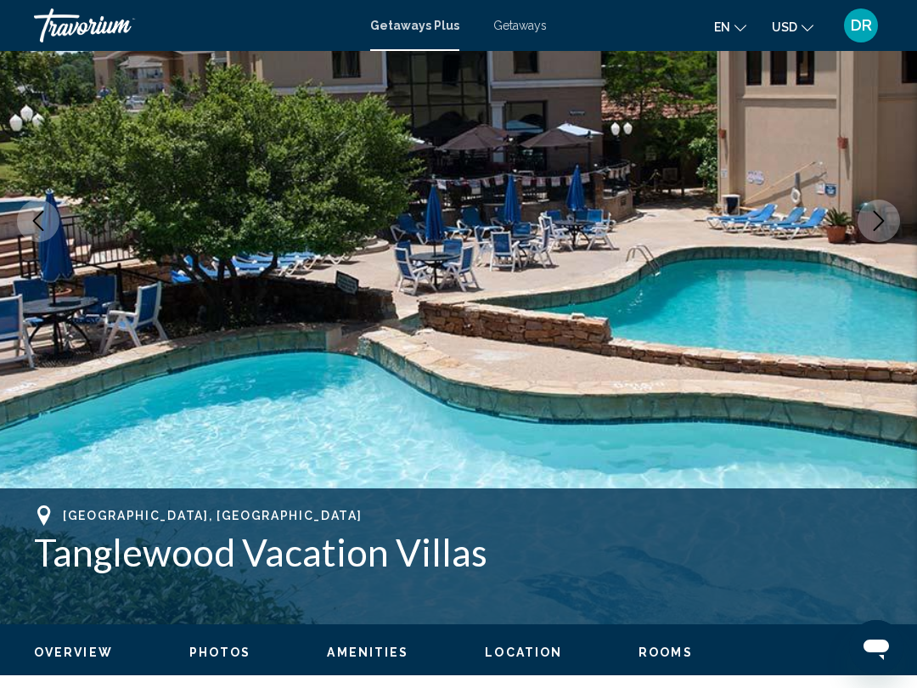
scroll to position [220, 0]
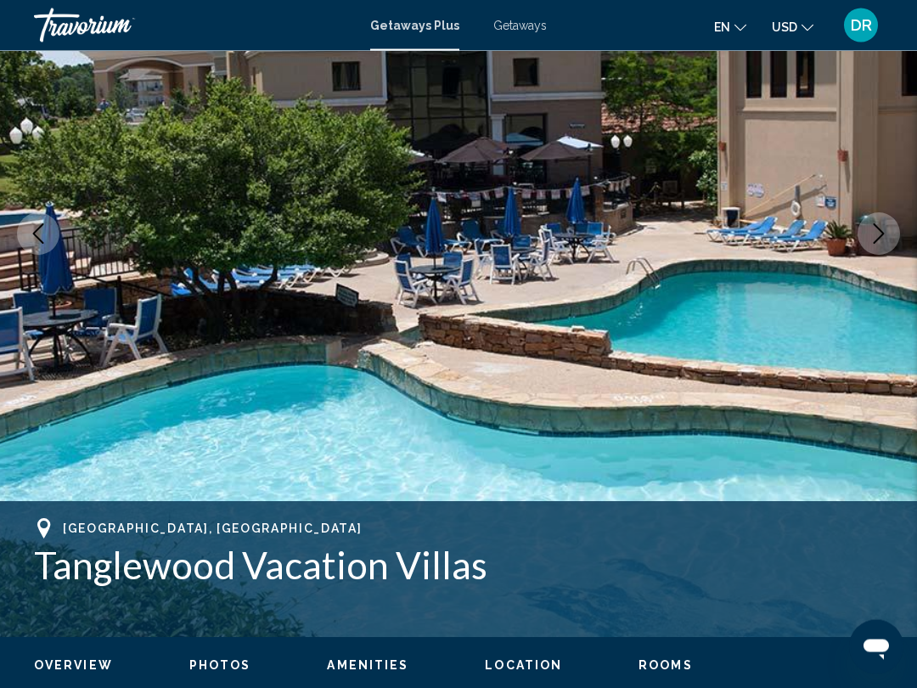
click at [881, 235] on icon "Next image" at bounding box center [879, 234] width 11 height 20
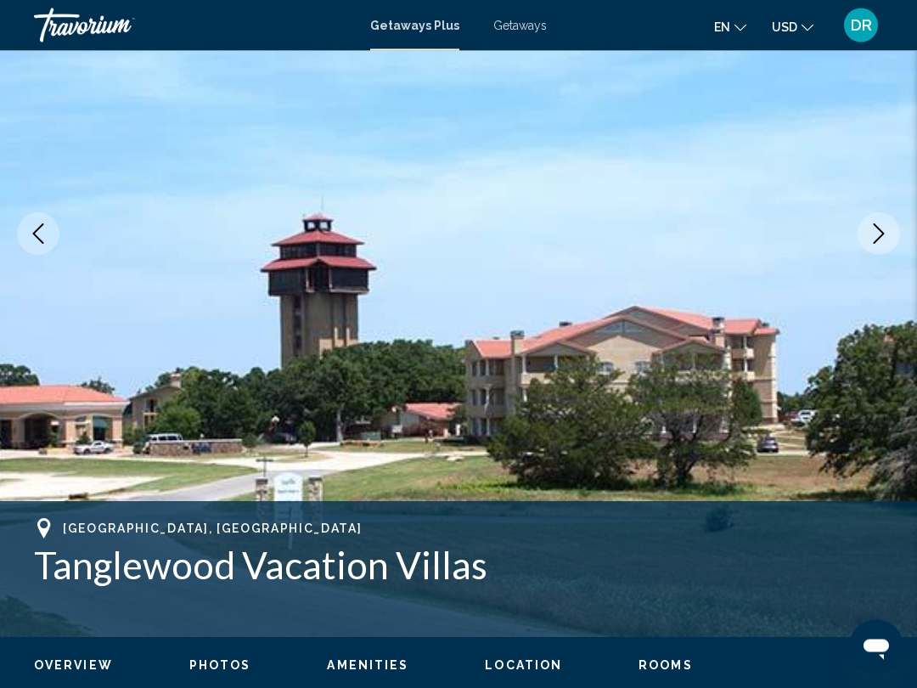
click at [881, 235] on icon "Next image" at bounding box center [879, 234] width 11 height 20
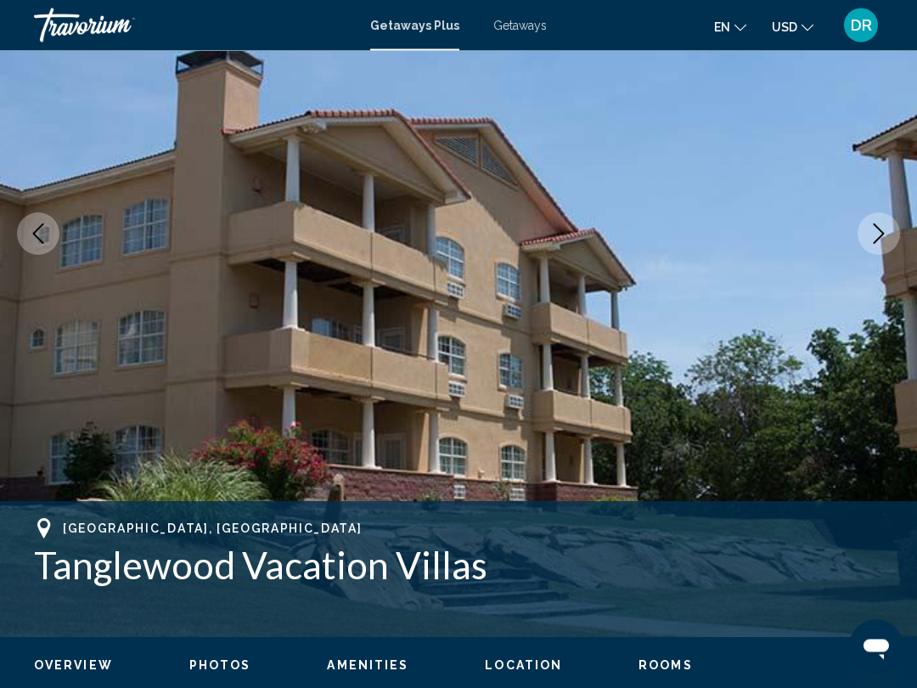
click at [885, 256] on img "Main content" at bounding box center [458, 234] width 917 height 807
click at [870, 250] on button "Next image" at bounding box center [879, 234] width 42 height 42
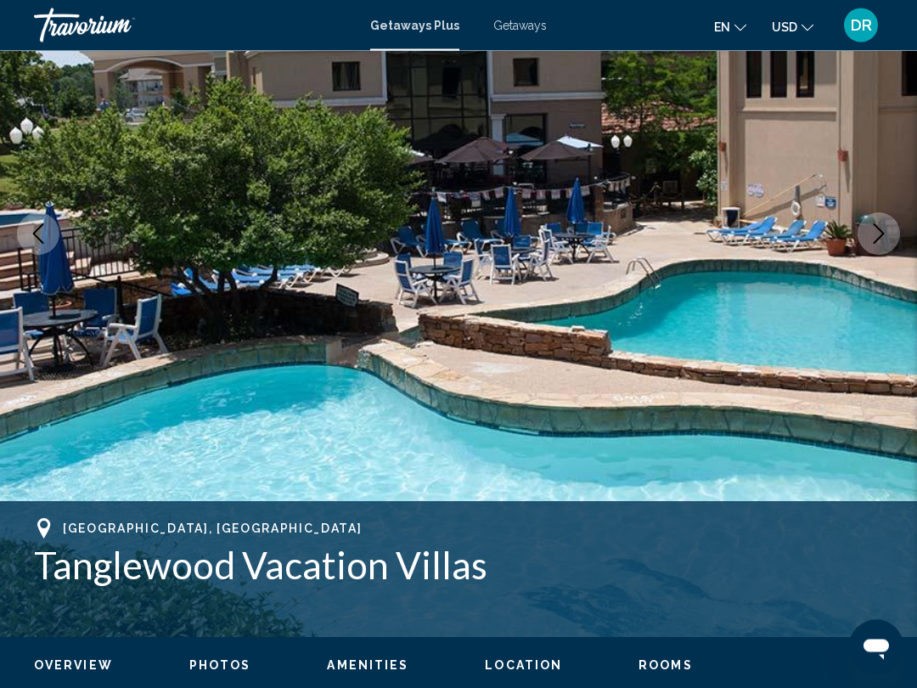
click at [890, 245] on button "Next image" at bounding box center [879, 234] width 42 height 42
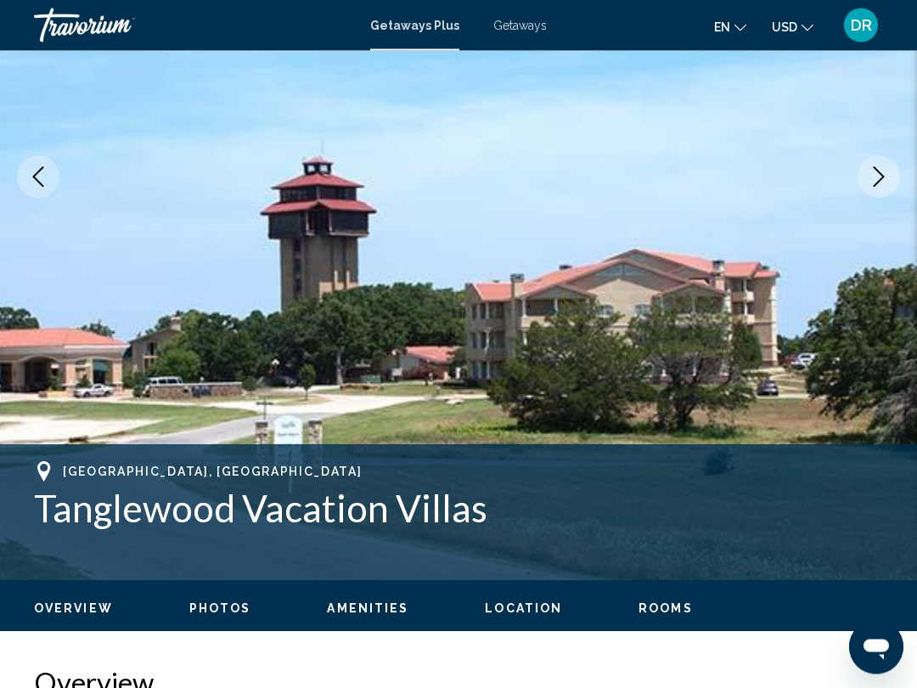
scroll to position [266, 0]
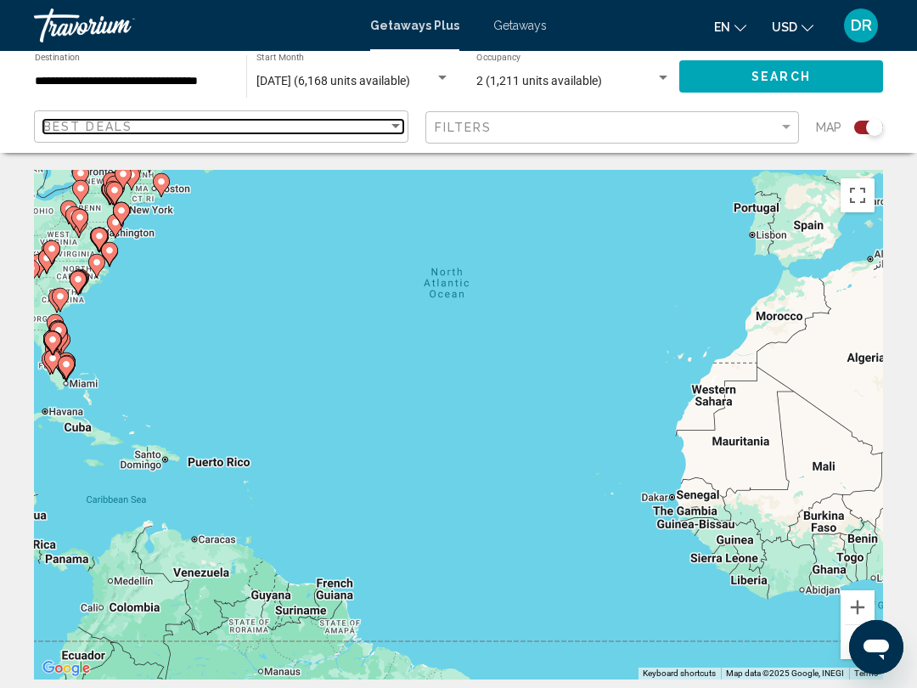
click at [121, 130] on span "Best Deals" at bounding box center [87, 127] width 89 height 14
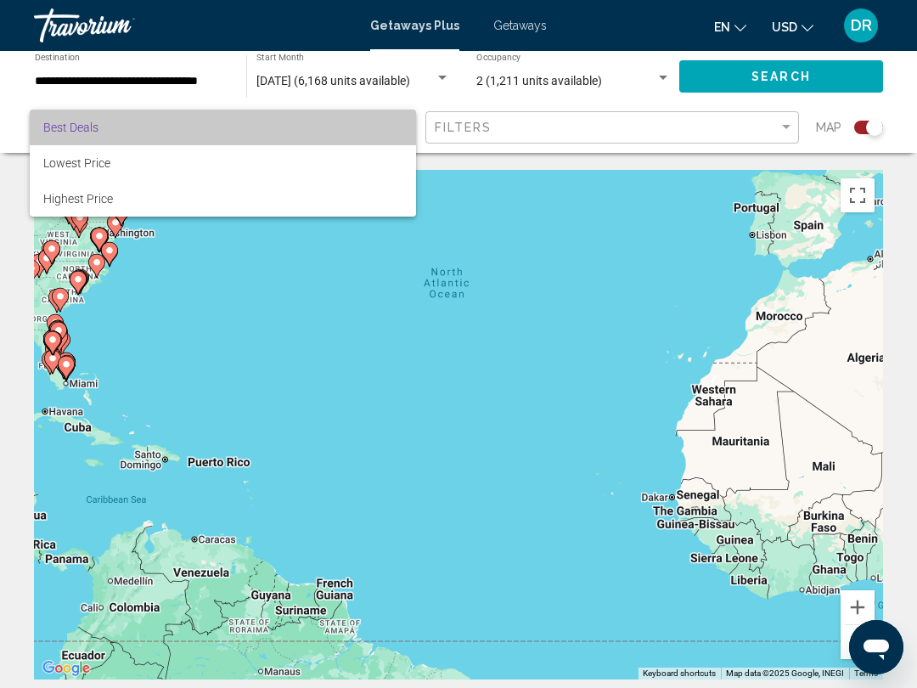
click at [53, 128] on span "Best Deals" at bounding box center [70, 128] width 55 height 14
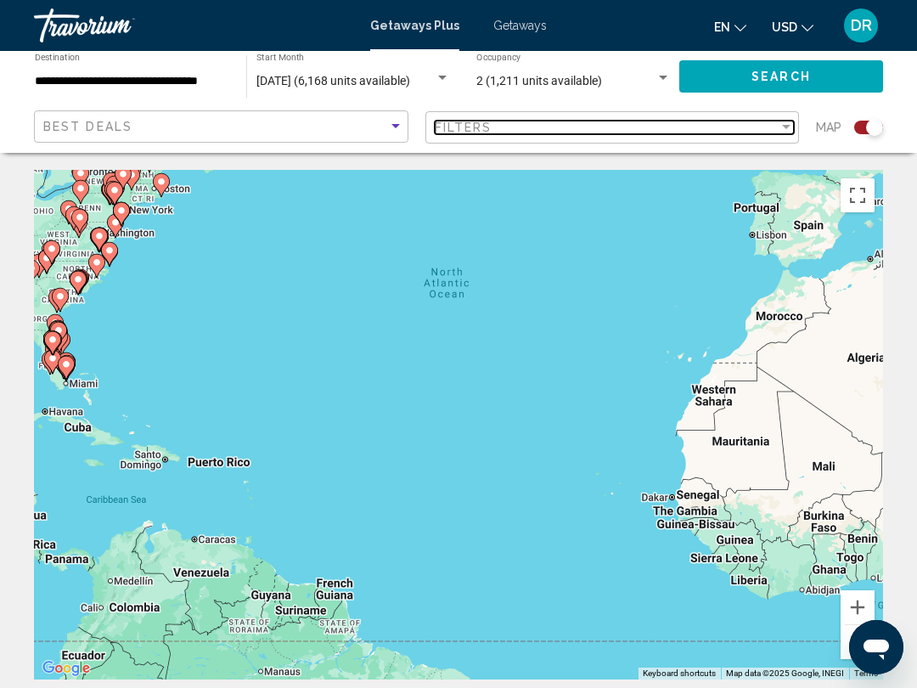
click at [785, 128] on div "Filter" at bounding box center [786, 127] width 8 height 4
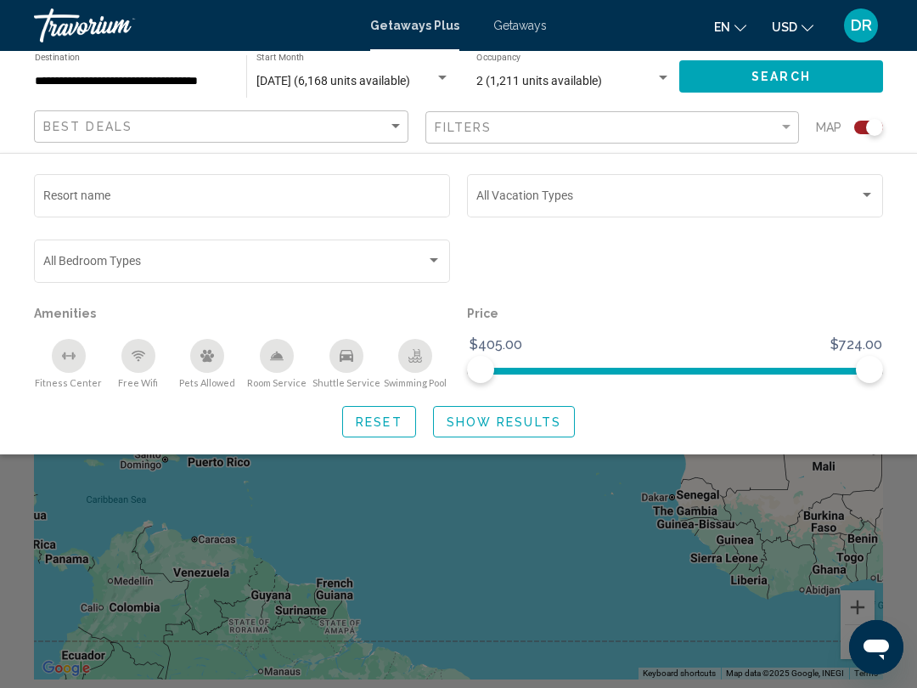
click at [242, 251] on div "Bedroom Types All Bedroom Types" at bounding box center [242, 259] width 398 height 47
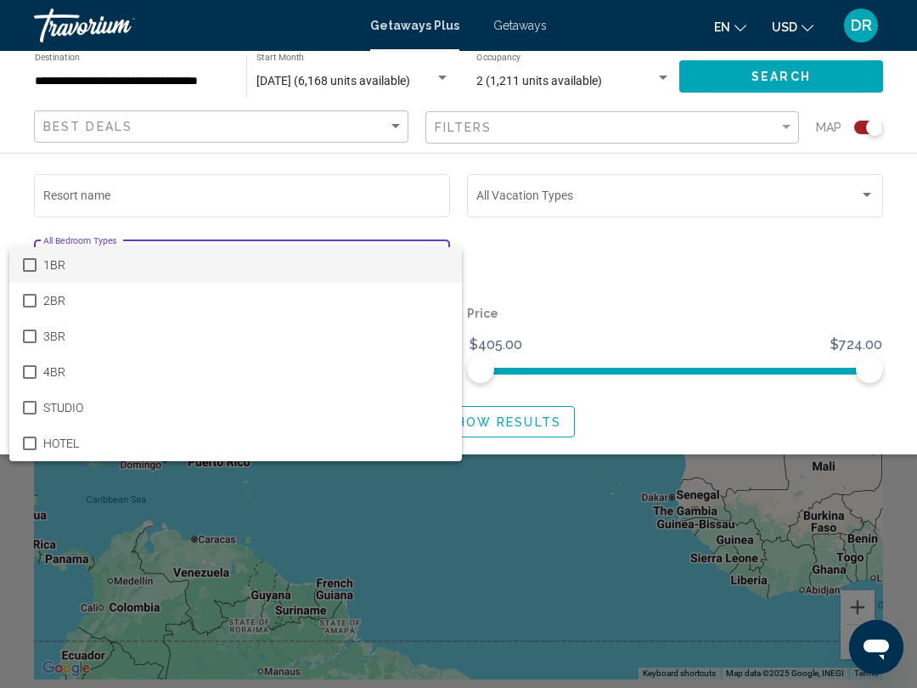
click at [853, 294] on div at bounding box center [458, 344] width 917 height 688
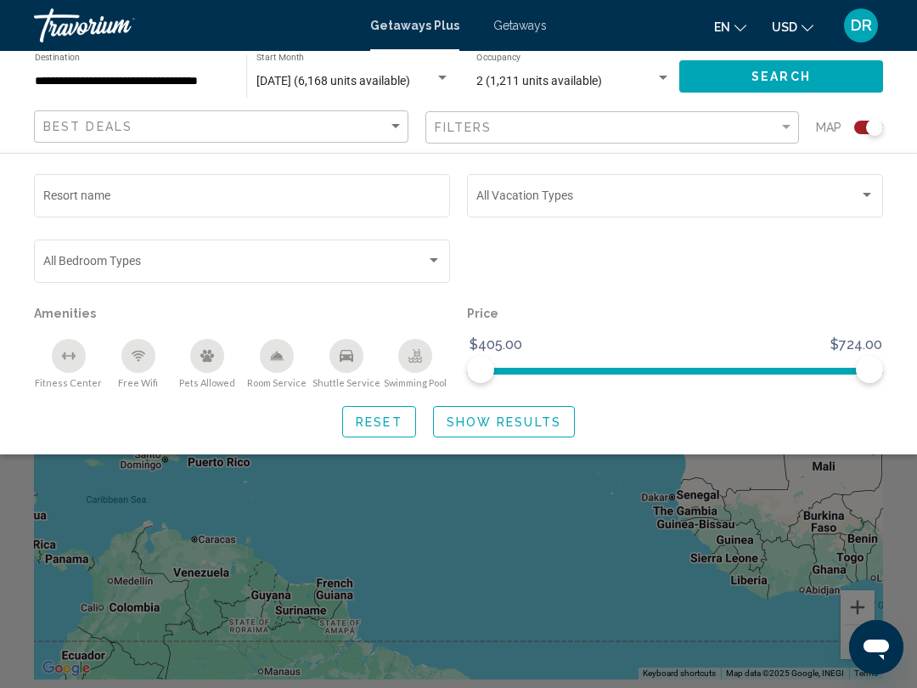
click at [75, 199] on input "Resort name" at bounding box center [242, 199] width 398 height 14
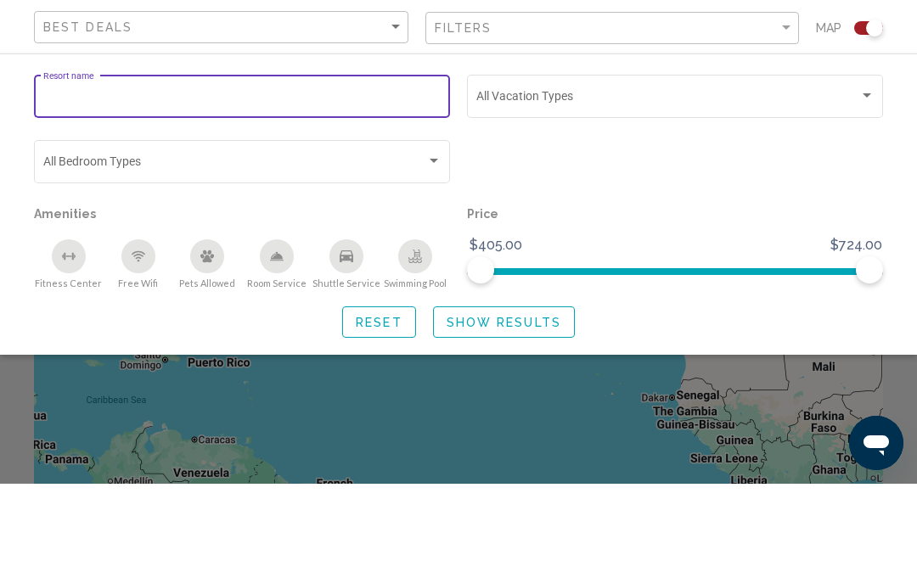
click at [869, 192] on div "Search widget" at bounding box center [675, 199] width 398 height 14
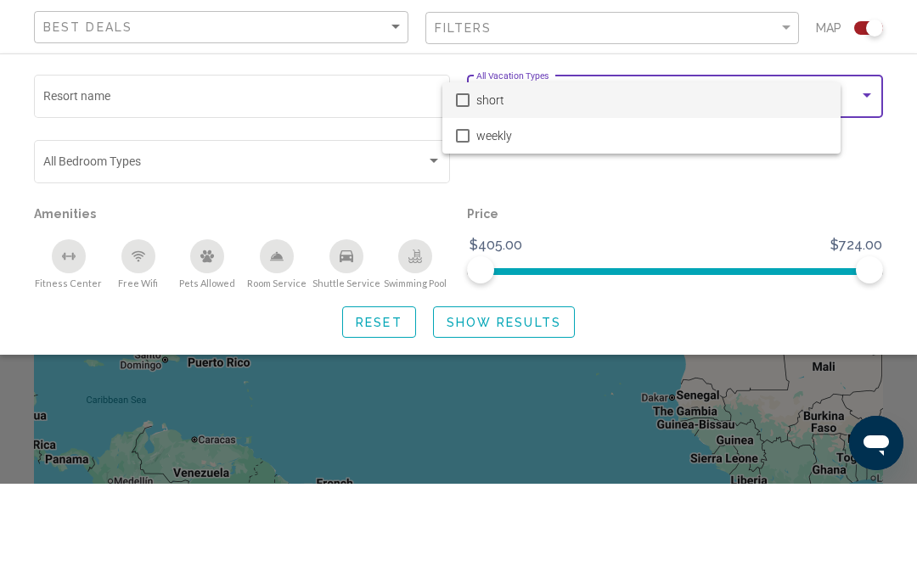
scroll to position [99, 0]
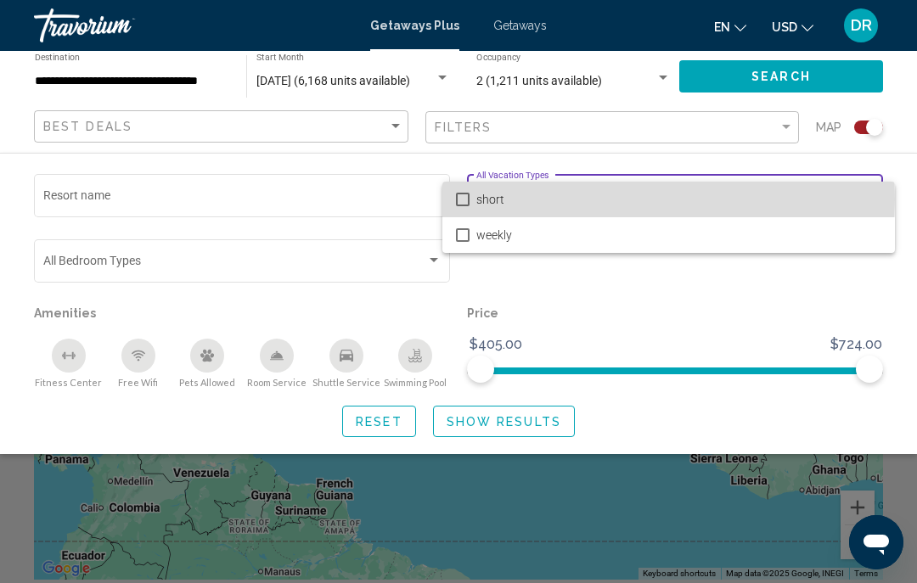
click at [466, 199] on mat-pseudo-checkbox at bounding box center [463, 200] width 14 height 14
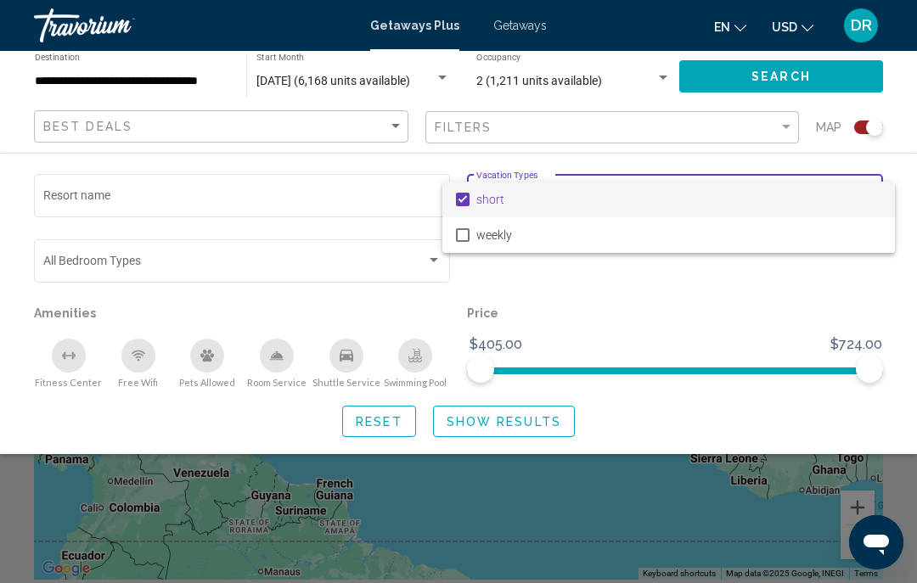
click at [791, 290] on div at bounding box center [458, 291] width 917 height 583
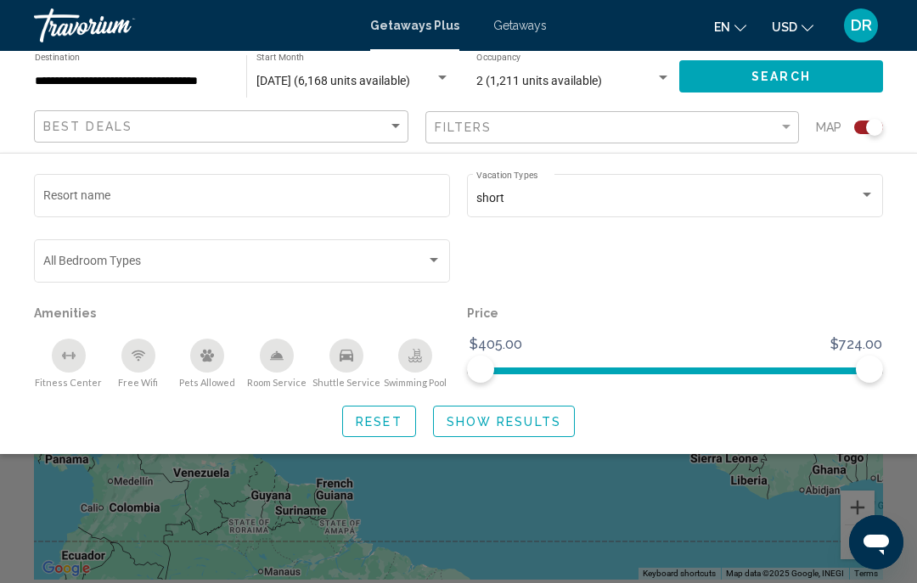
click at [863, 292] on div "Search widget" at bounding box center [674, 268] width 433 height 65
click at [561, 417] on button "Show Results" at bounding box center [504, 421] width 142 height 31
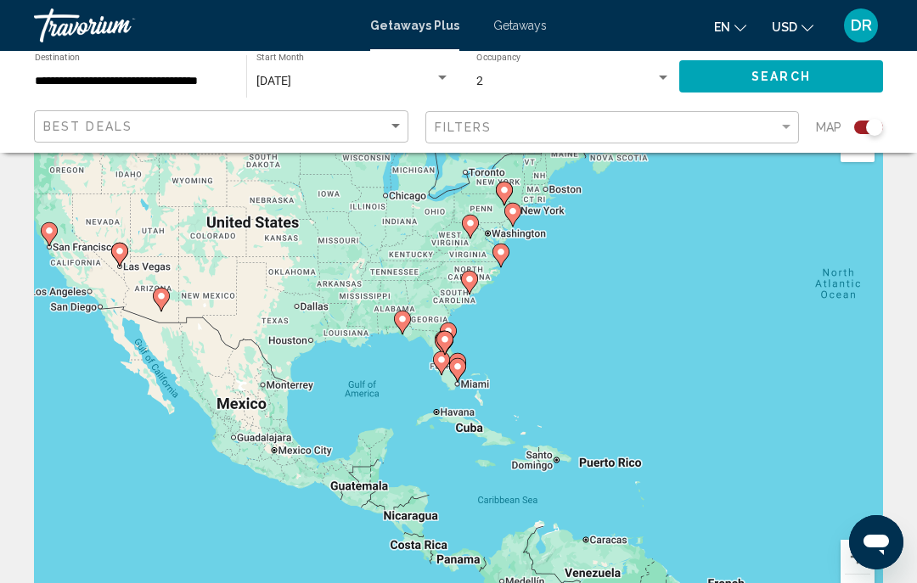
scroll to position [49, 0]
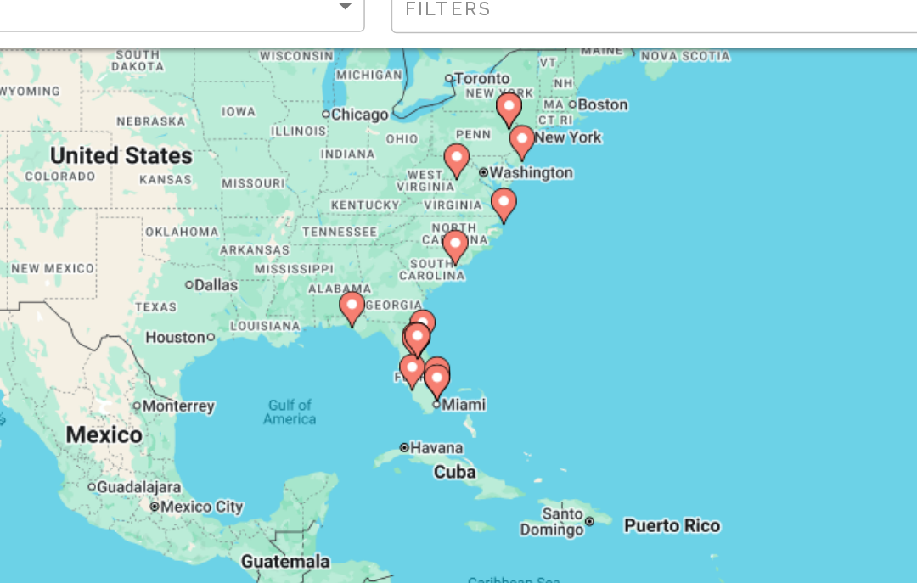
click at [395, 314] on image "Main content" at bounding box center [400, 319] width 10 height 10
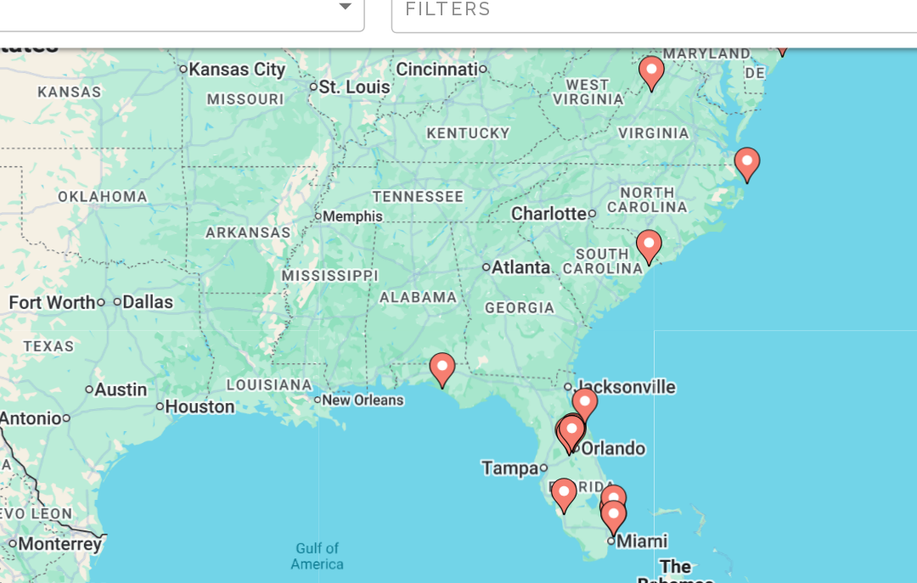
click at [450, 350] on gmp-advanced-marker "Main content" at bounding box center [458, 362] width 17 height 25
click at [453, 354] on image "Main content" at bounding box center [458, 359] width 10 height 10
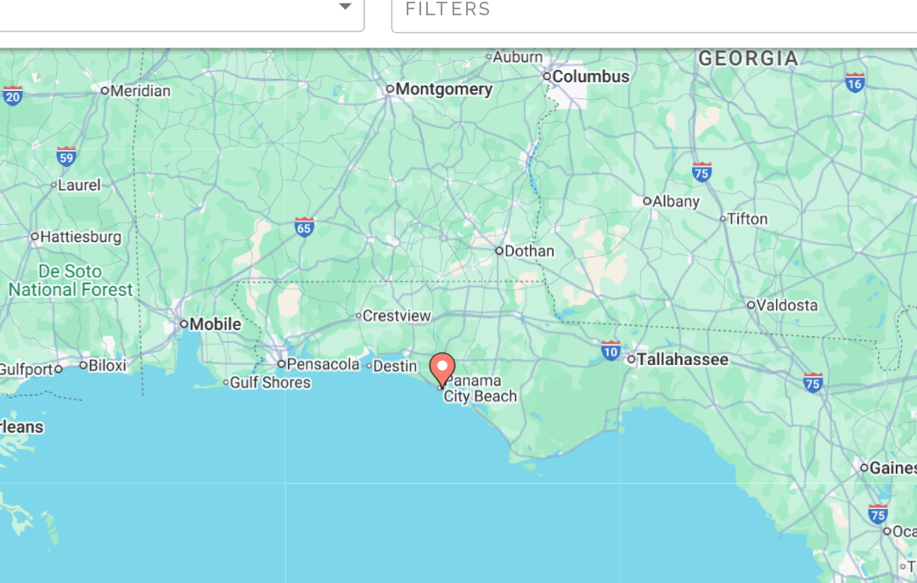
type input "**********"
click at [453, 354] on image "Main content" at bounding box center [458, 359] width 10 height 10
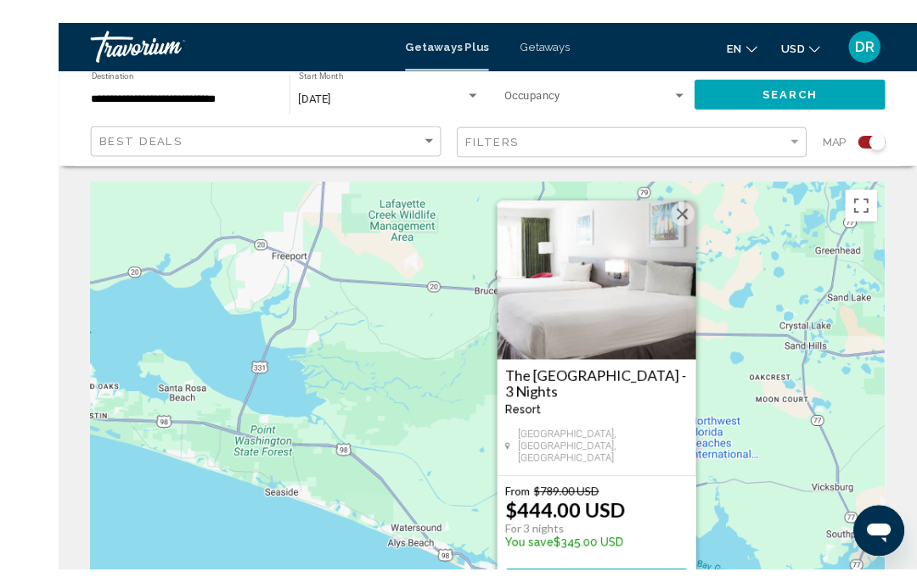
scroll to position [18, 0]
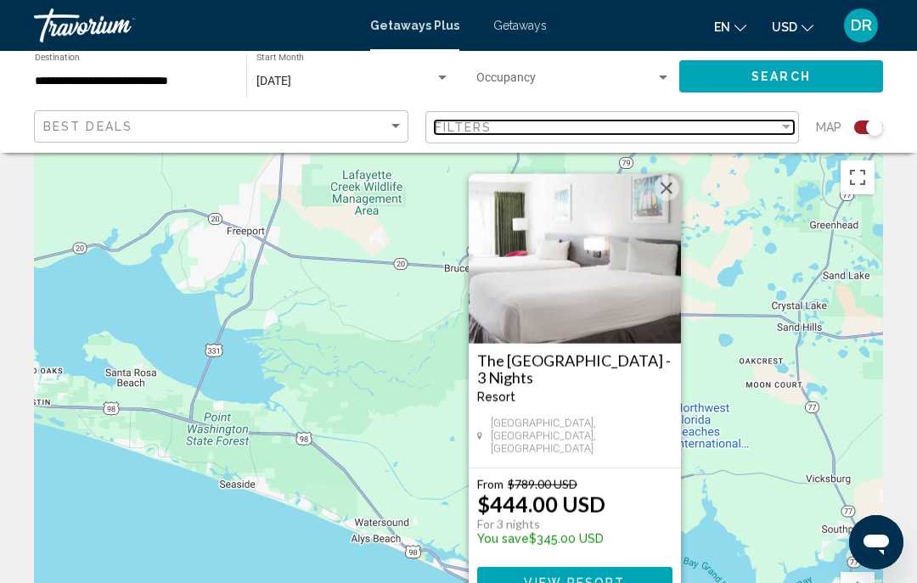
click at [784, 126] on div "Filter" at bounding box center [786, 127] width 8 height 4
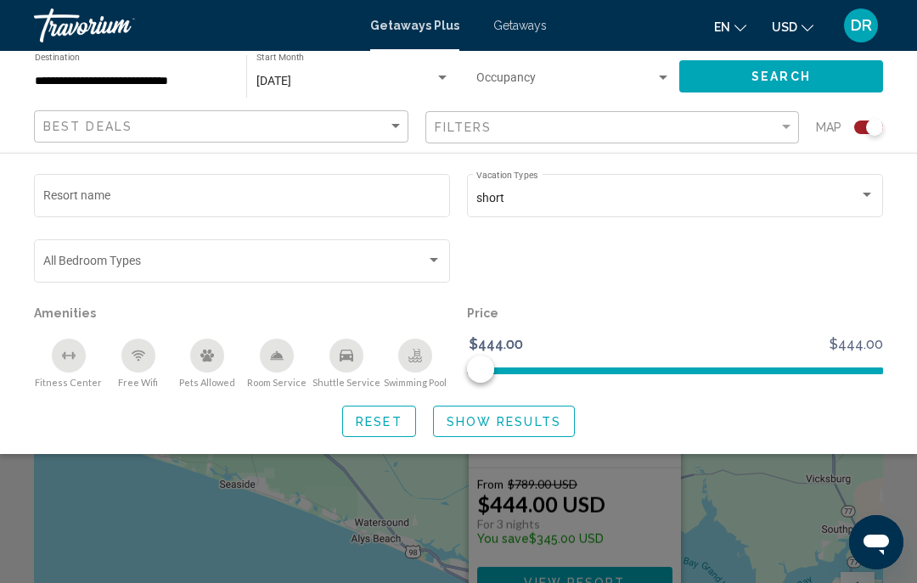
click at [418, 261] on span "Search widget" at bounding box center [234, 264] width 383 height 14
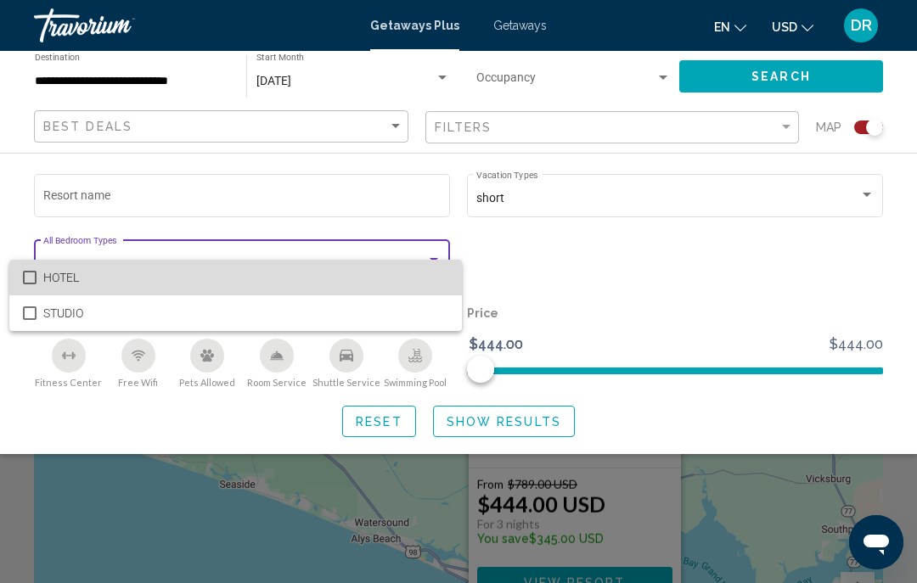
scroll to position [0, 0]
